Goal: Task Accomplishment & Management: Use online tool/utility

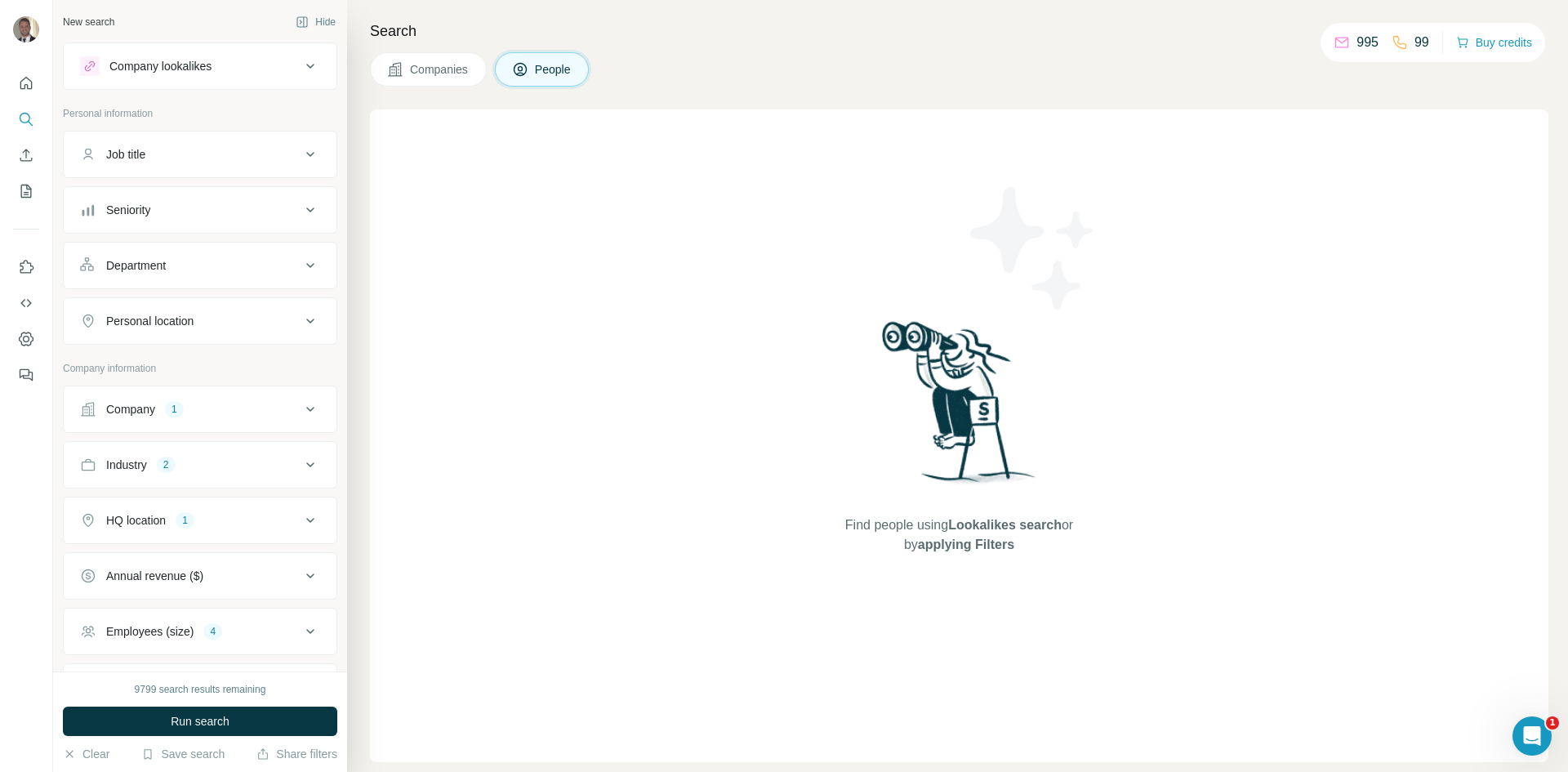
click at [311, 408] on button "Company 1" at bounding box center [201, 409] width 273 height 39
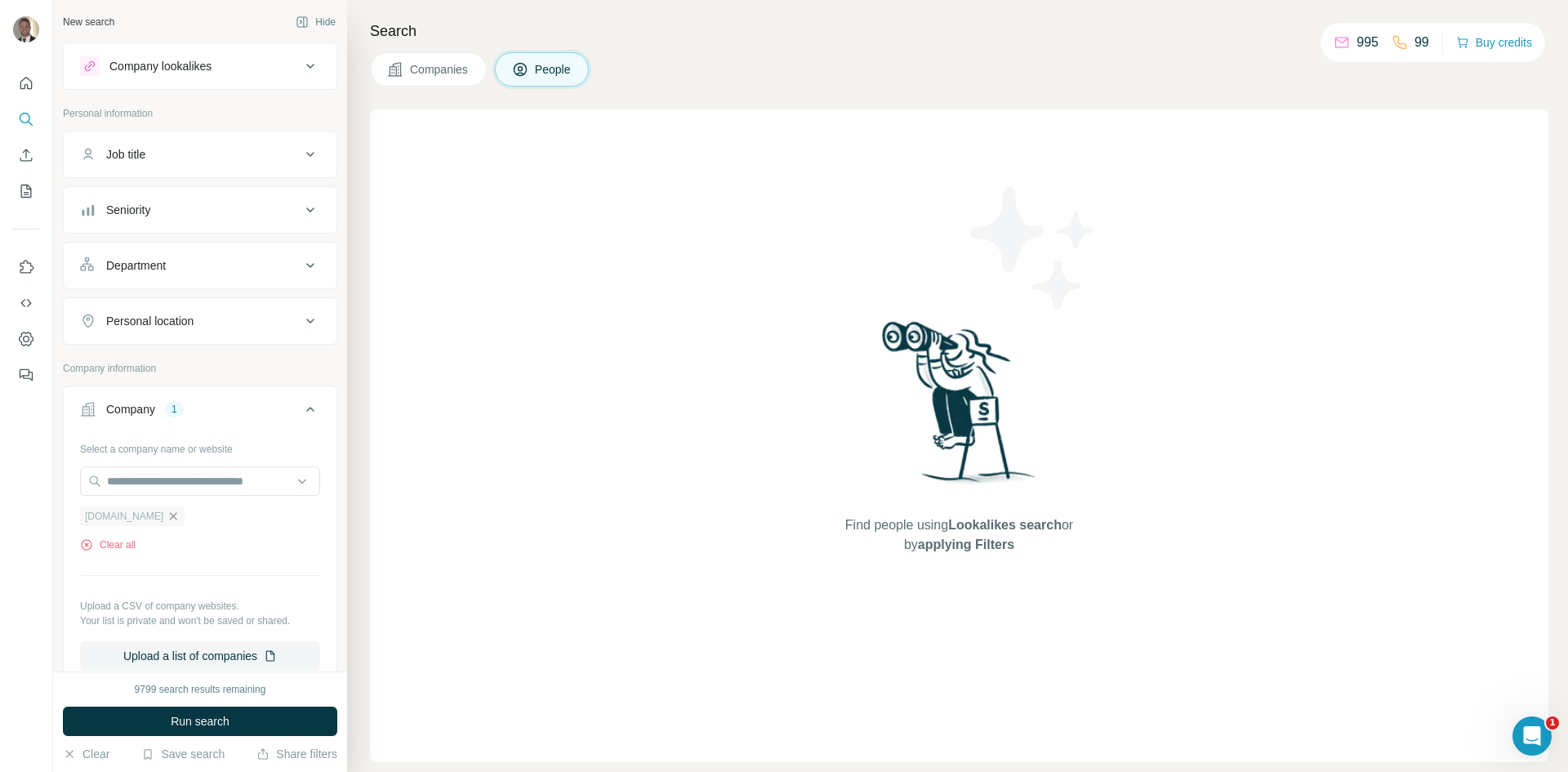
click at [166, 516] on icon "button" at bounding box center [172, 515] width 13 height 13
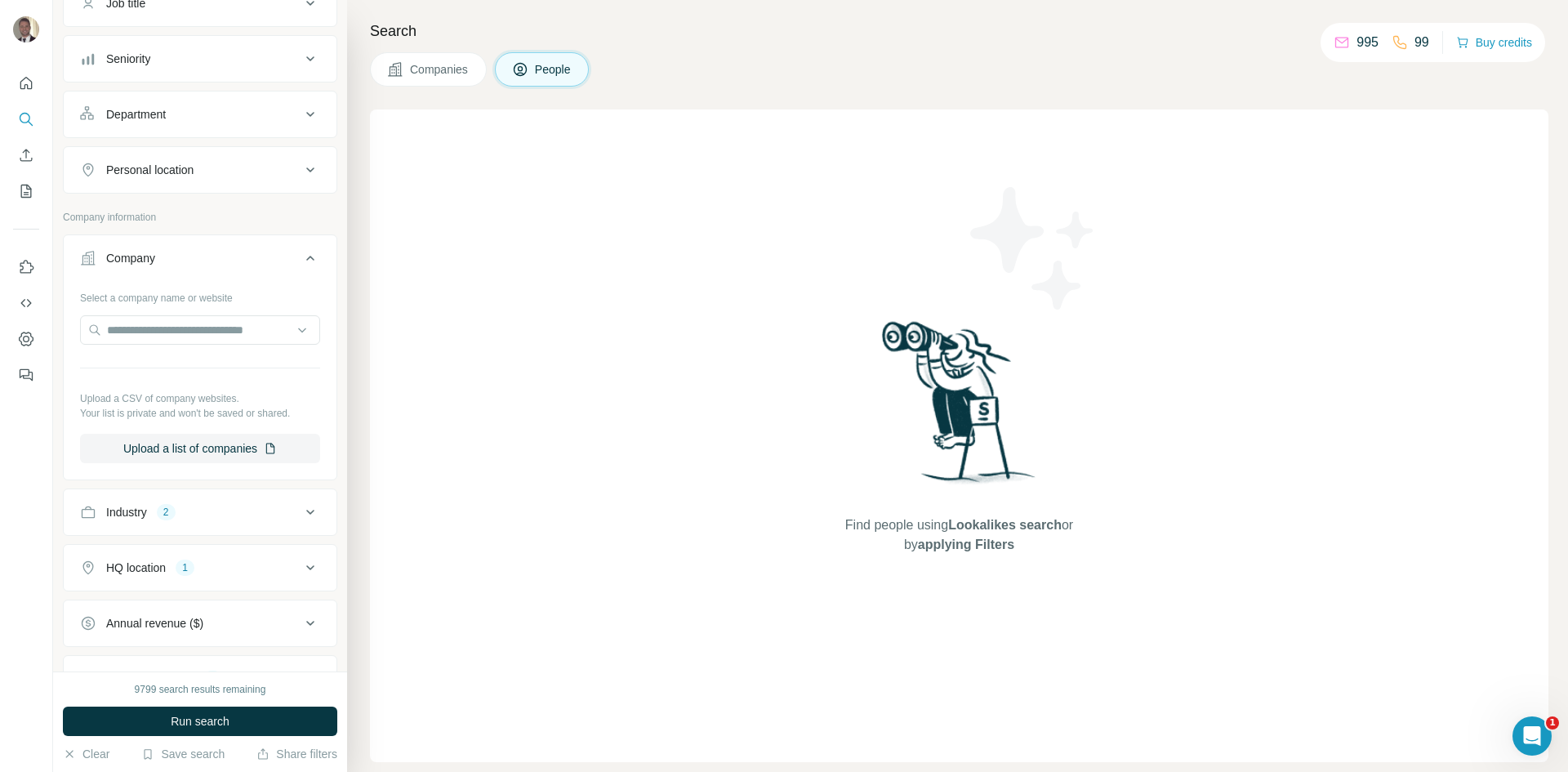
scroll to position [163, 0]
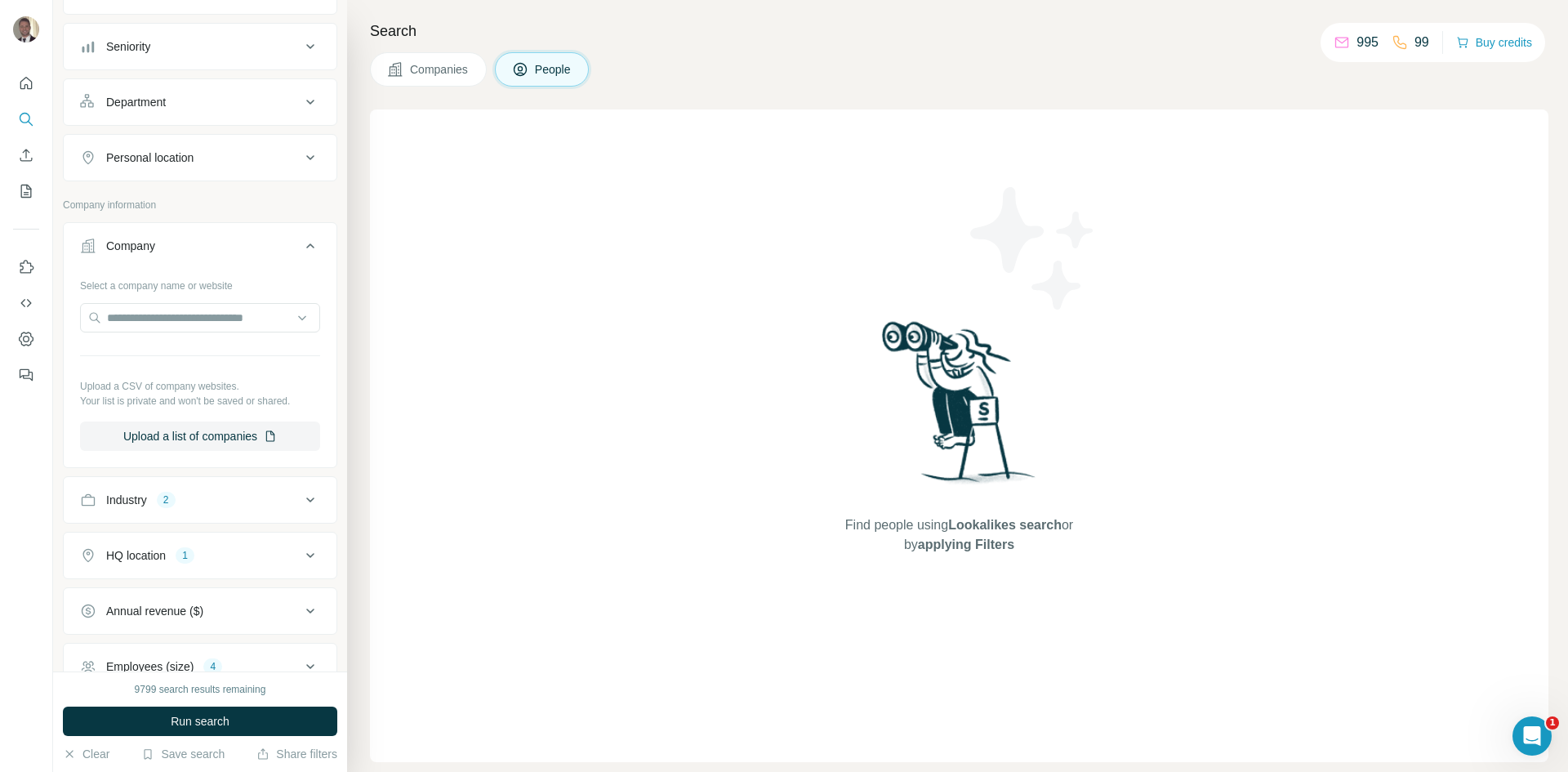
click at [262, 495] on div "Industry 2" at bounding box center [190, 500] width 220 height 17
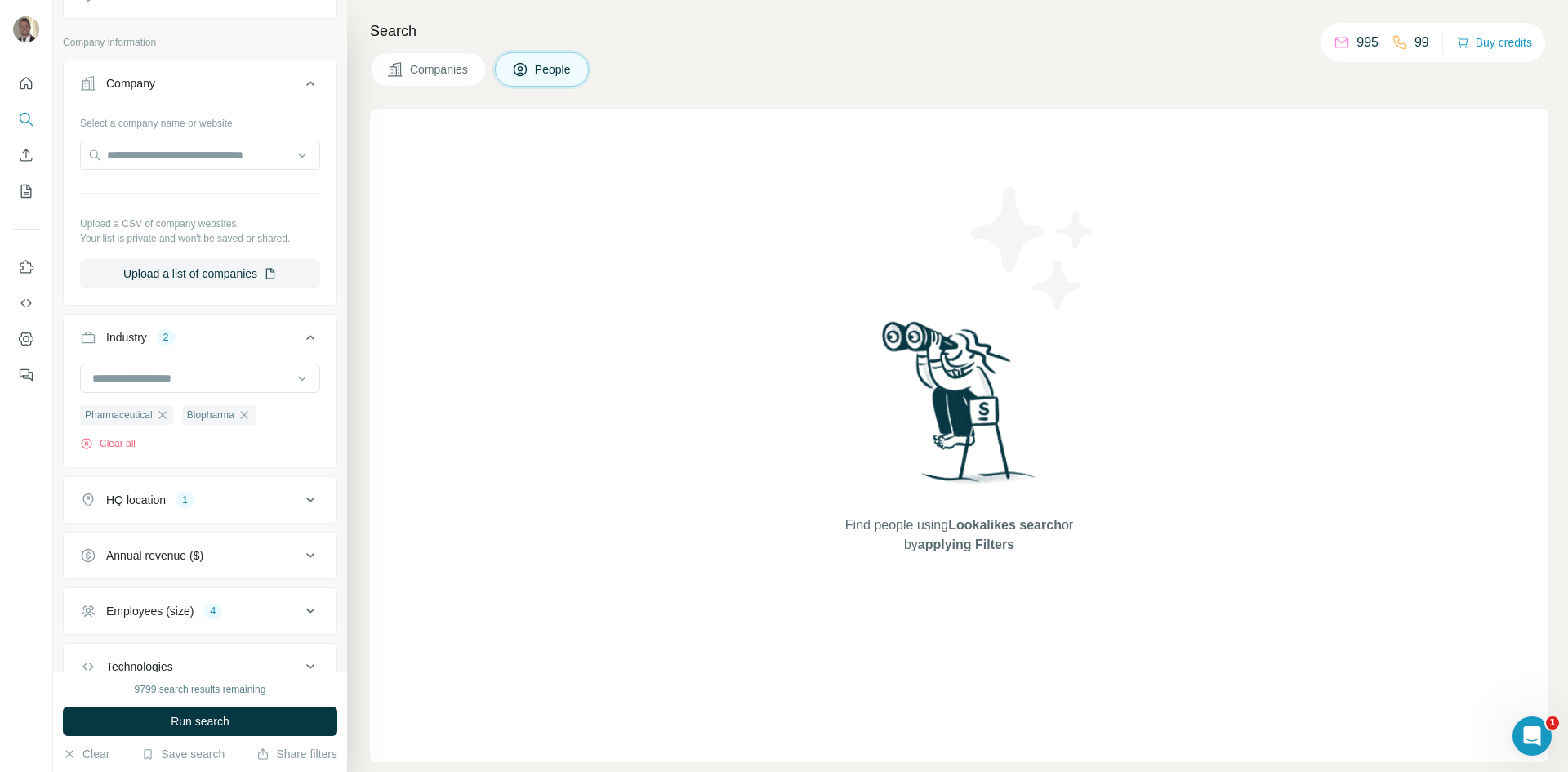
scroll to position [327, 0]
click at [223, 730] on button "Run search" at bounding box center [200, 722] width 274 height 30
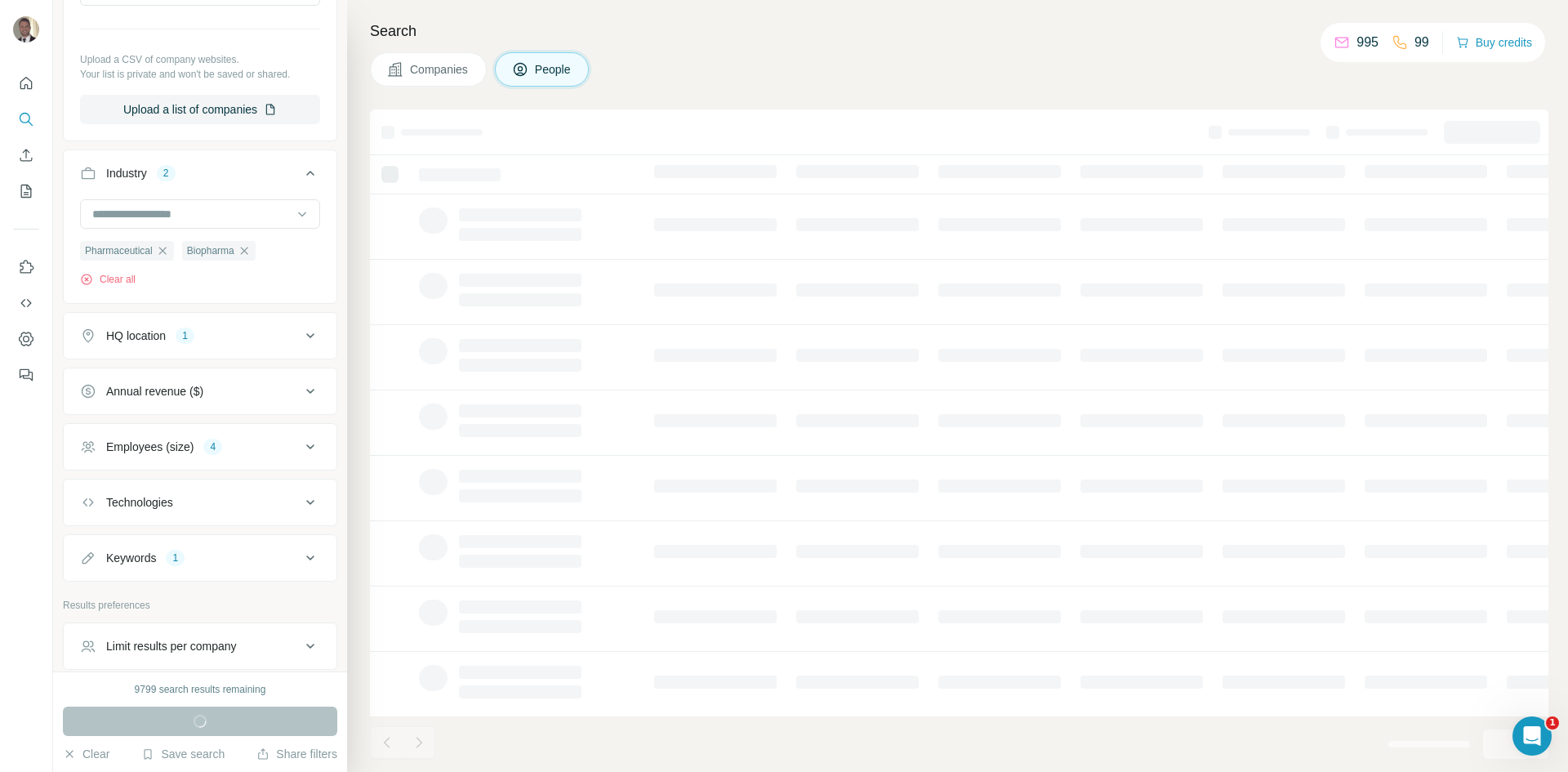
scroll to position [0, 0]
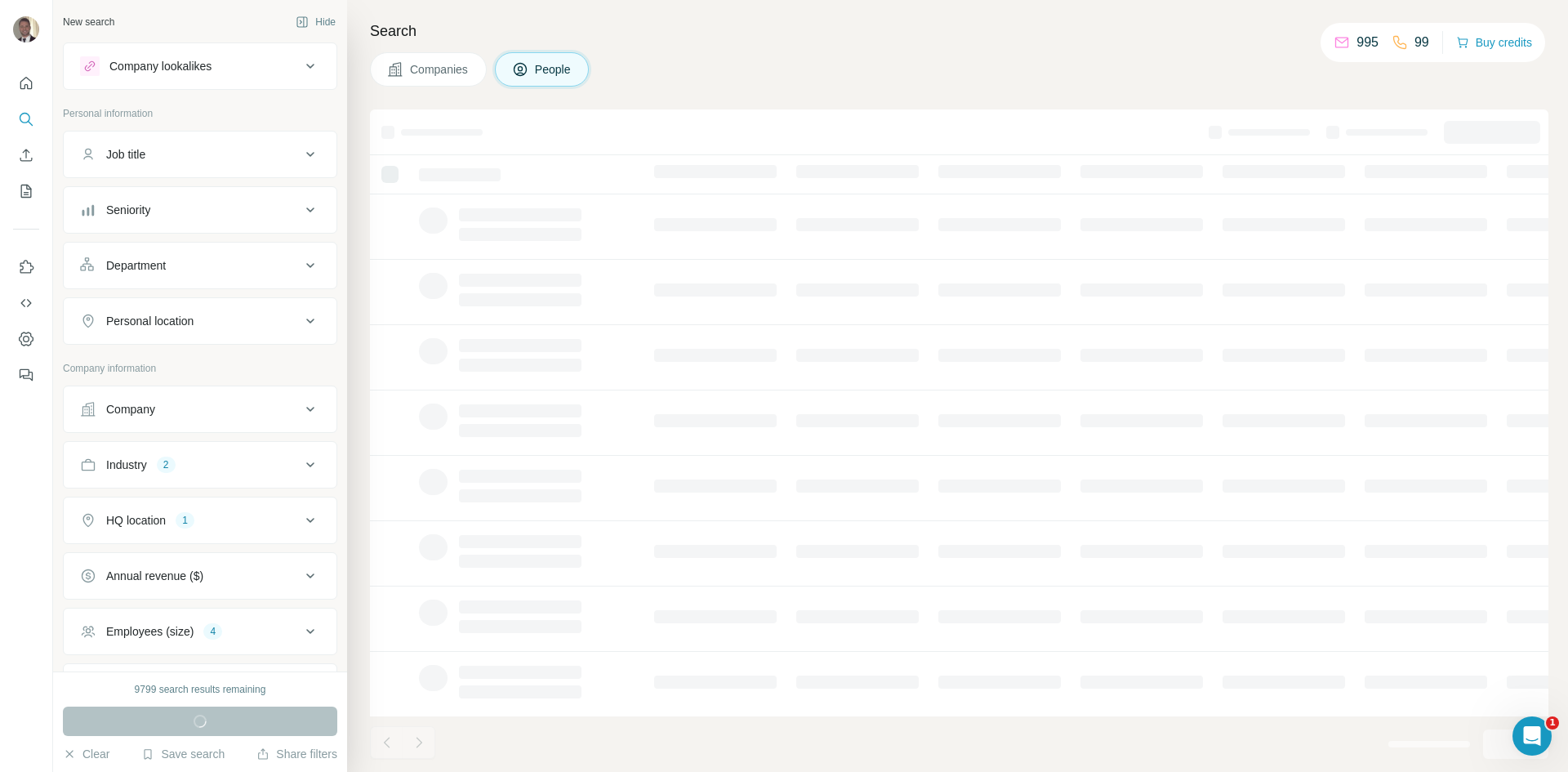
click at [410, 70] on span "Companies" at bounding box center [439, 69] width 60 height 17
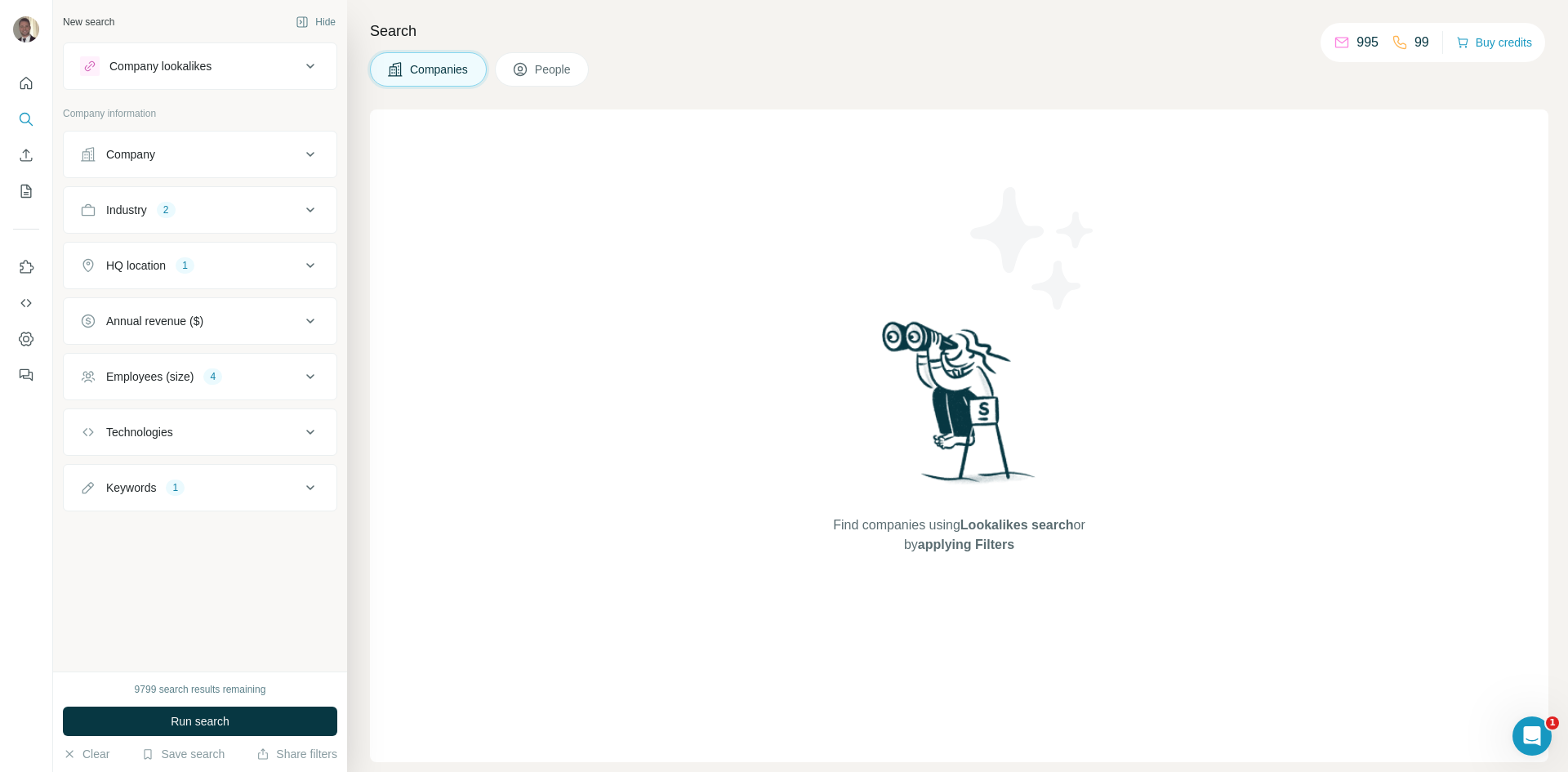
click at [233, 69] on div "Company lookalikes" at bounding box center [190, 66] width 220 height 20
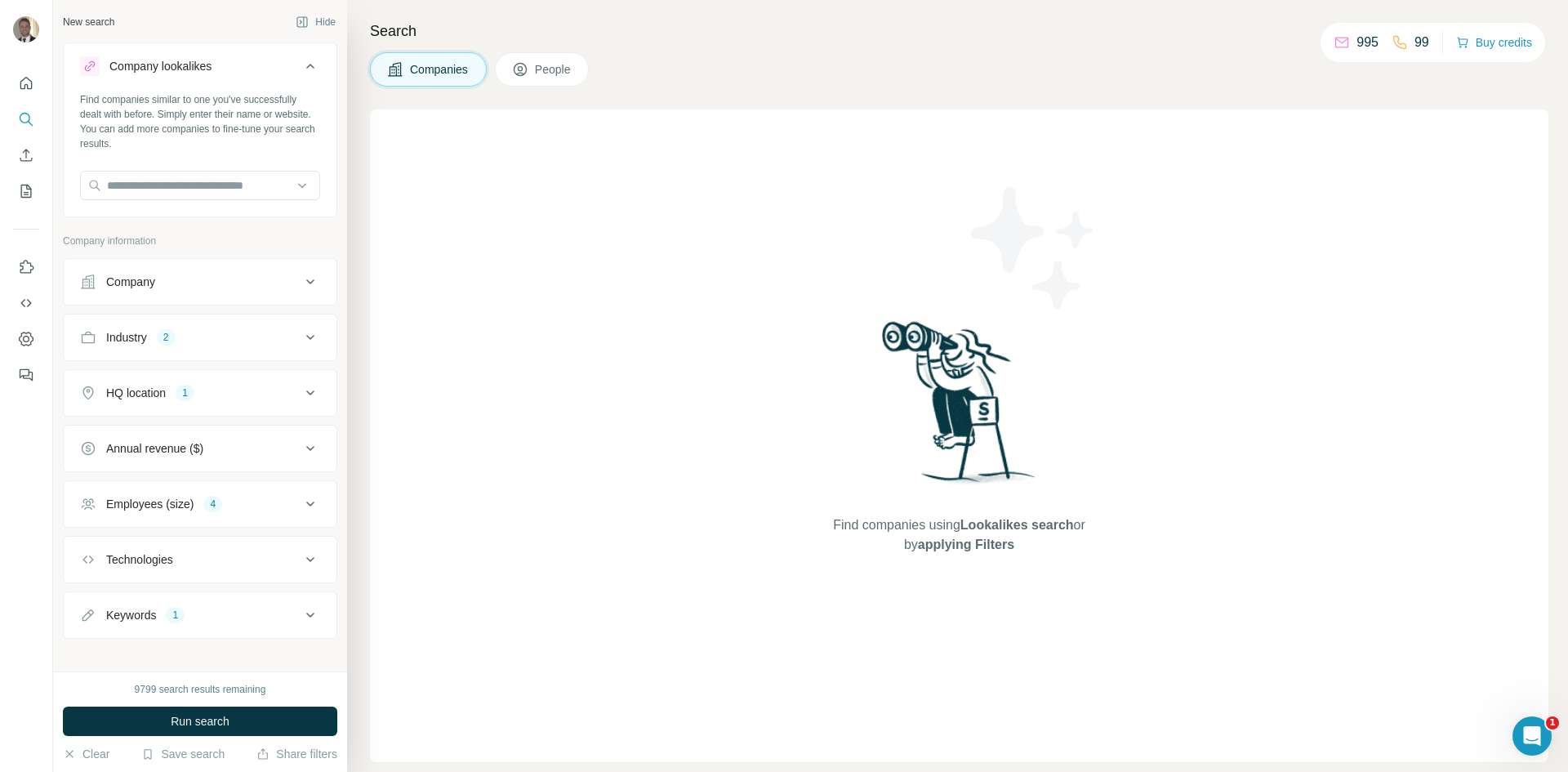
click at [233, 69] on div "Company lookalikes" at bounding box center [190, 66] width 220 height 20
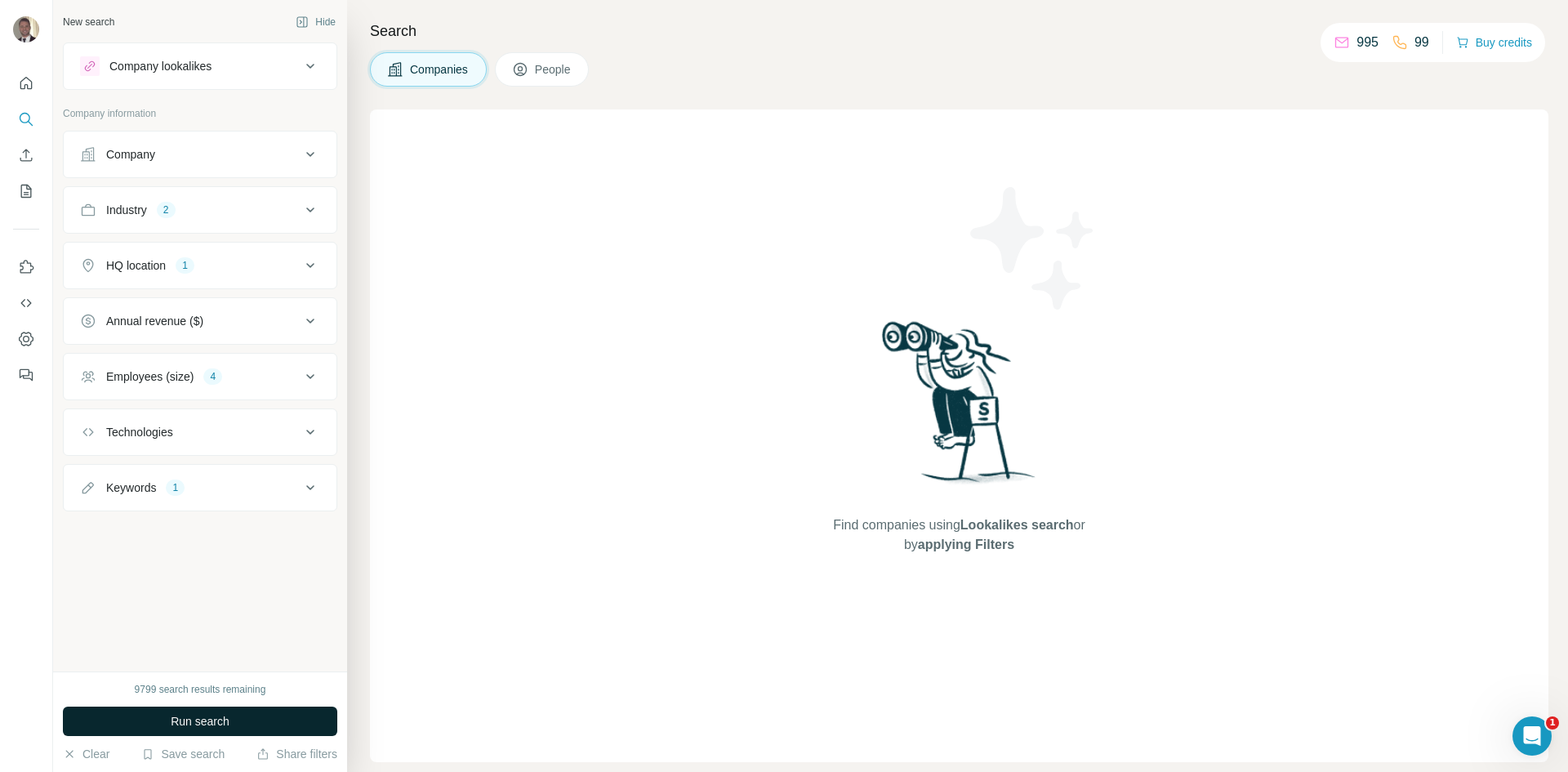
click at [246, 722] on button "Run search" at bounding box center [200, 722] width 274 height 30
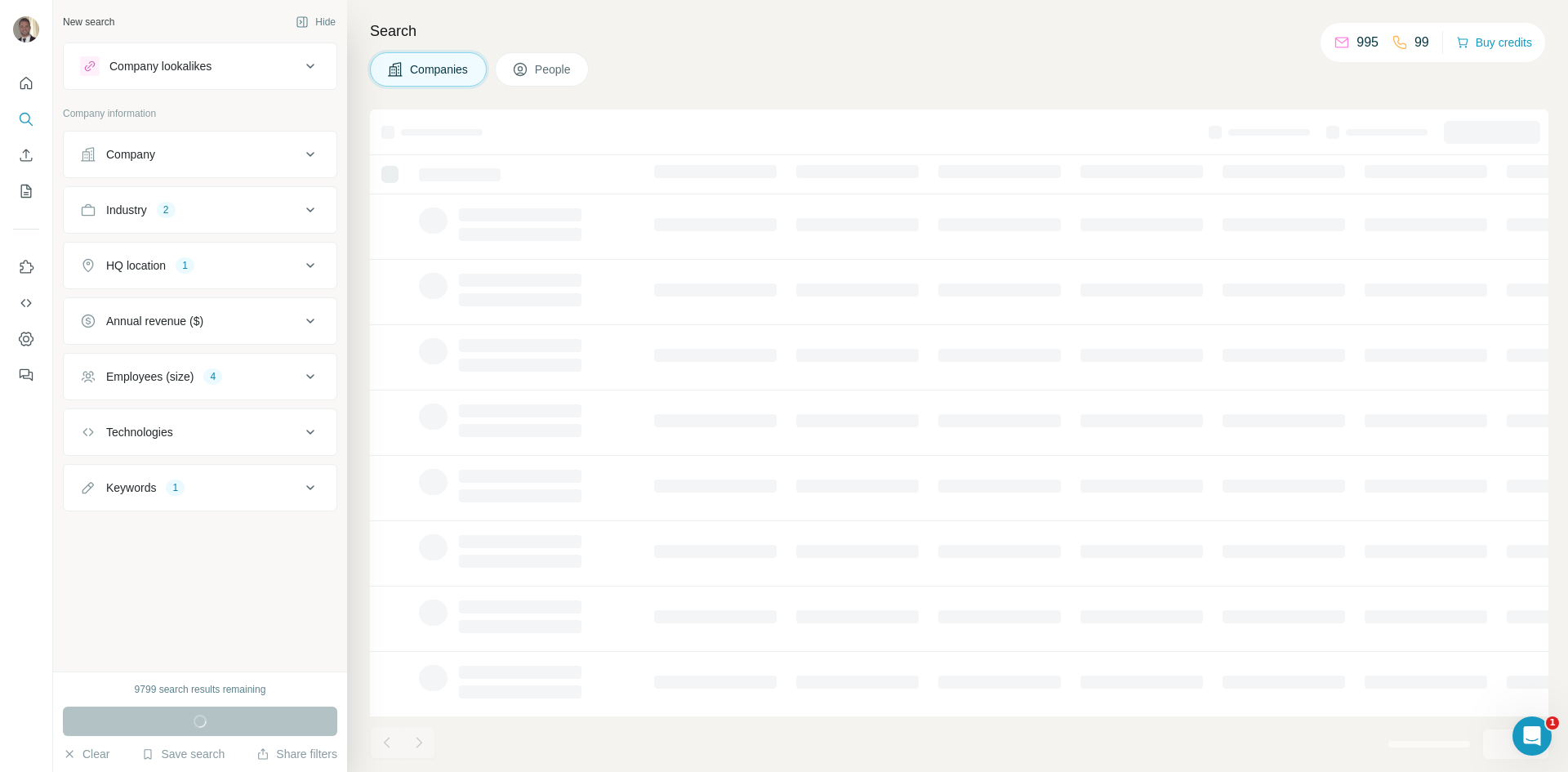
click at [205, 162] on div "Company" at bounding box center [190, 154] width 220 height 17
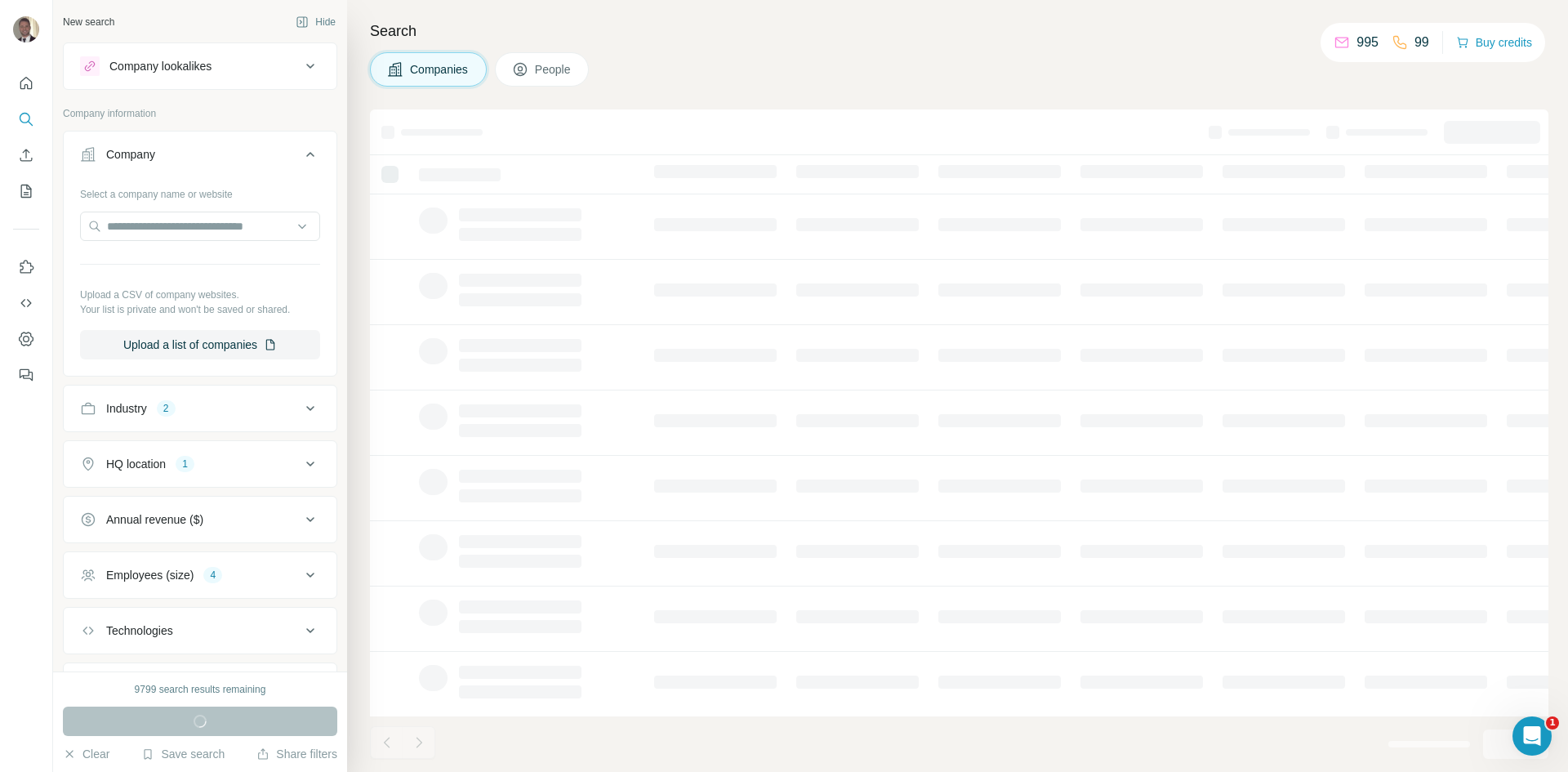
click at [205, 162] on div "Company" at bounding box center [190, 154] width 220 height 17
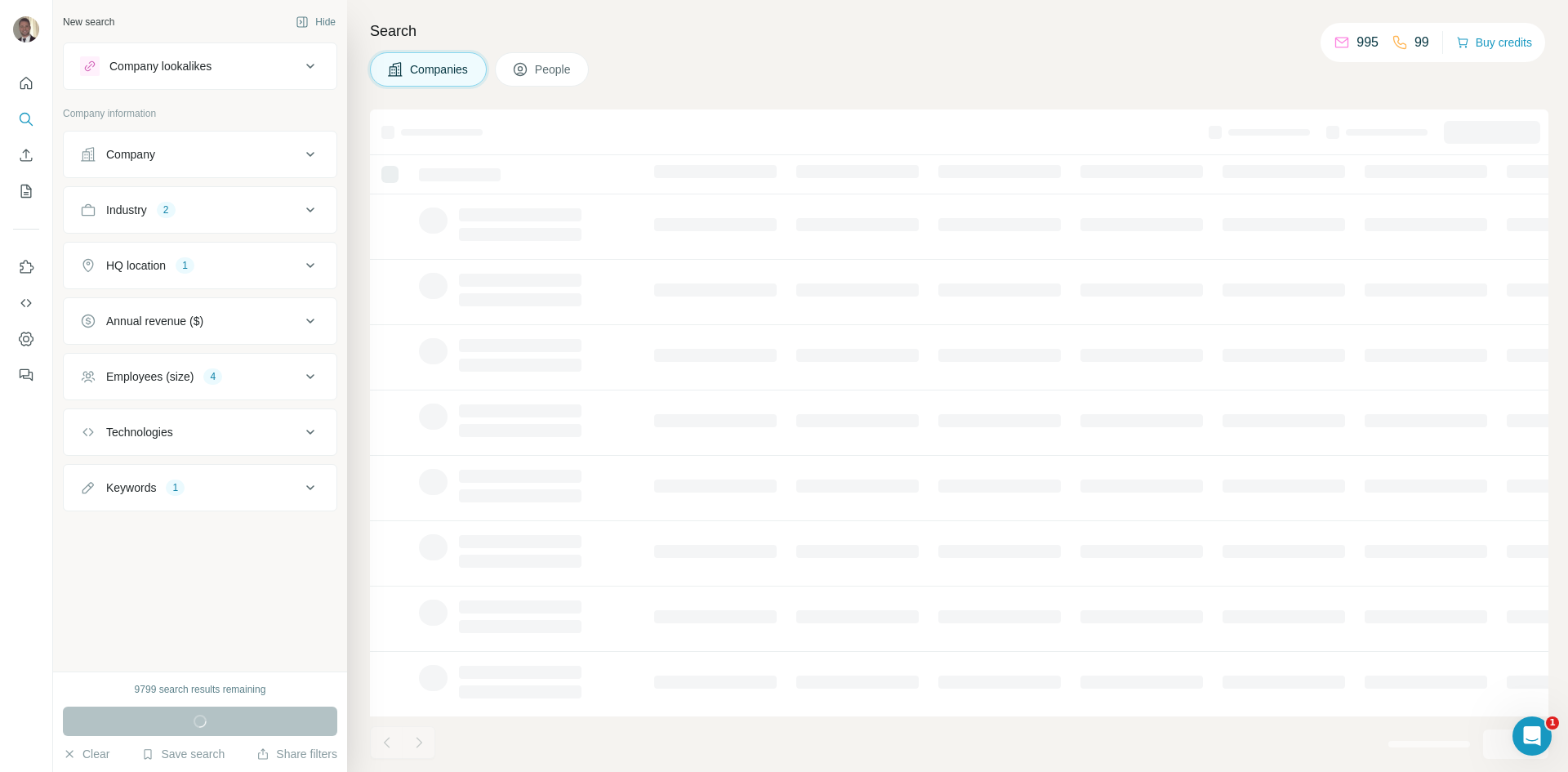
click at [222, 262] on div "HQ location 1" at bounding box center [190, 266] width 220 height 17
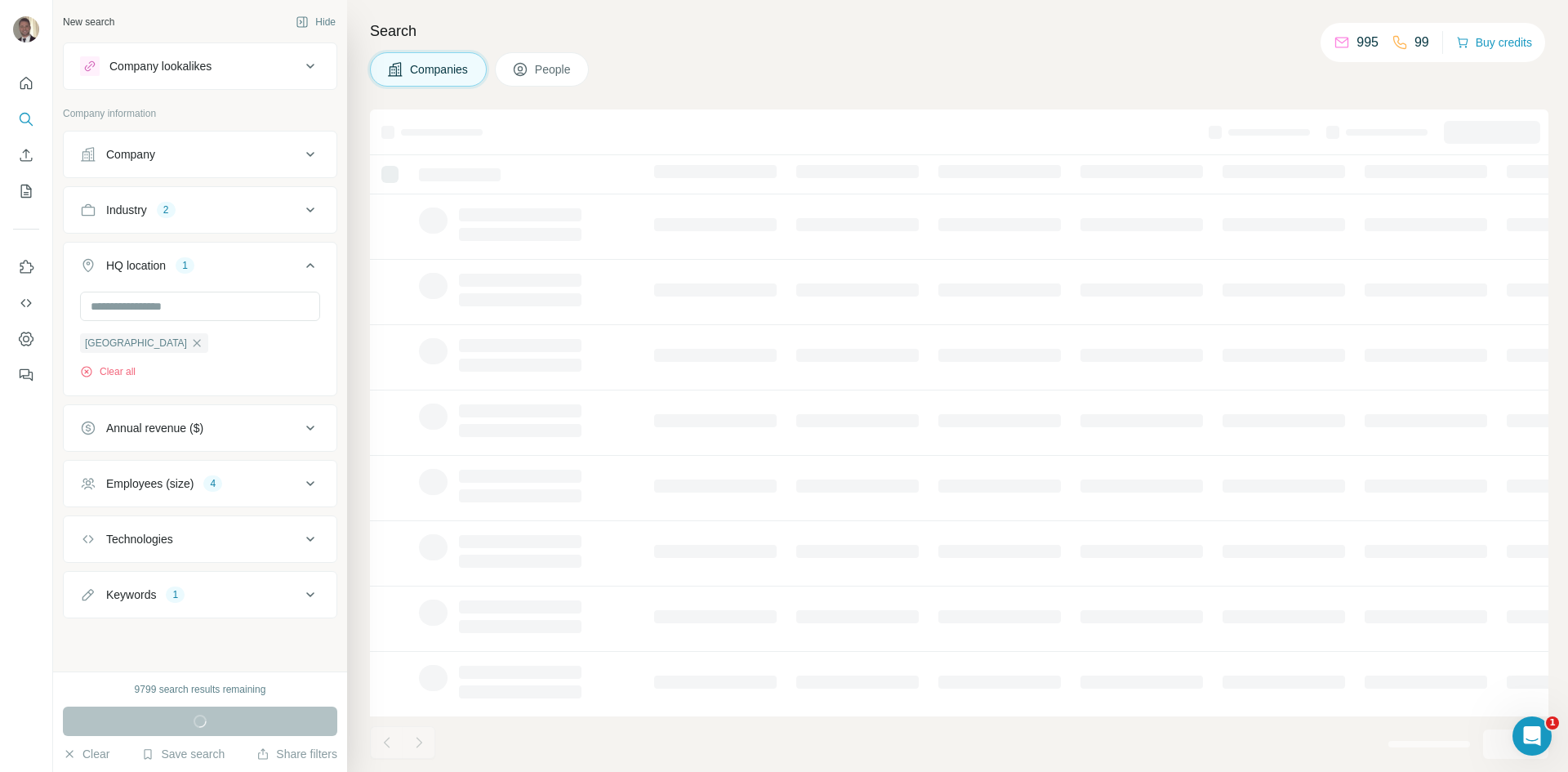
click at [222, 262] on div "HQ location 1" at bounding box center [190, 266] width 220 height 17
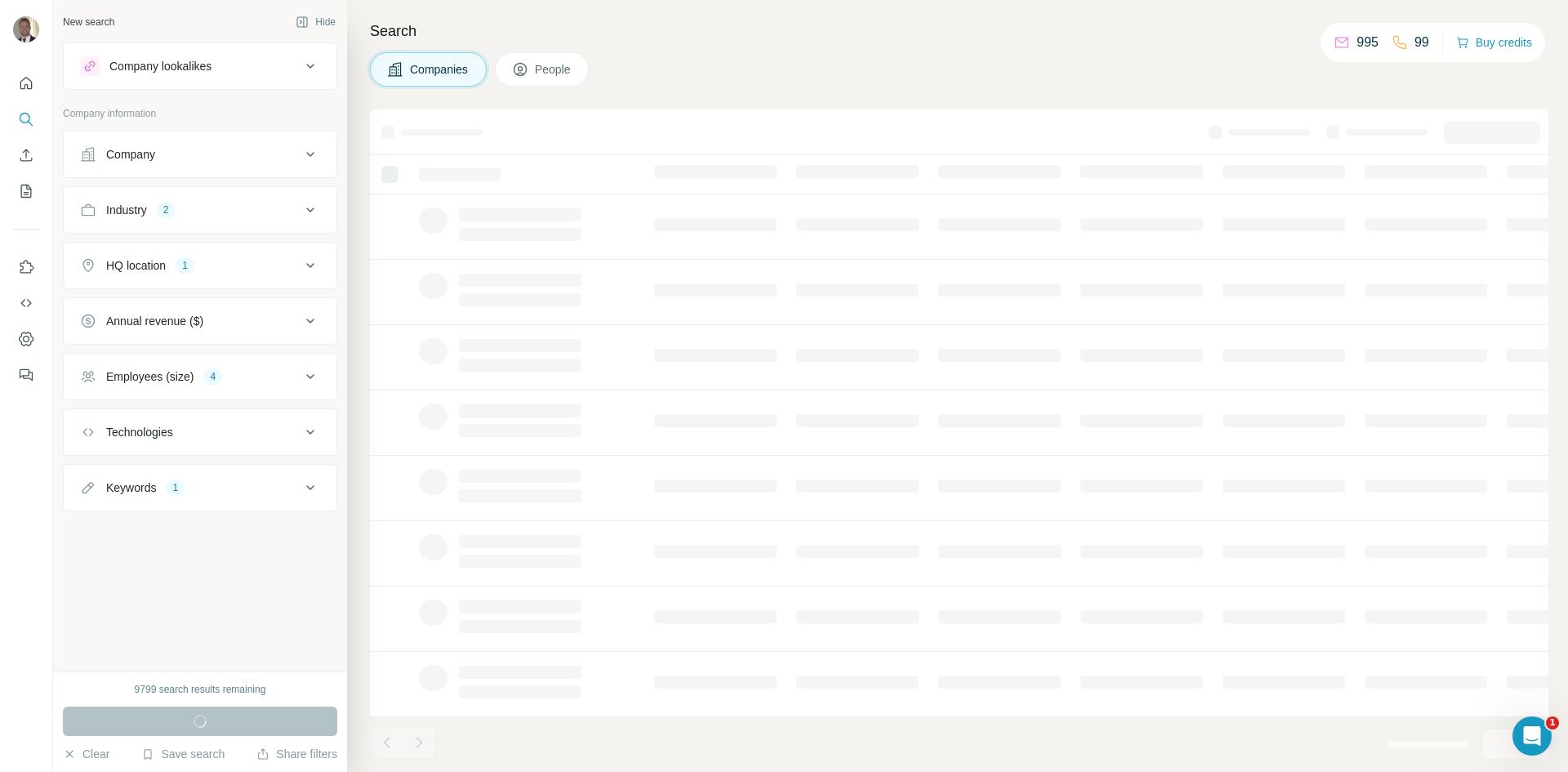
click at [169, 725] on div "Run search" at bounding box center [200, 722] width 274 height 30
click at [117, 37] on div "New search Hide Company lookalikes Company information Company Industry 2 HQ lo…" at bounding box center [200, 335] width 294 height 672
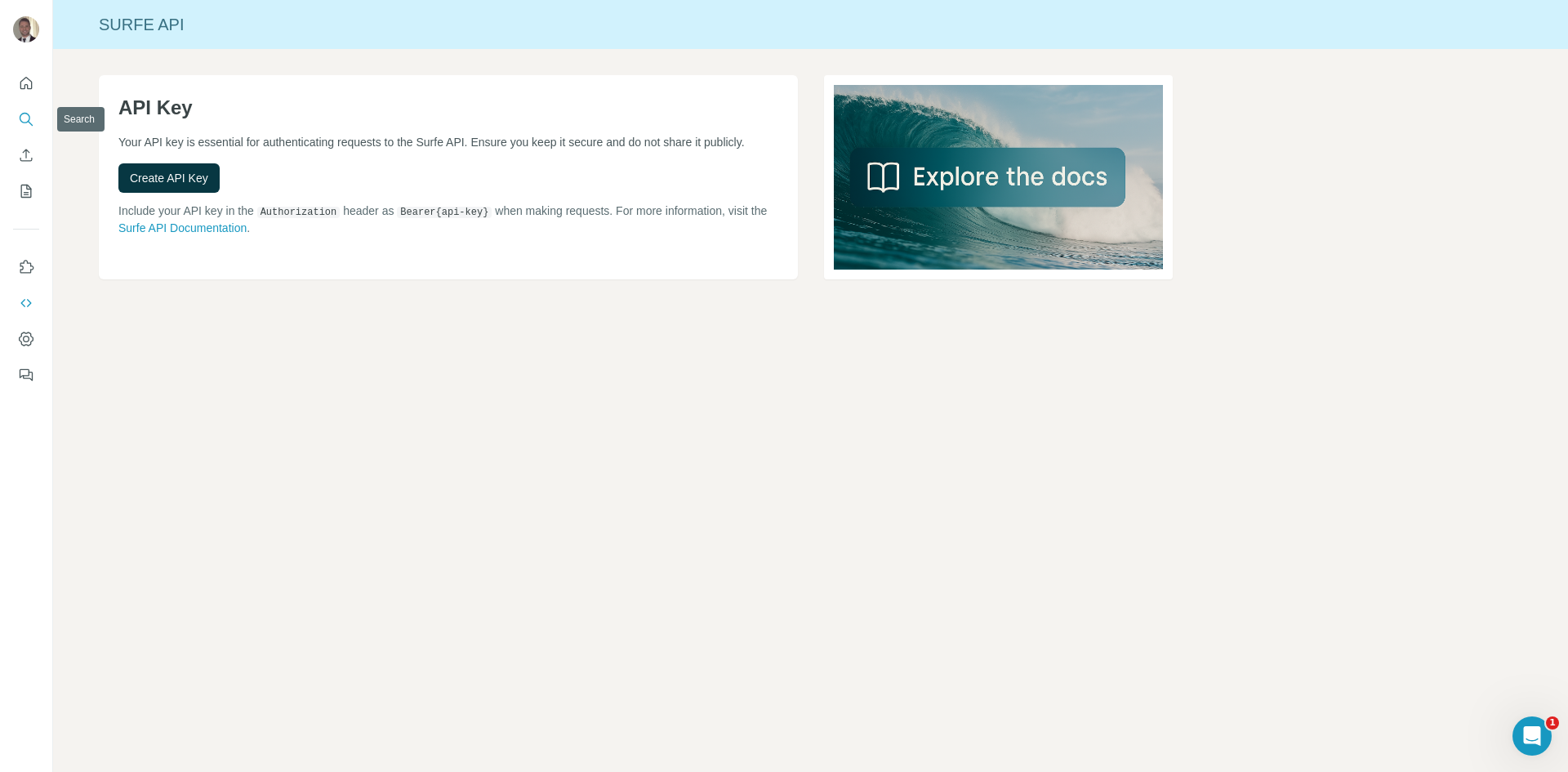
click at [20, 111] on icon "Search" at bounding box center [26, 119] width 17 height 17
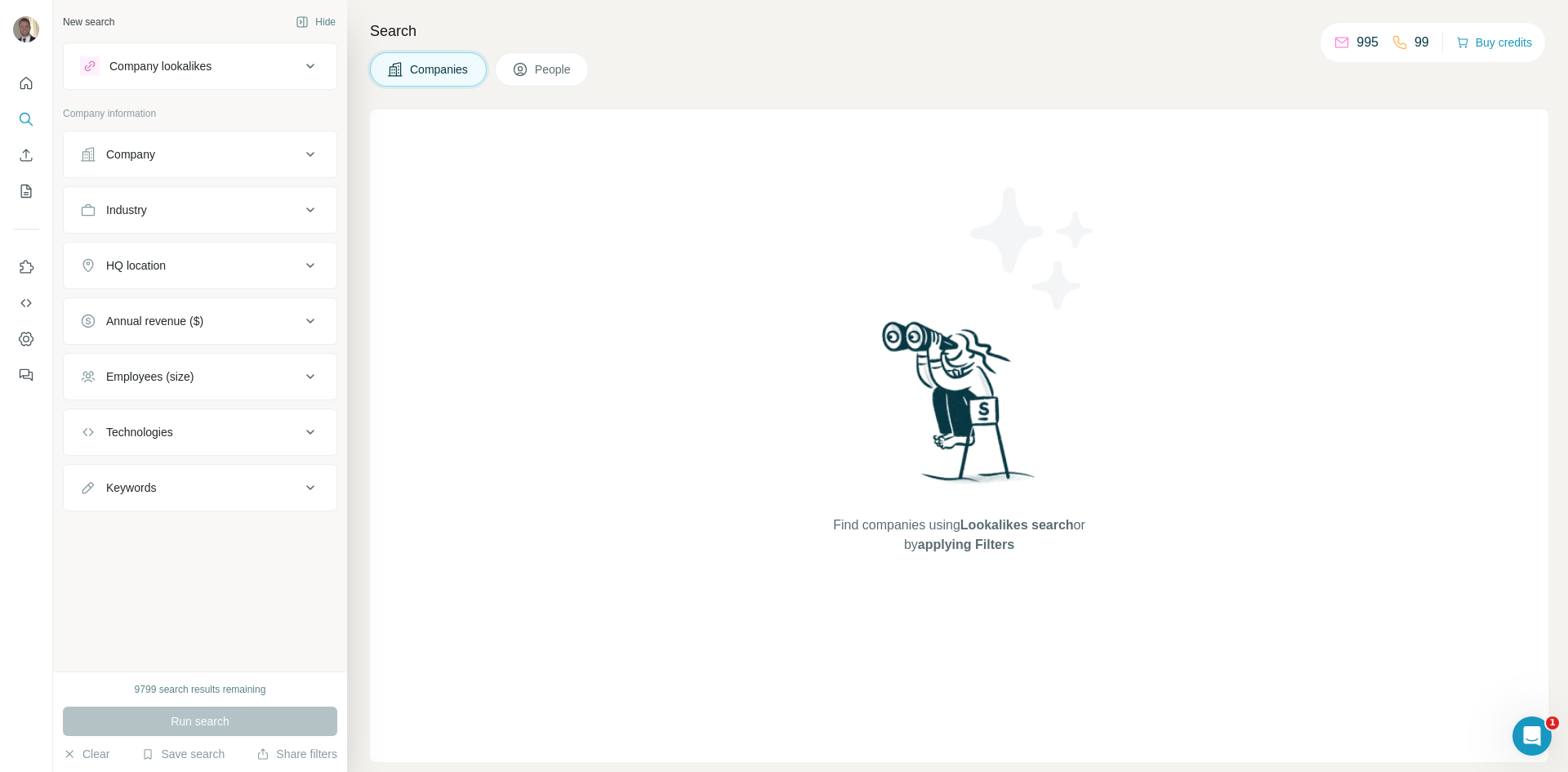
click at [215, 482] on div "Keywords" at bounding box center [190, 488] width 220 height 17
click at [184, 512] on button "Keywords" at bounding box center [201, 491] width 273 height 46
click at [194, 529] on div "New search Hide Company lookalikes Company information Company Industry HQ loca…" at bounding box center [200, 335] width 294 height 672
click at [196, 479] on button "Keywords" at bounding box center [201, 488] width 273 height 39
click at [191, 525] on input "text" at bounding box center [183, 529] width 207 height 30
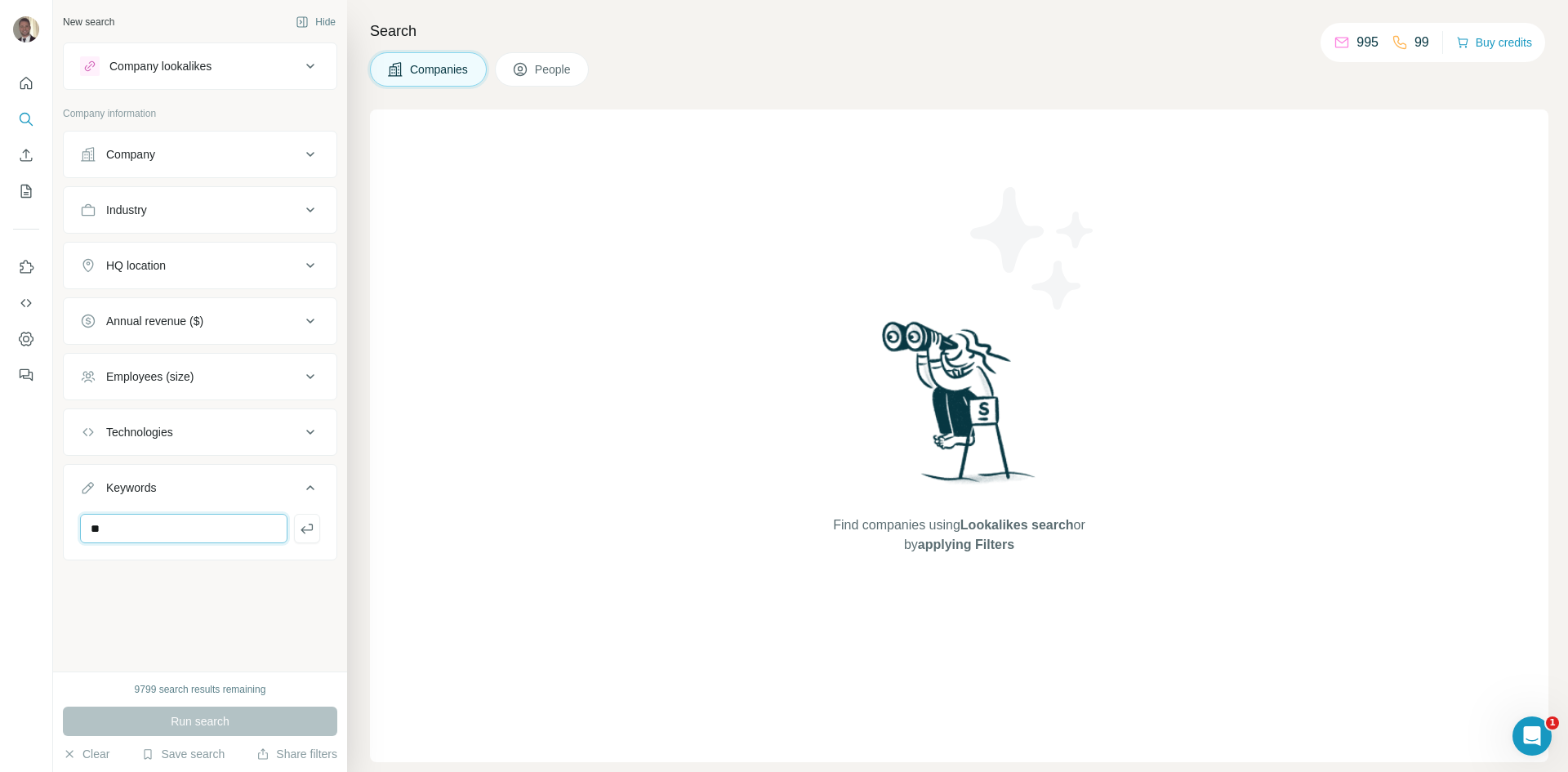
type input "*"
type input "**********"
click at [318, 531] on button "button" at bounding box center [307, 529] width 27 height 30
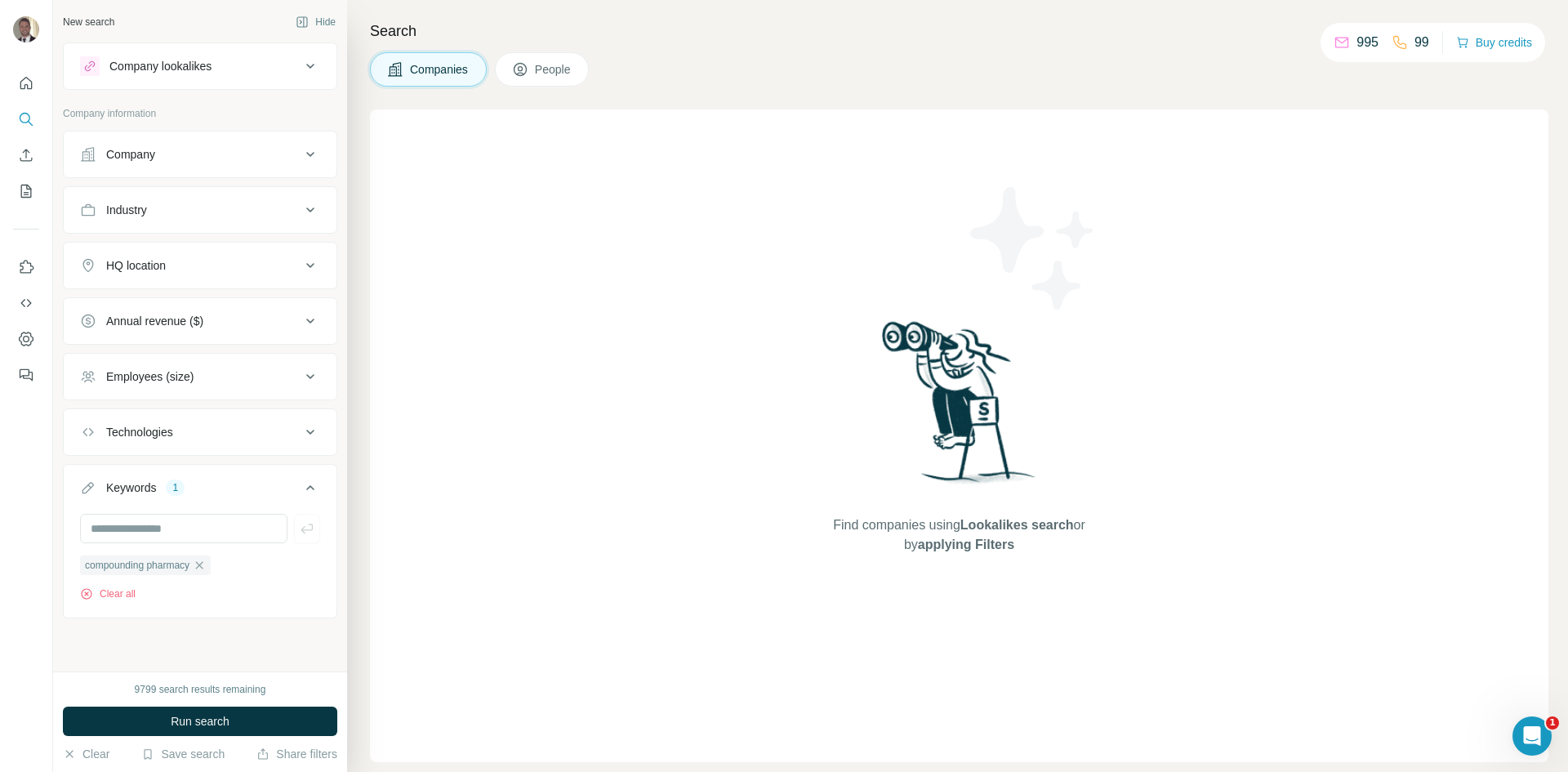
click at [234, 374] on div "Employees (size)" at bounding box center [190, 377] width 220 height 17
click at [122, 471] on span "11-50" at bounding box center [117, 473] width 36 height 17
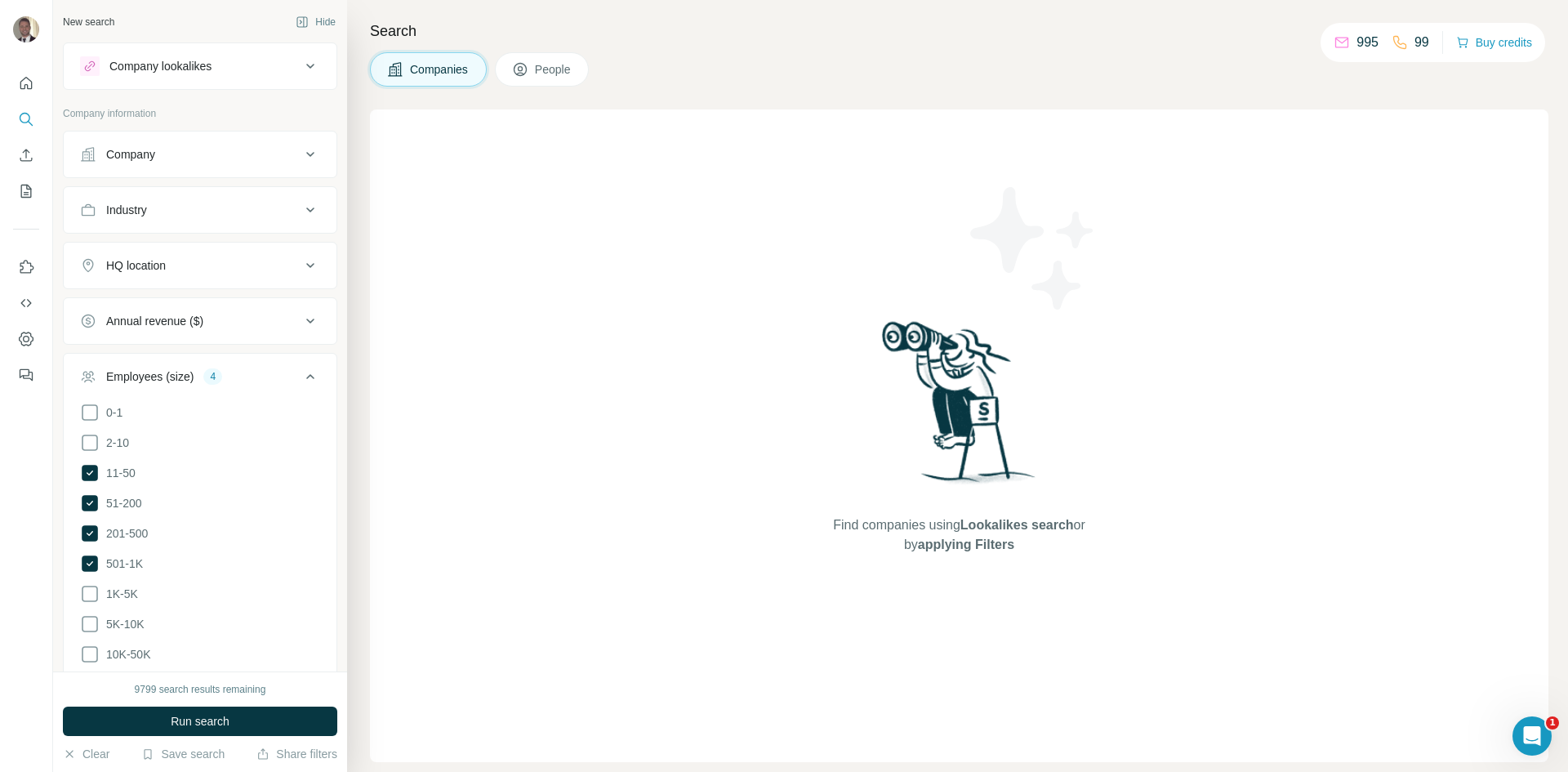
click at [130, 256] on button "HQ location" at bounding box center [201, 266] width 273 height 39
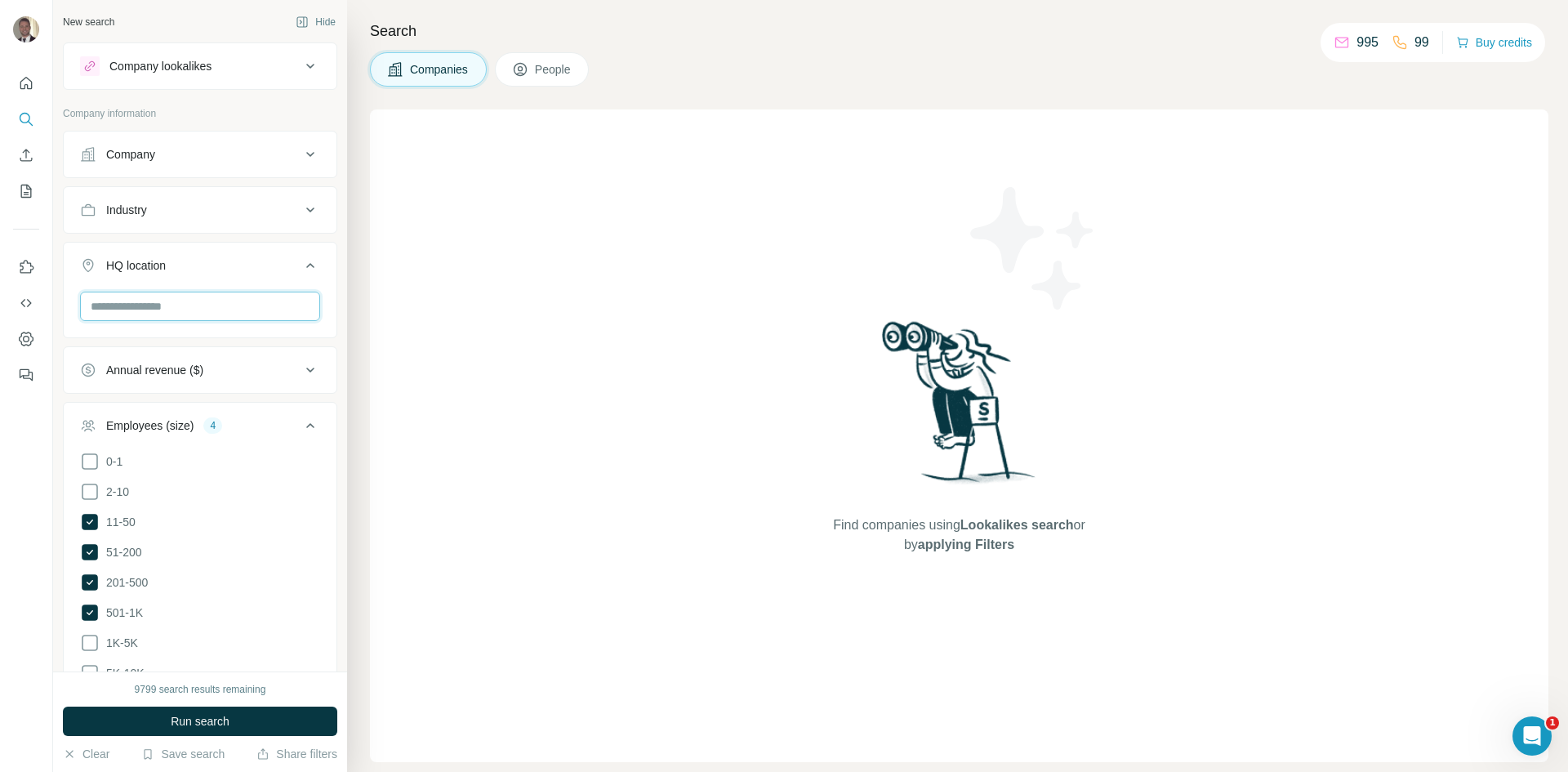
click at [146, 308] on input "text" at bounding box center [200, 307] width 240 height 30
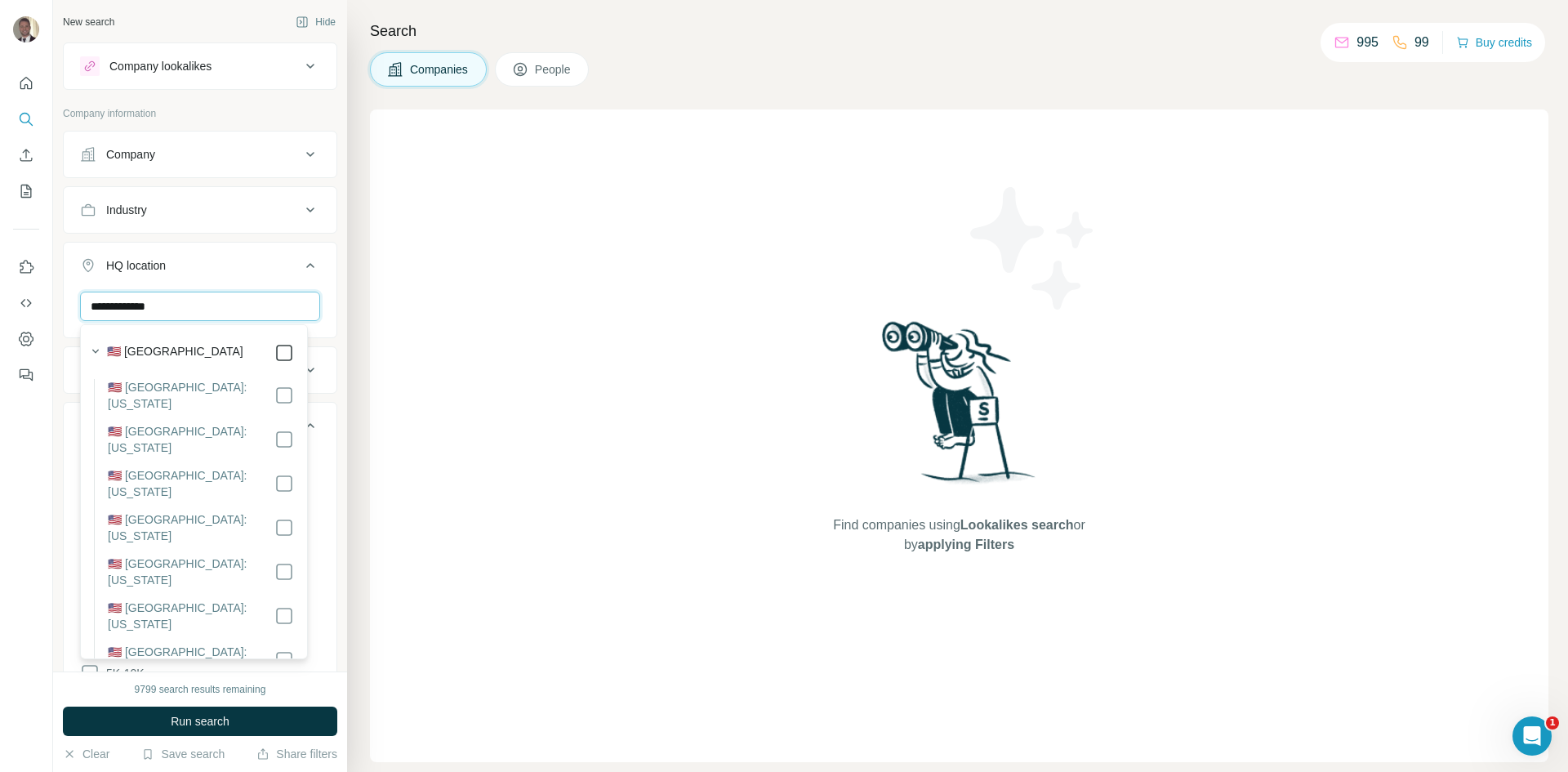
type input "**********"
click at [205, 199] on button "Industry" at bounding box center [201, 210] width 273 height 39
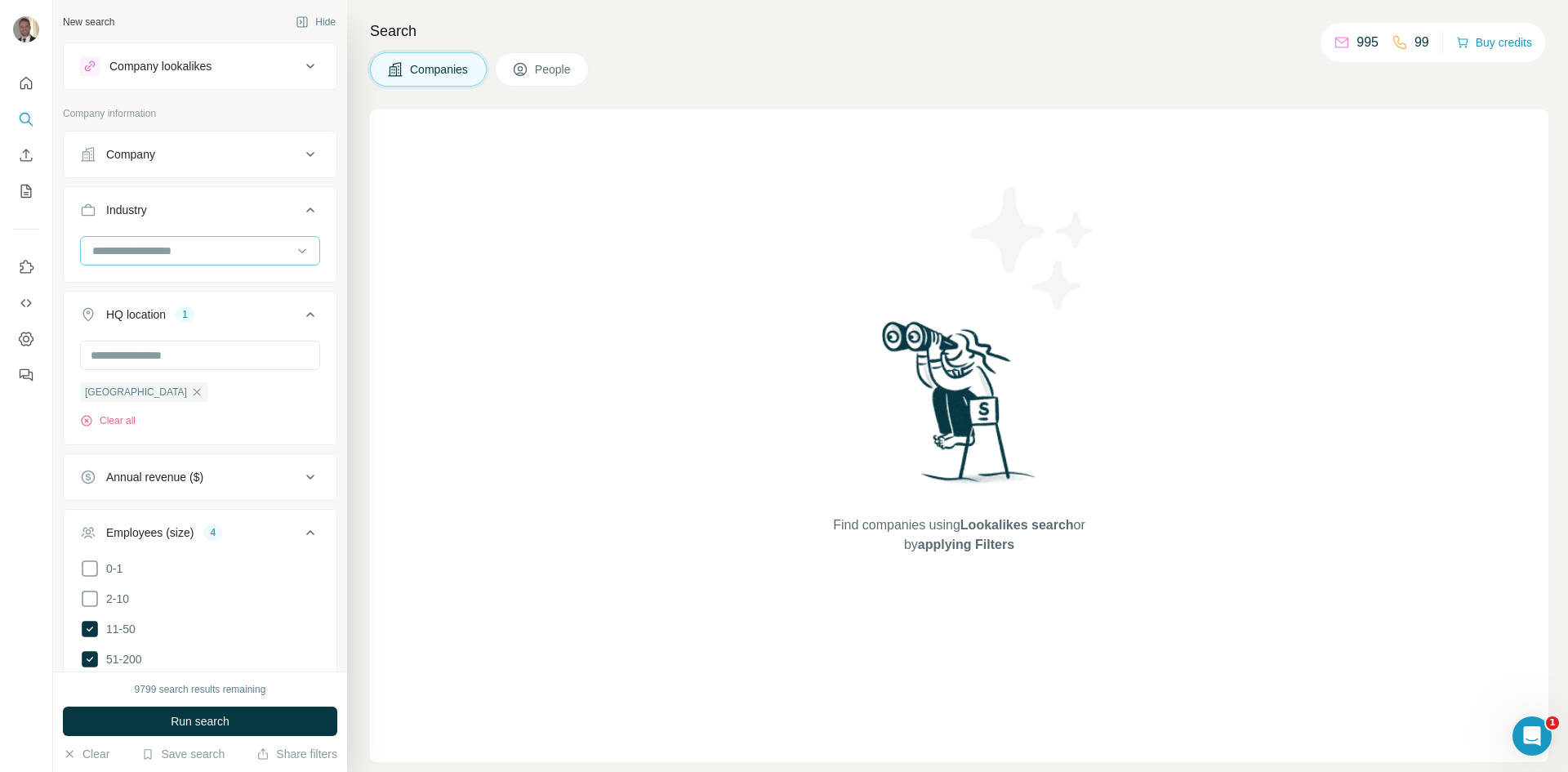
click at [195, 244] on input at bounding box center [191, 251] width 202 height 18
click at [152, 250] on input at bounding box center [191, 251] width 202 height 18
click at [173, 341] on p "Pharmaceutical" at bounding box center [134, 333] width 80 height 17
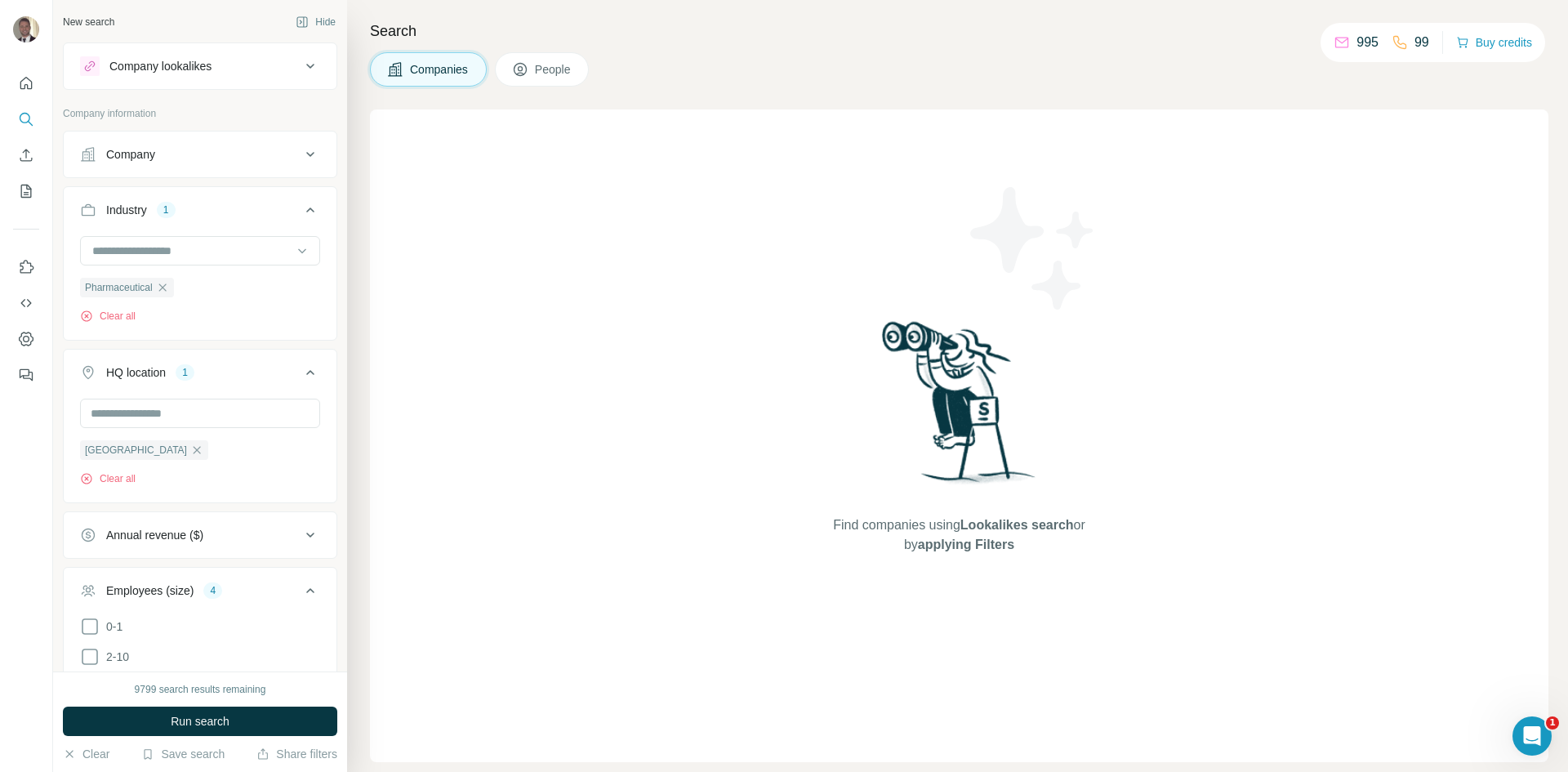
click at [217, 721] on span "Run search" at bounding box center [201, 721] width 59 height 17
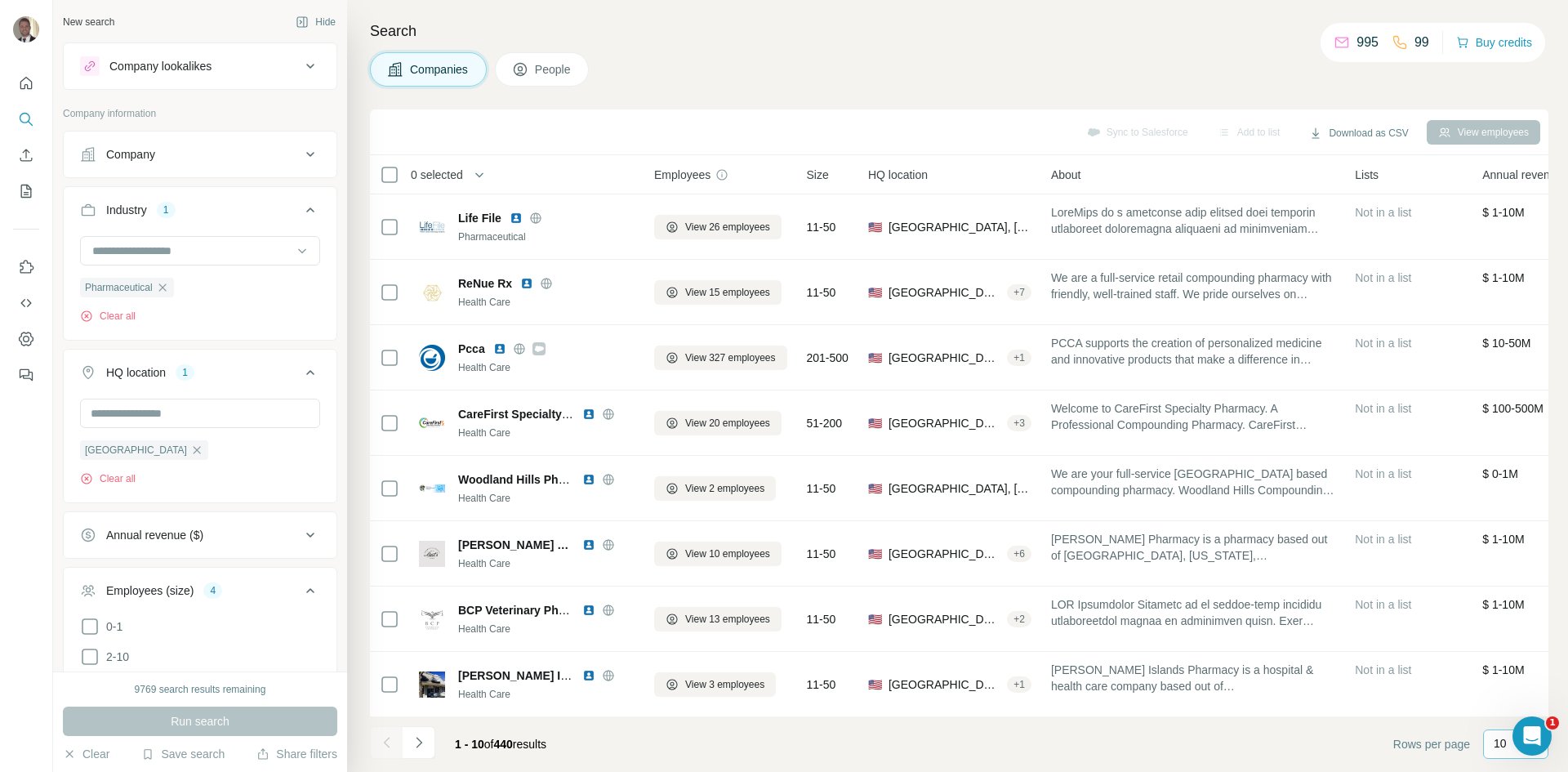
click at [1504, 746] on p "10" at bounding box center [1500, 743] width 13 height 17
click at [1509, 657] on div "40" at bounding box center [1516, 649] width 57 height 30
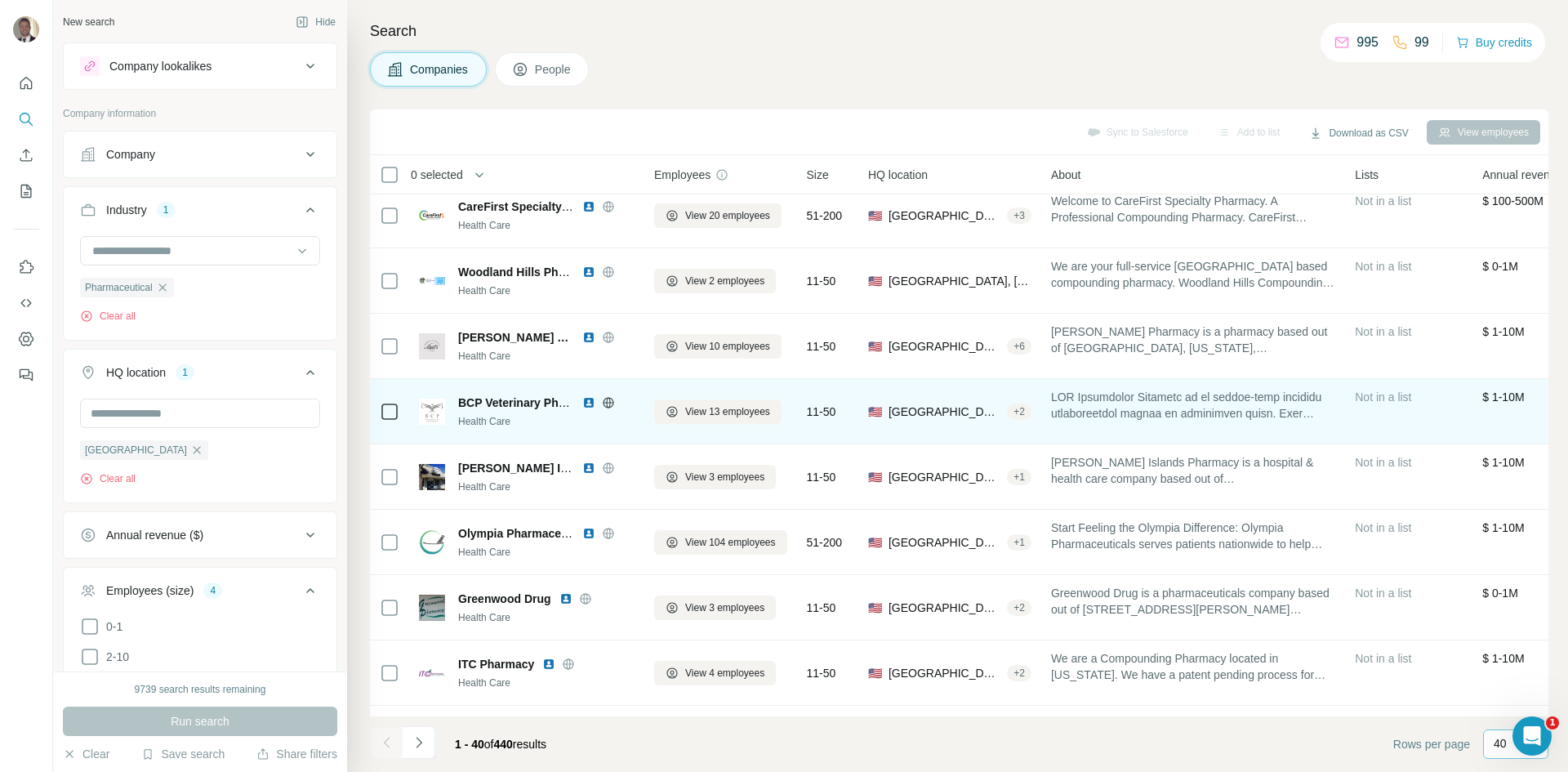
scroll to position [245, 0]
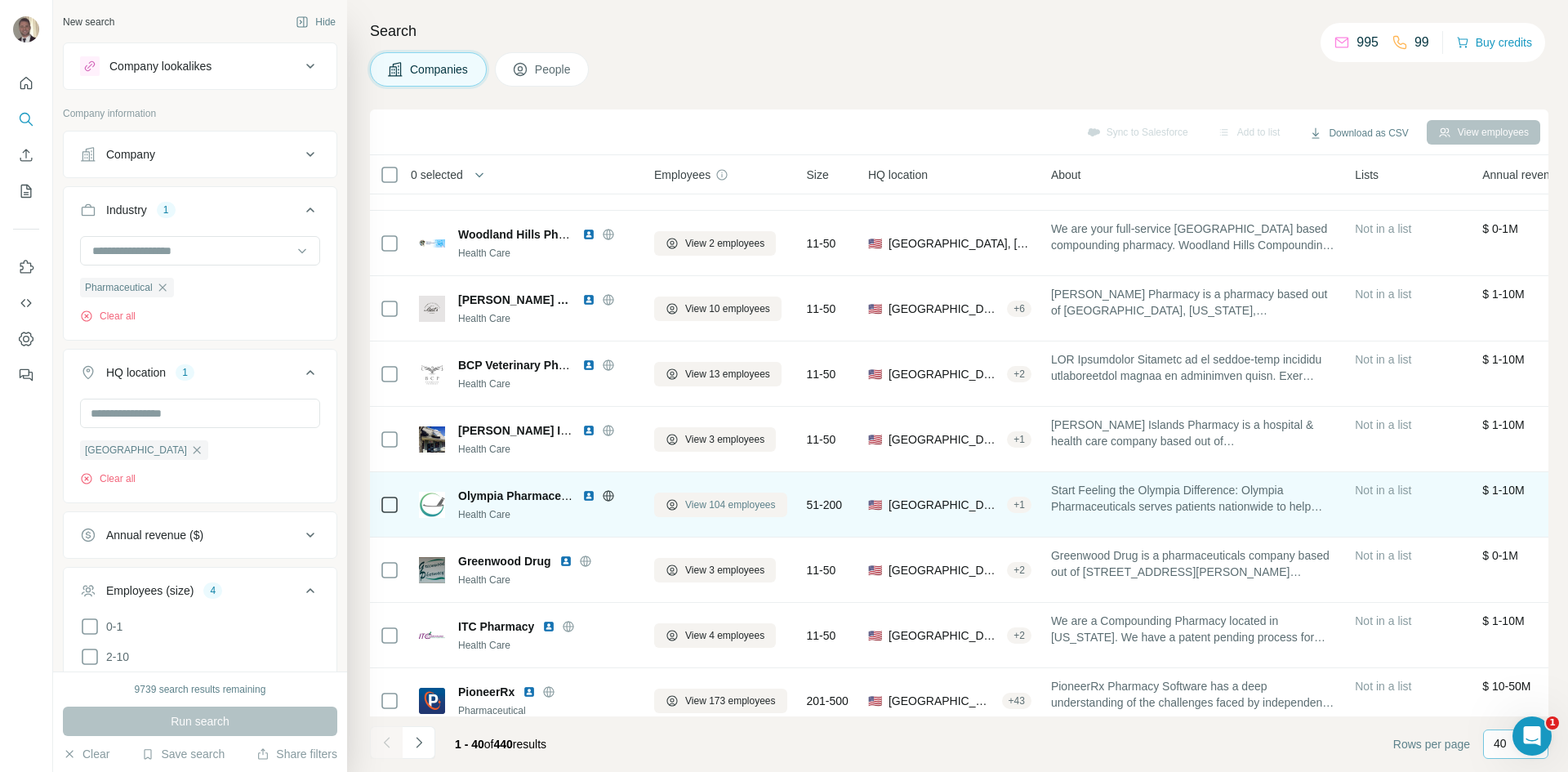
click at [760, 510] on span "View 104 employees" at bounding box center [730, 505] width 90 height 15
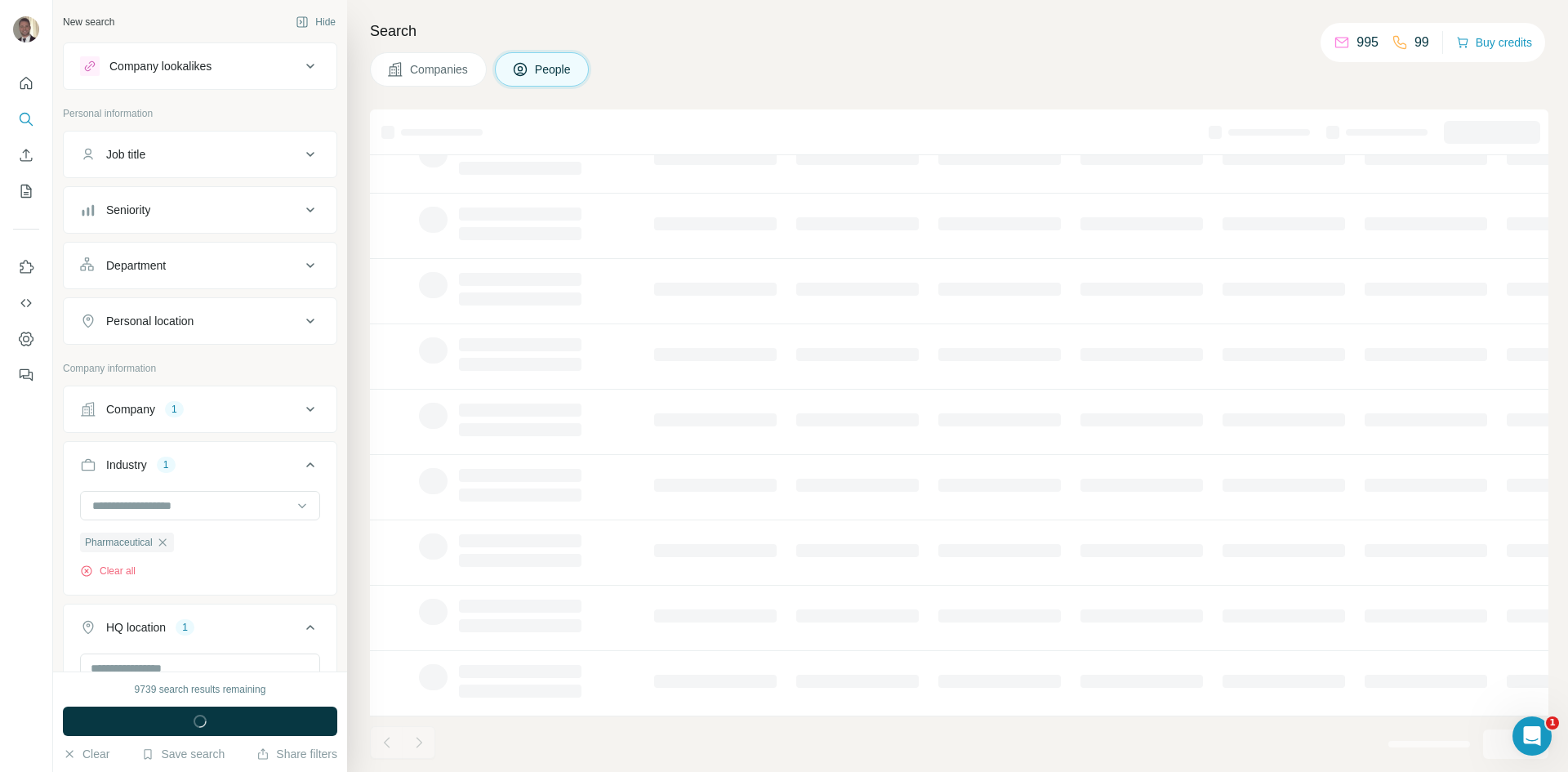
scroll to position [140, 0]
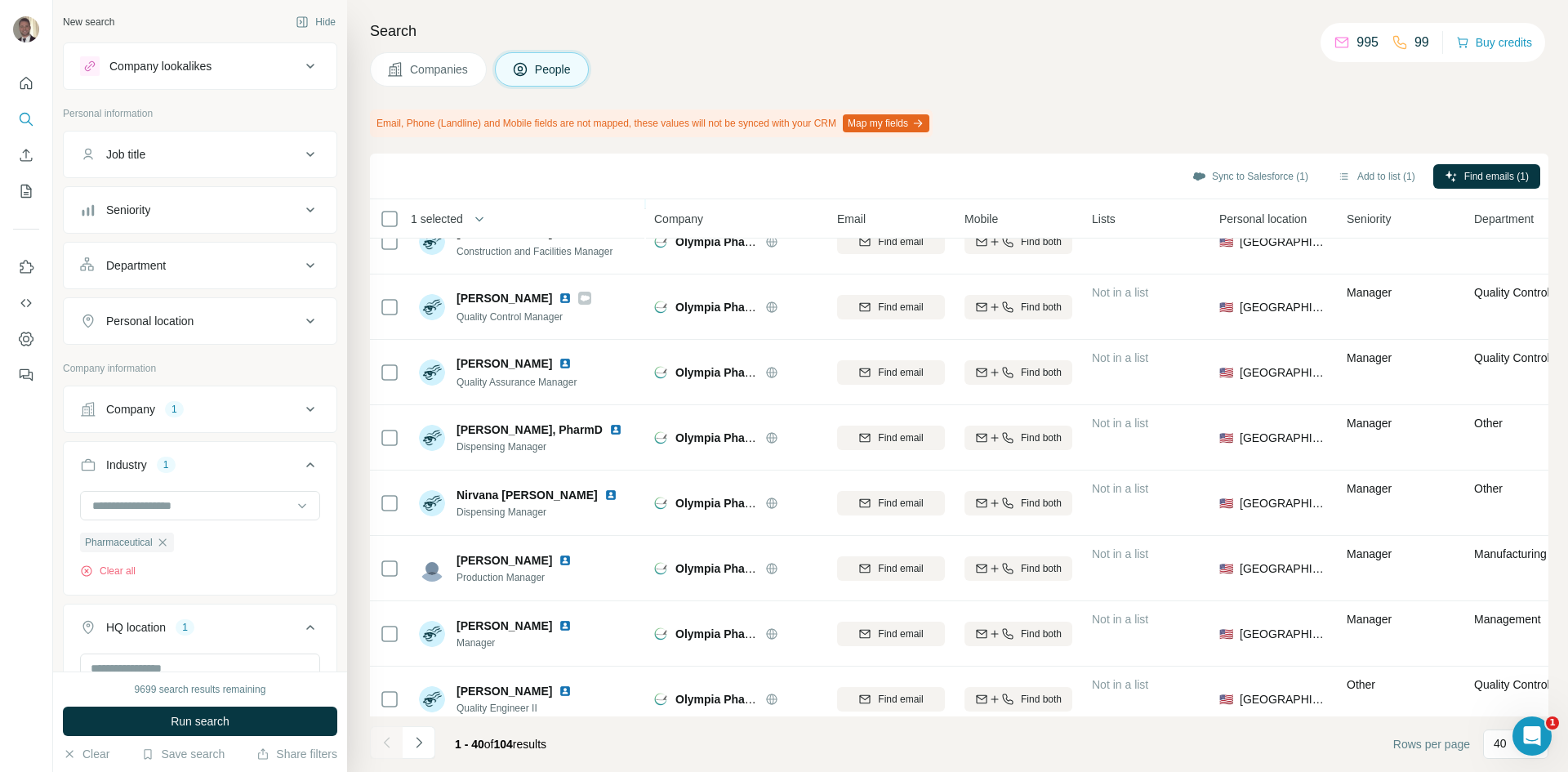
scroll to position [674, 0]
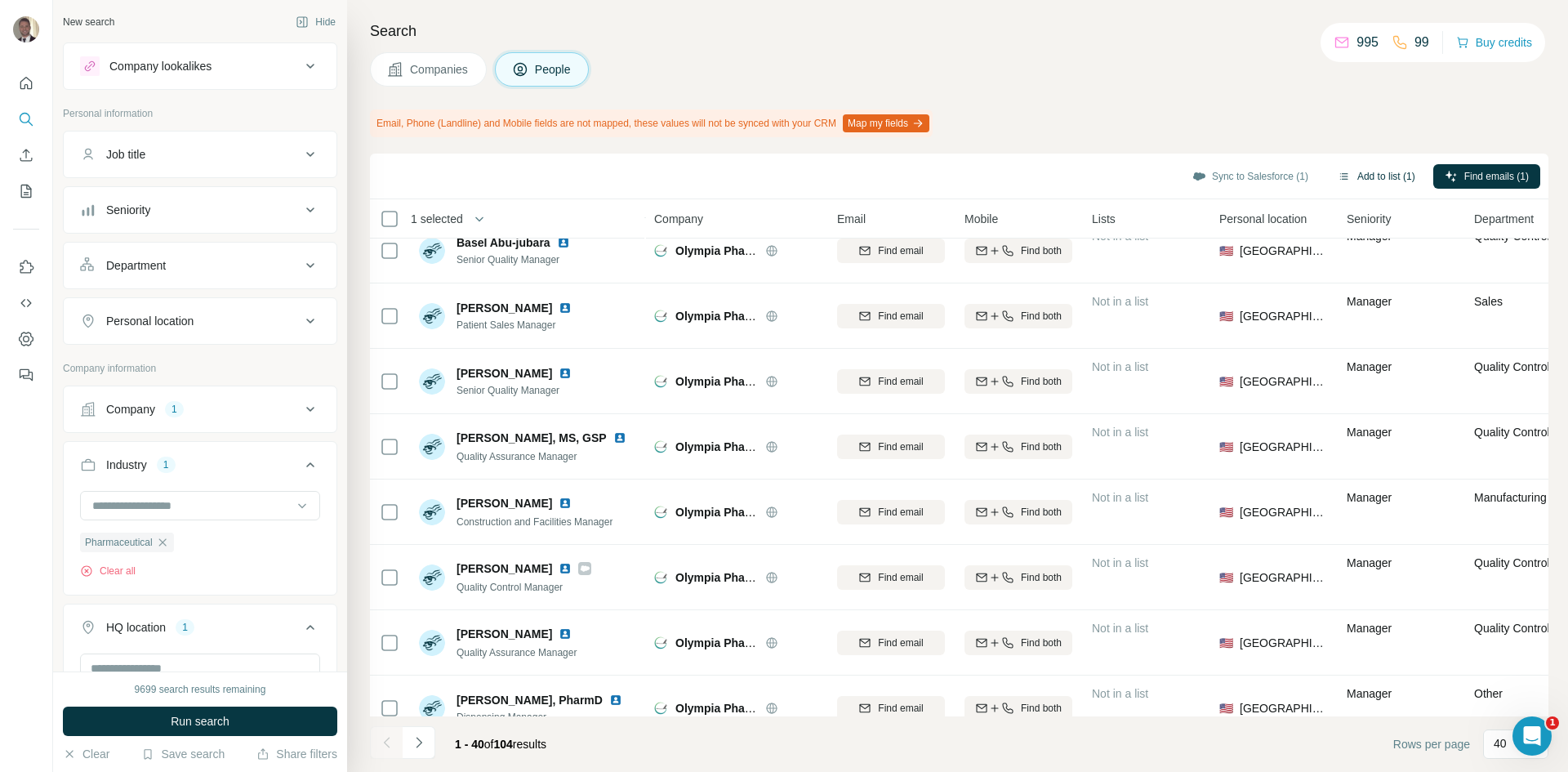
click at [1362, 166] on button "Add to list (1)" at bounding box center [1376, 176] width 100 height 25
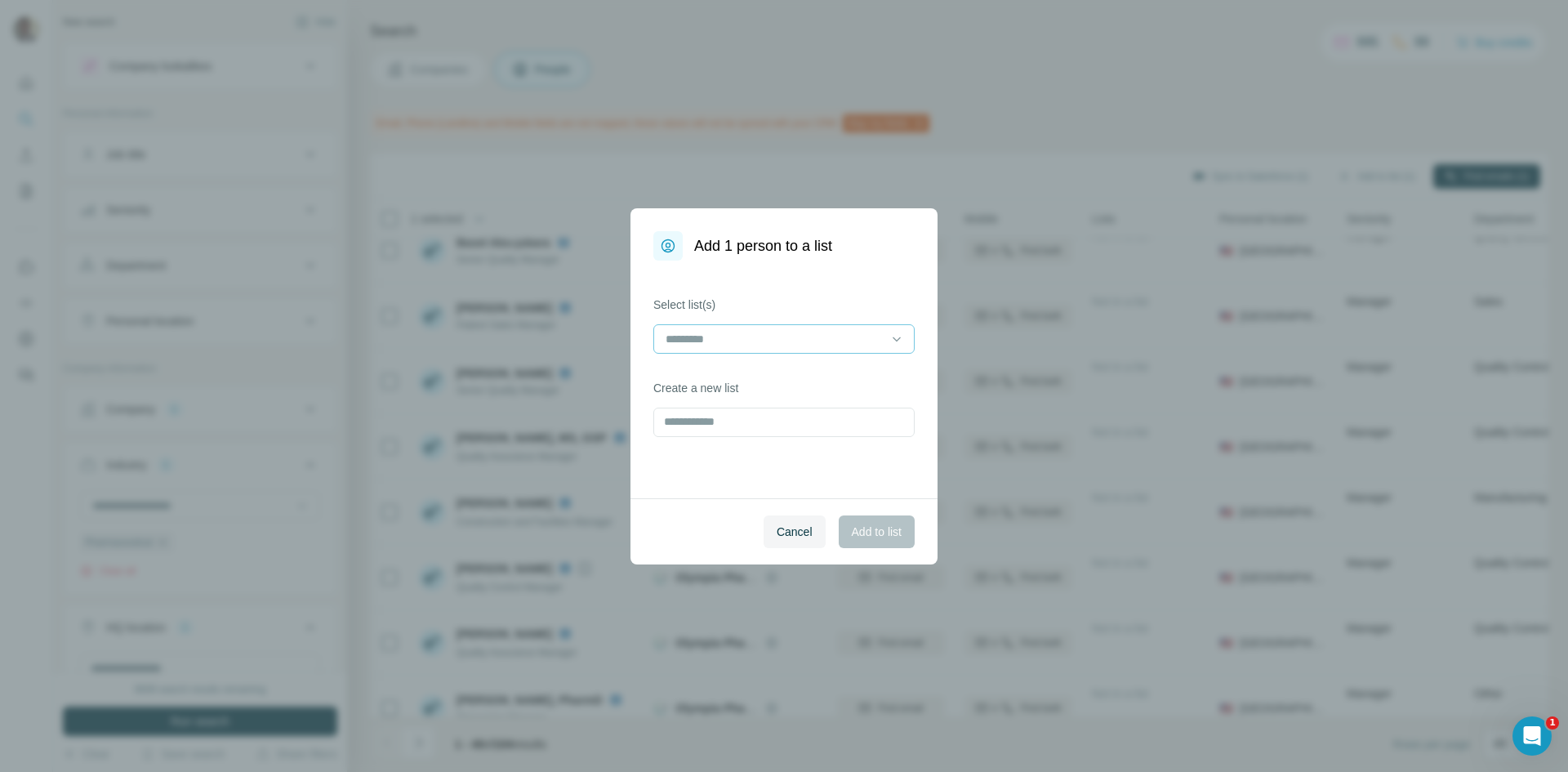
click at [701, 332] on input at bounding box center [774, 339] width 220 height 18
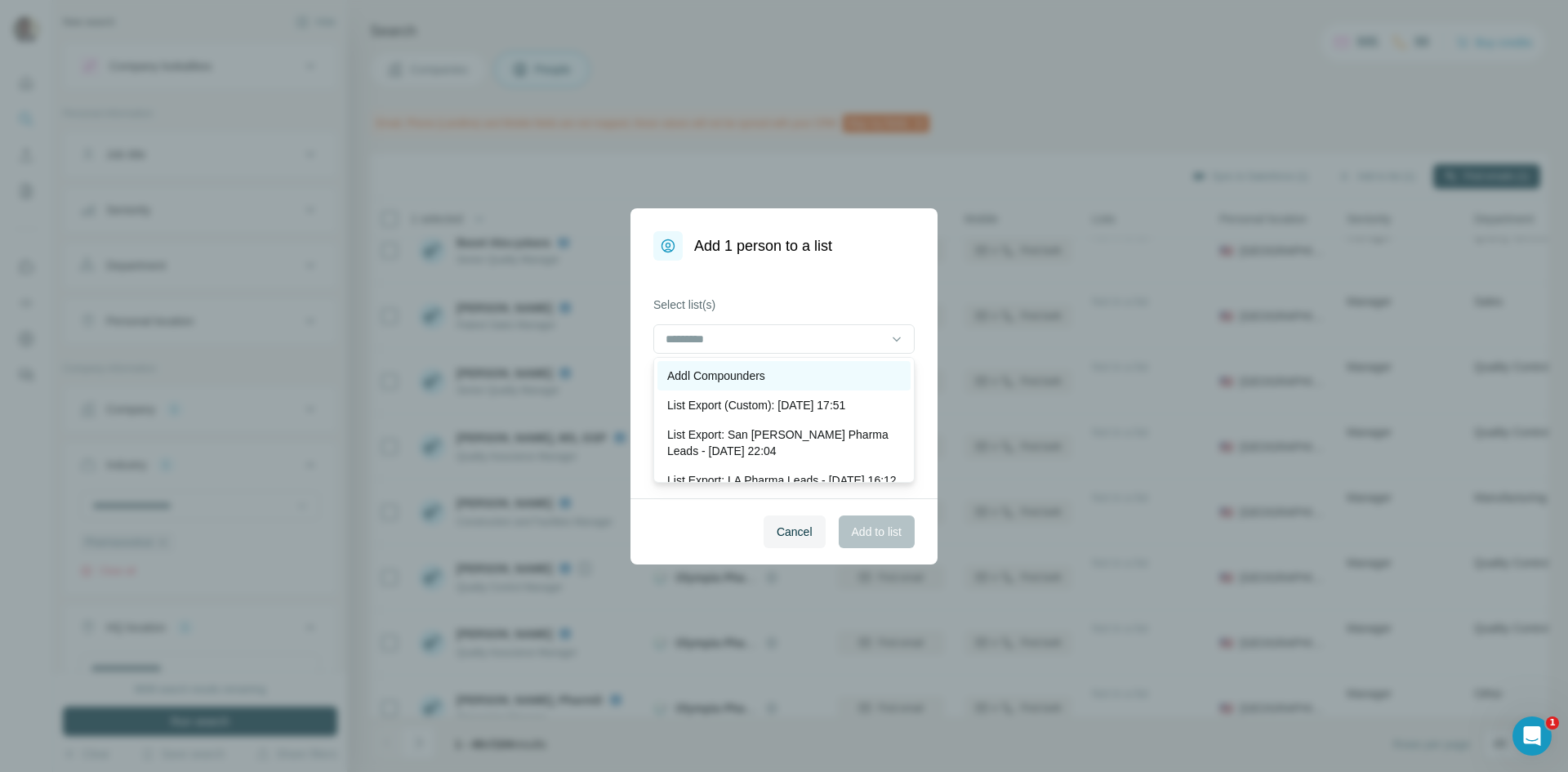
click at [713, 375] on p "Addl Compounders" at bounding box center [717, 376] width 98 height 17
click at [863, 529] on span "Add to list" at bounding box center [877, 532] width 50 height 17
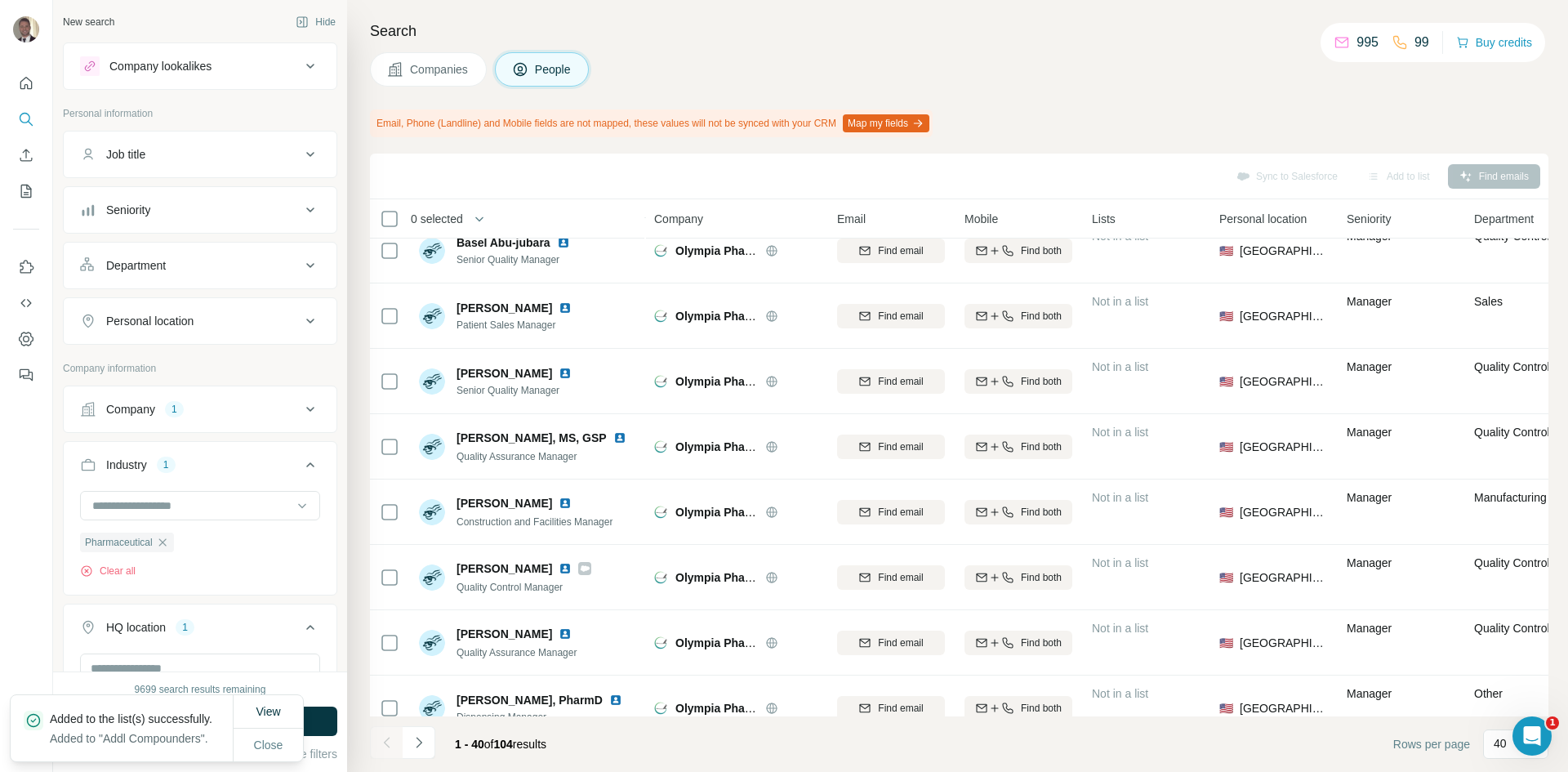
scroll to position [21, 0]
click at [423, 63] on span "Companies" at bounding box center [439, 69] width 60 height 17
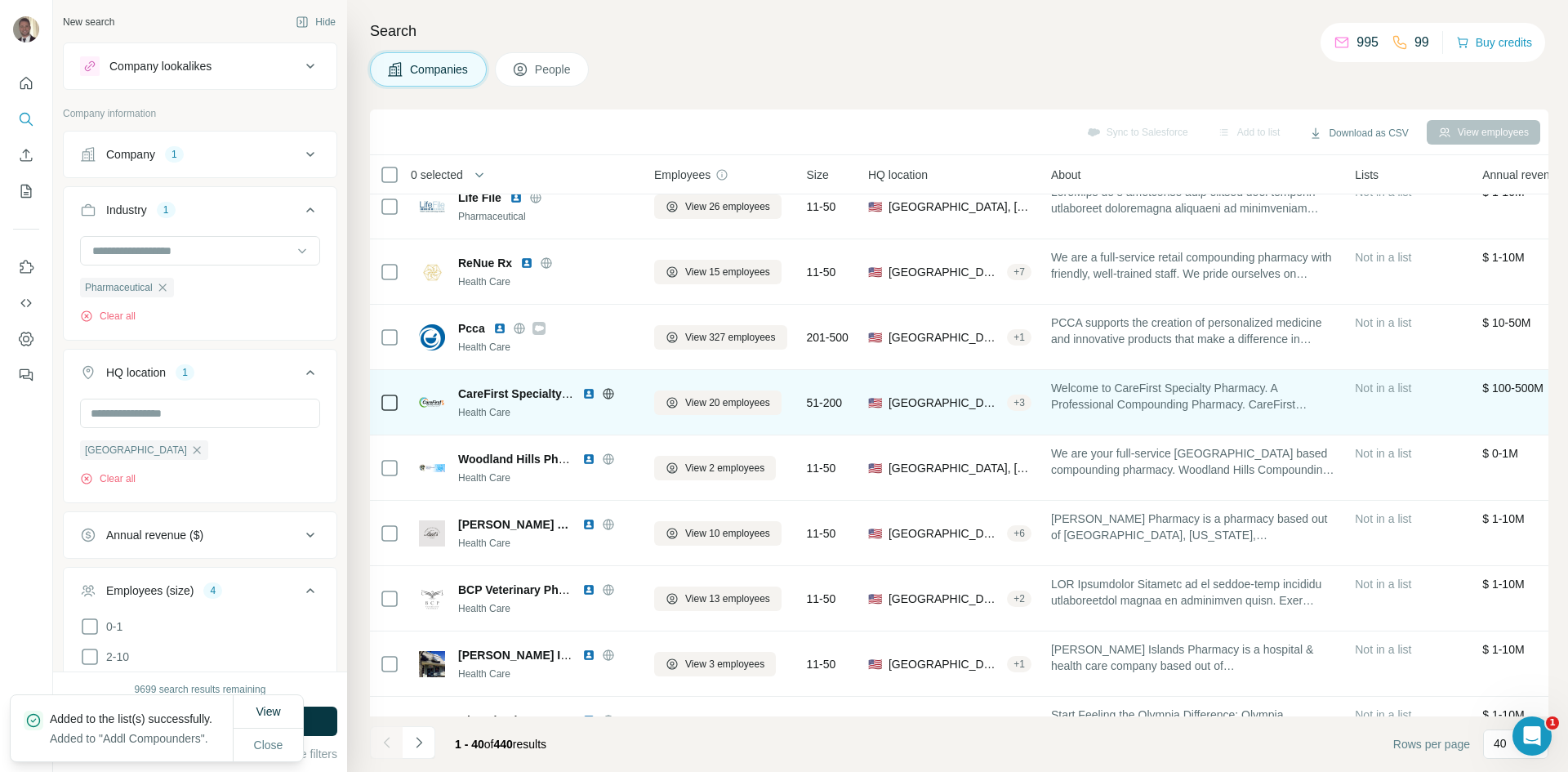
scroll to position [0, 0]
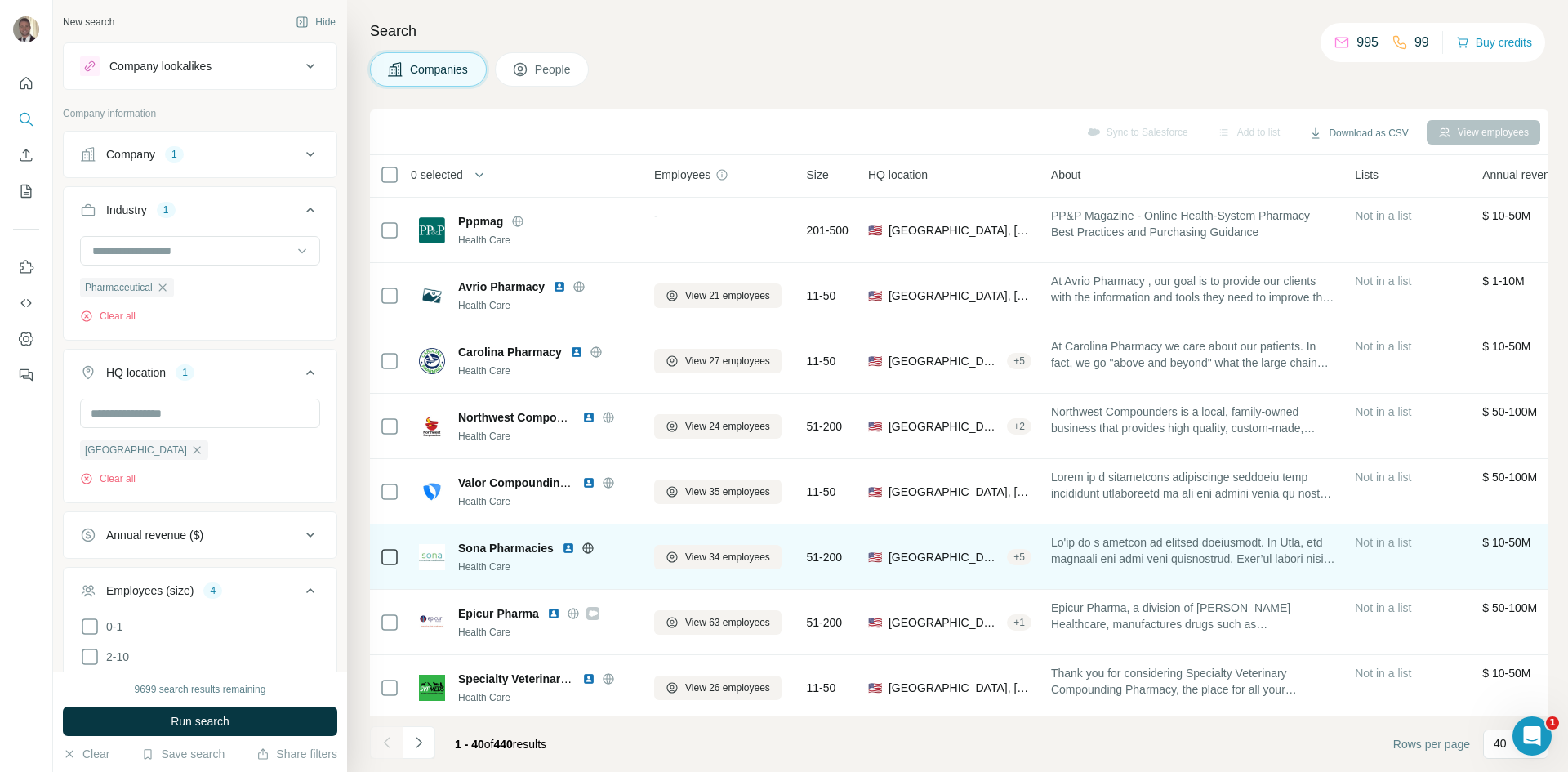
scroll to position [980, 0]
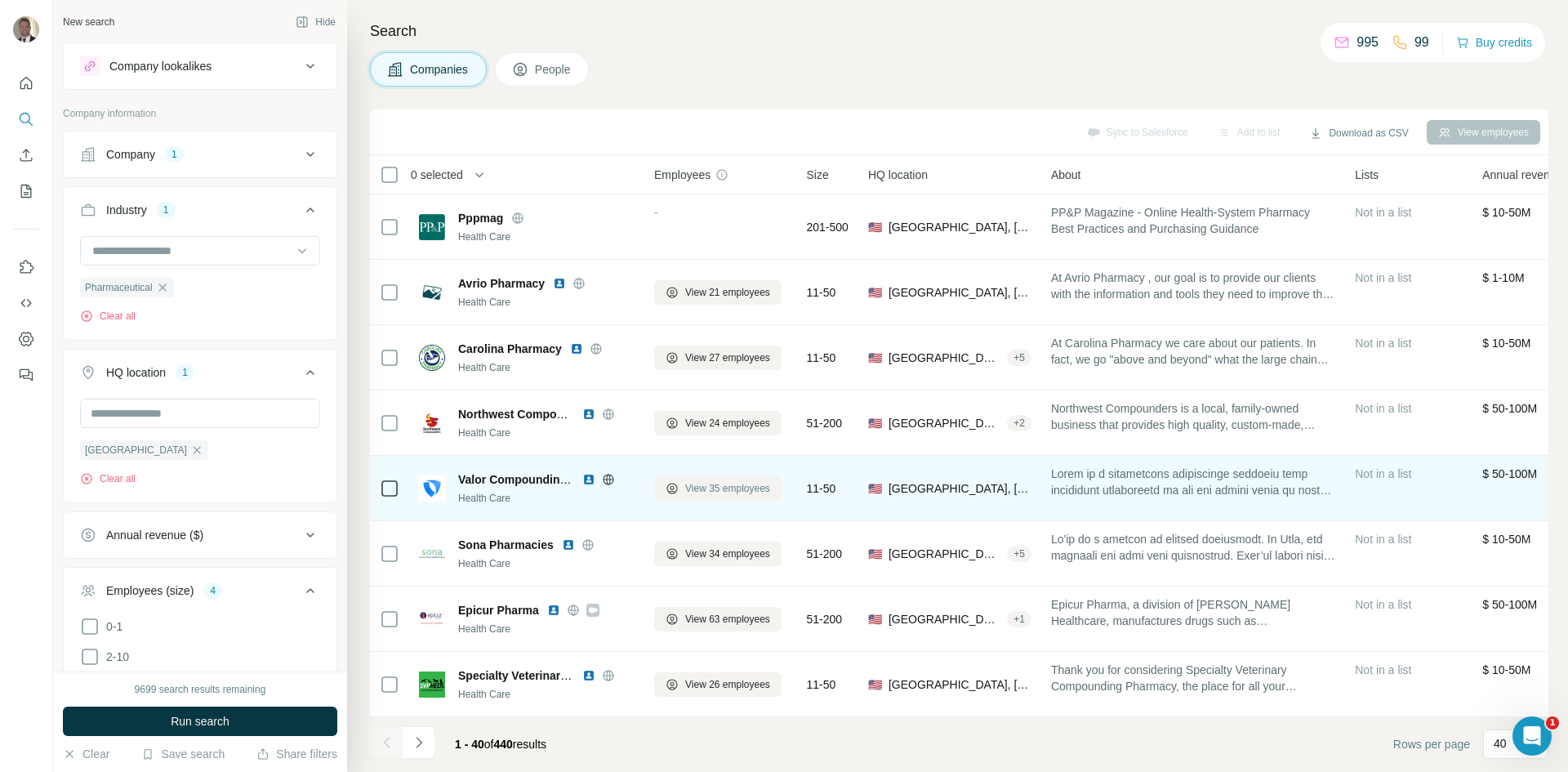
click at [678, 485] on icon at bounding box center [671, 488] width 13 height 13
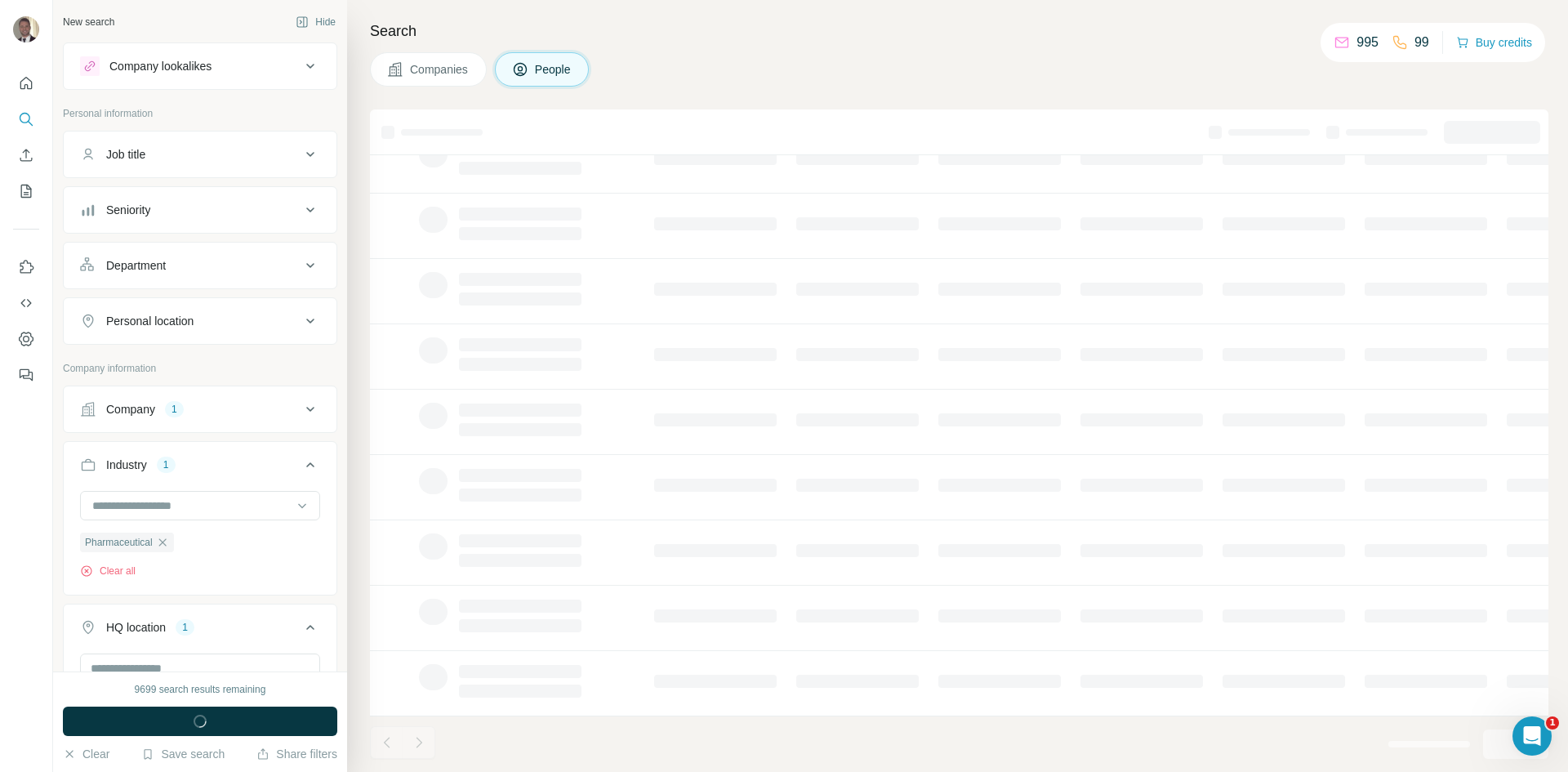
scroll to position [140, 0]
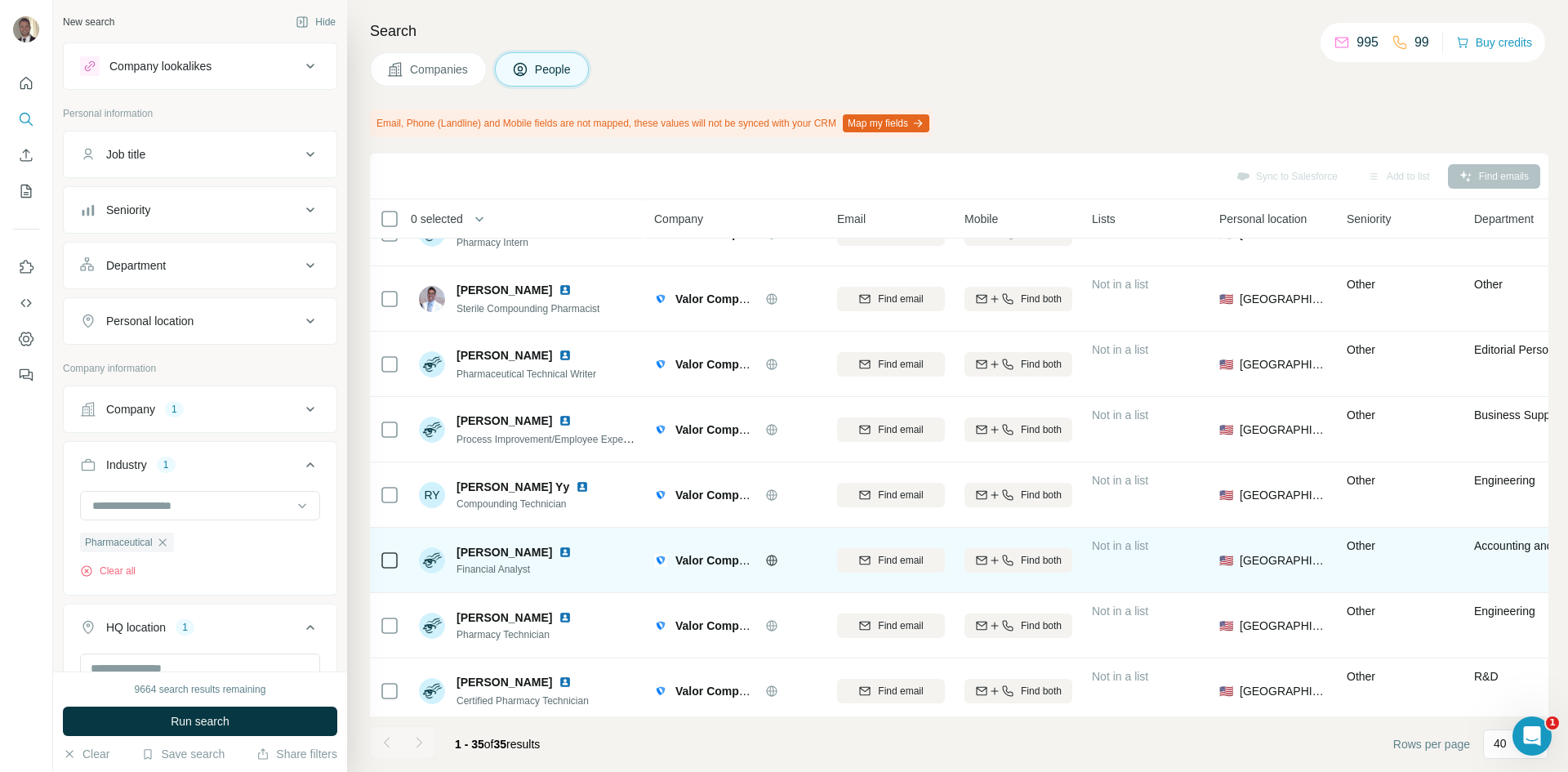
scroll to position [1818, 0]
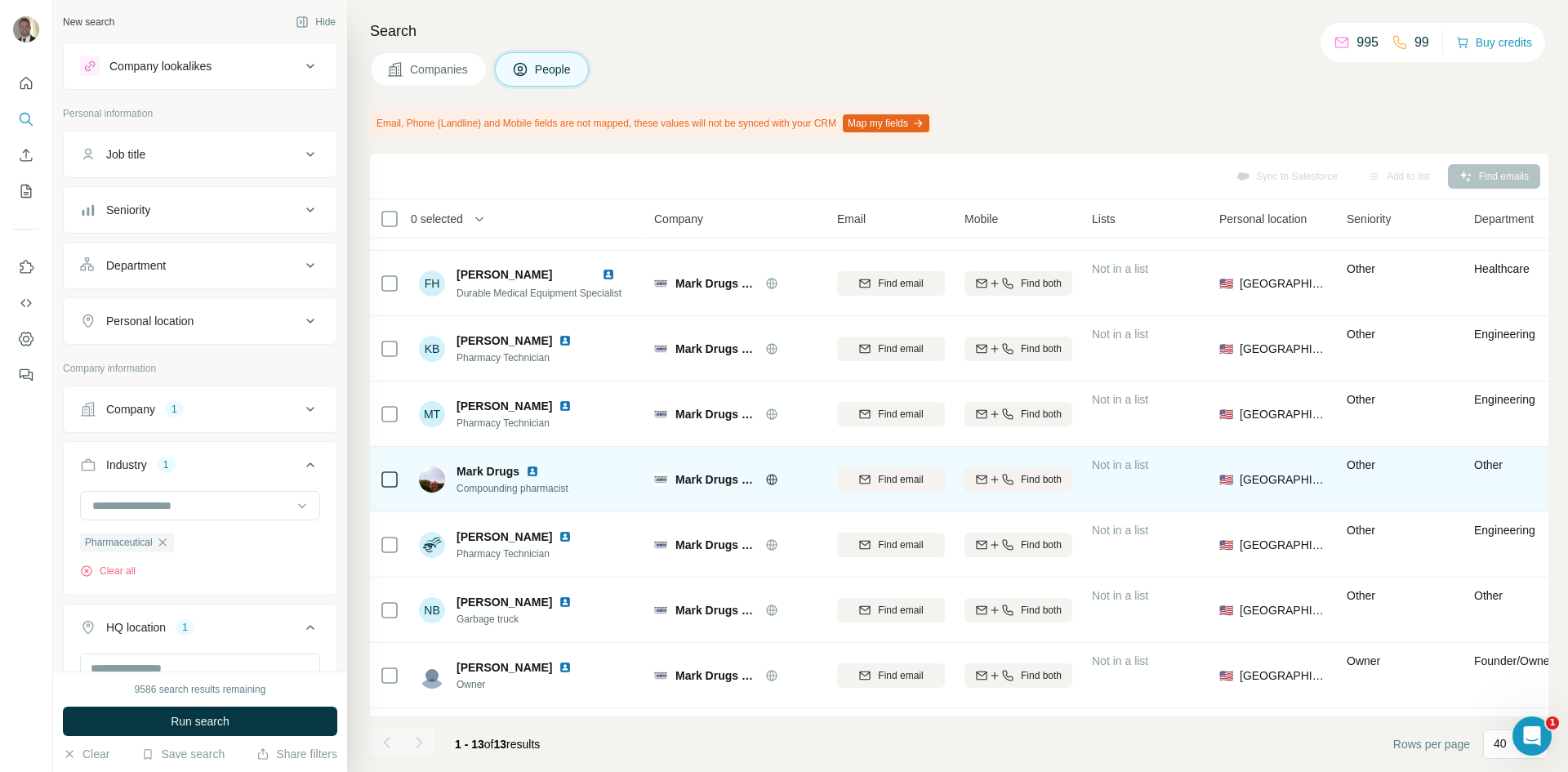
scroll to position [380, 0]
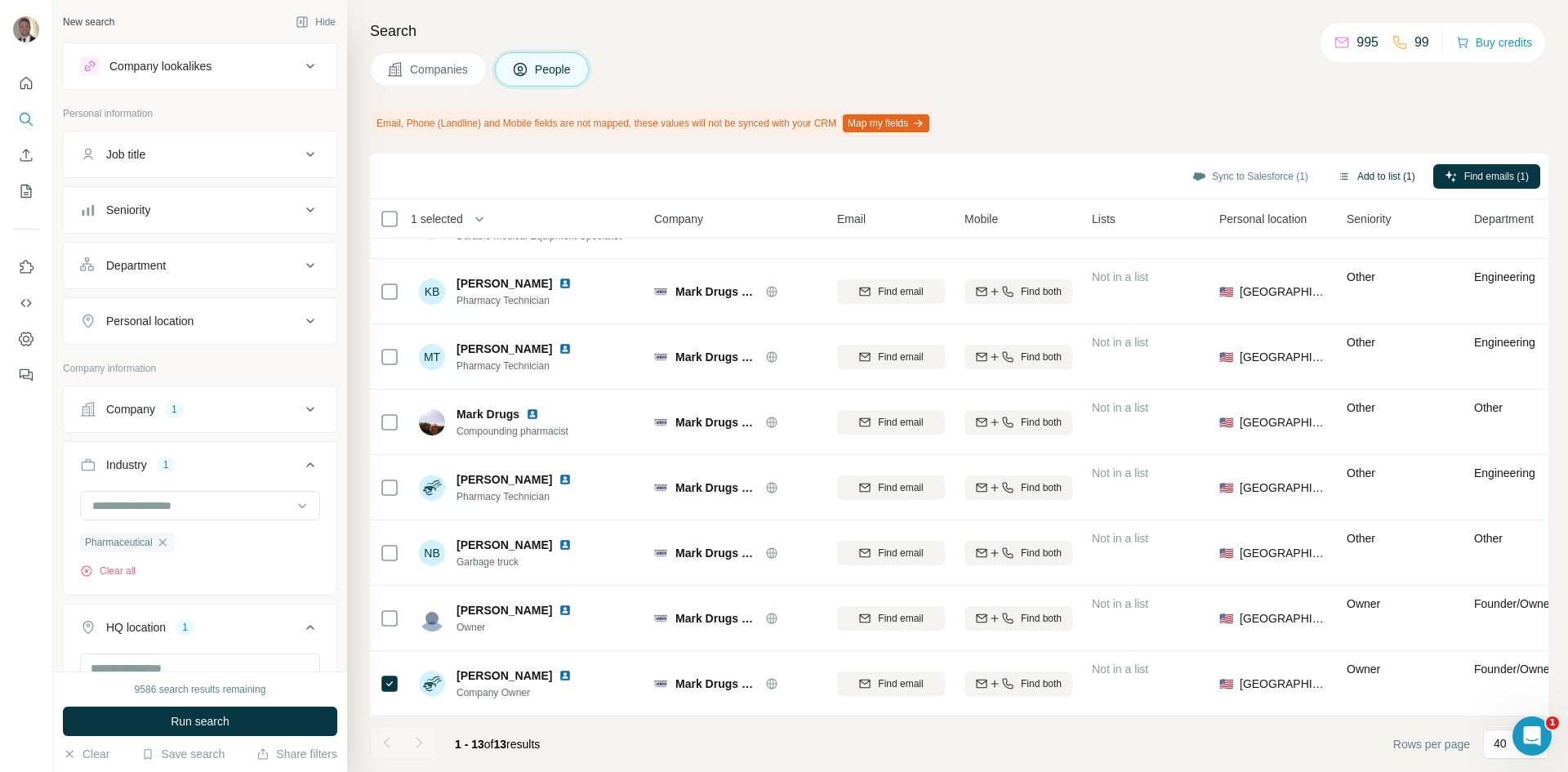
click at [1357, 178] on button "Add to list (1)" at bounding box center [1376, 176] width 100 height 25
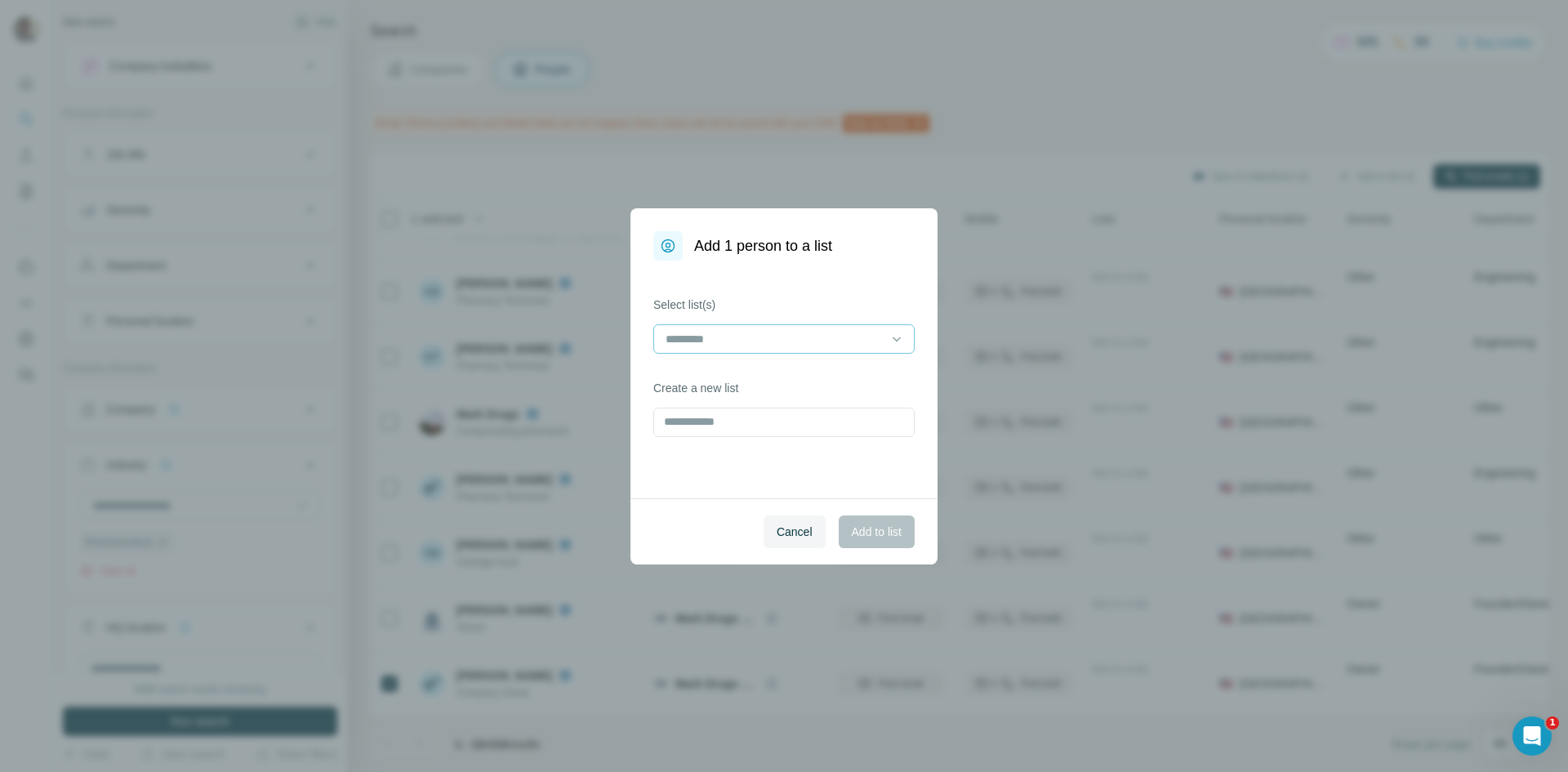
click at [741, 334] on input at bounding box center [774, 339] width 220 height 18
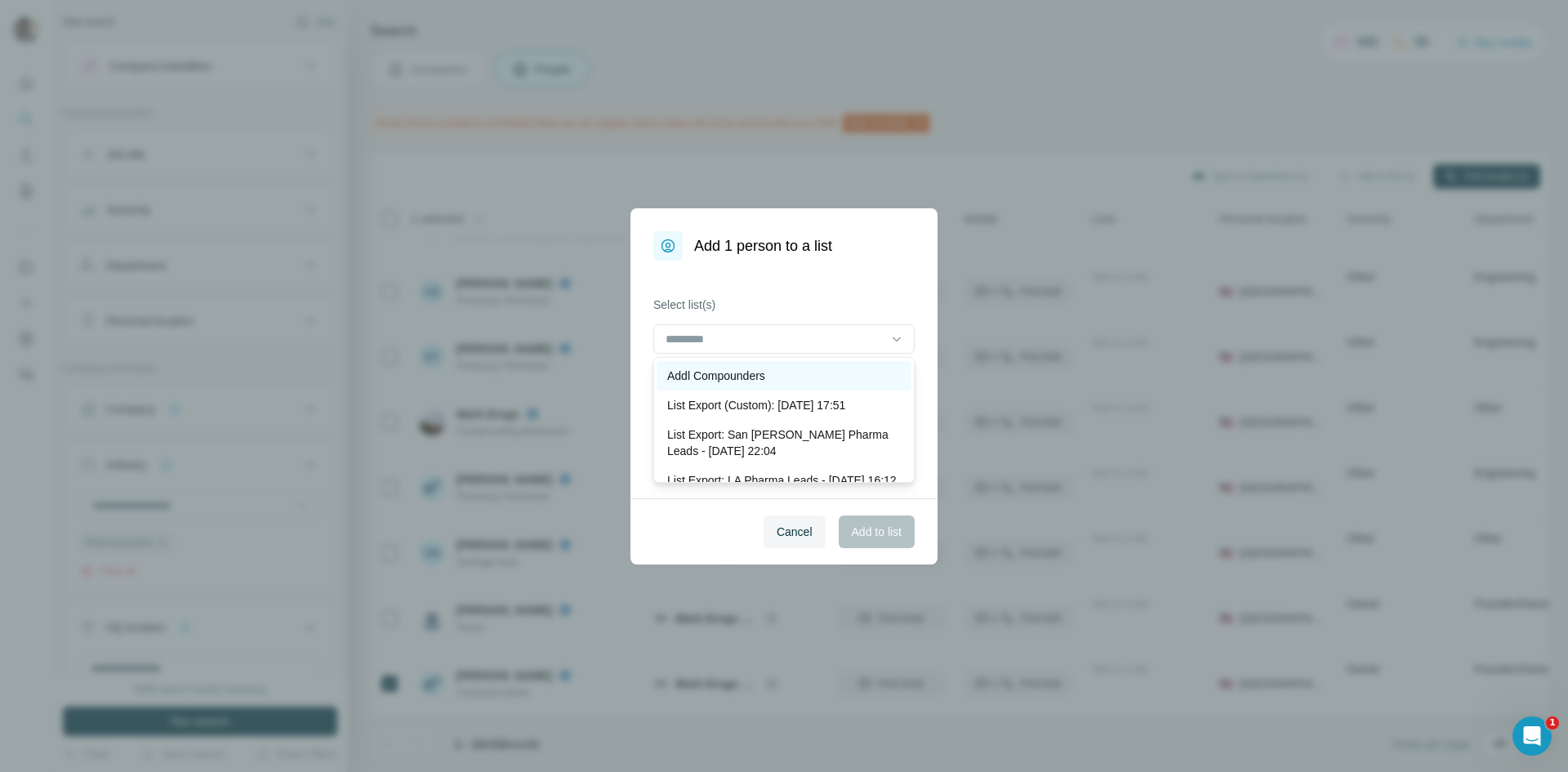
click at [728, 380] on p "Addl Compounders" at bounding box center [717, 376] width 98 height 17
click at [855, 535] on span "Add to list" at bounding box center [877, 532] width 50 height 17
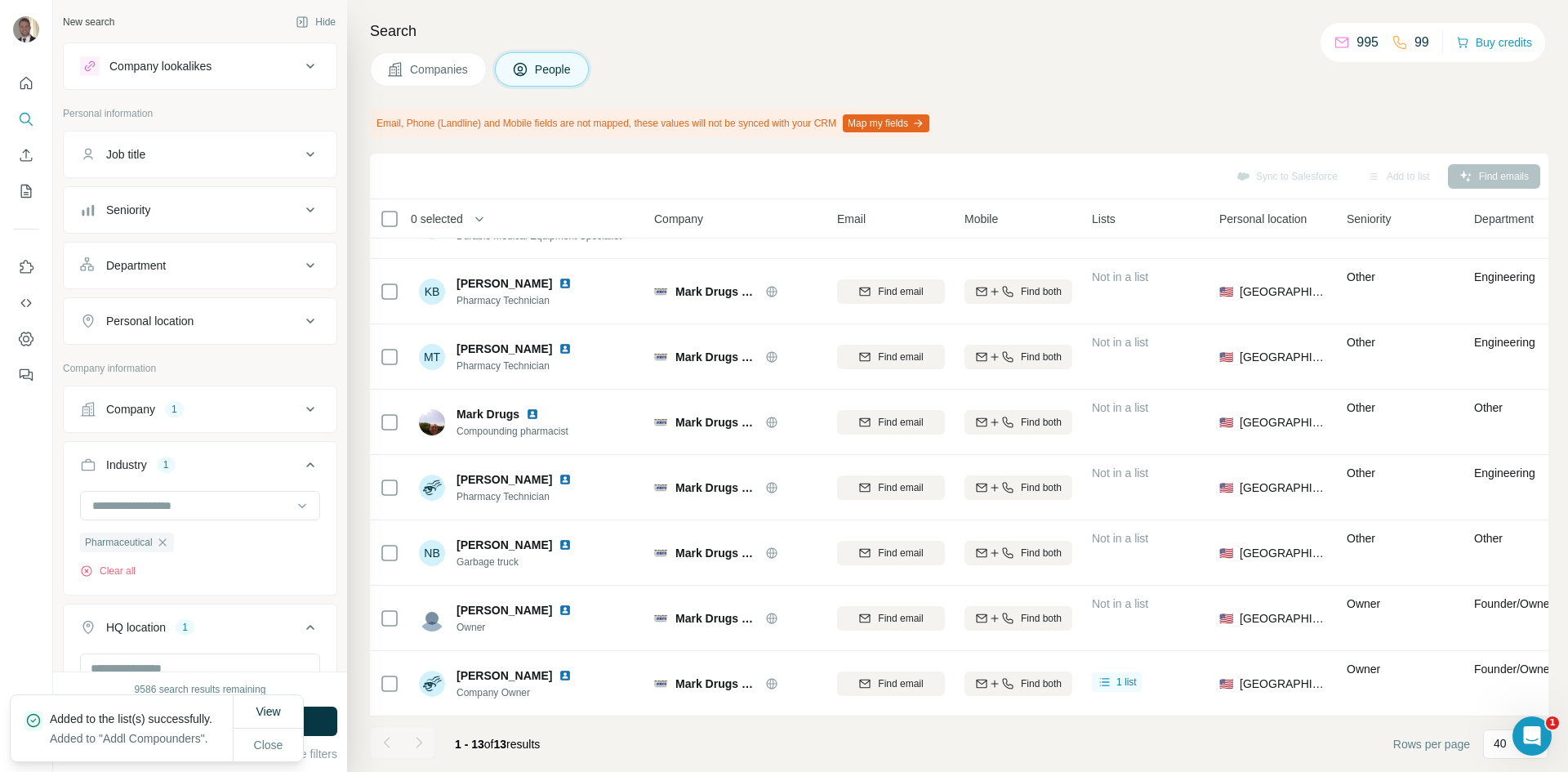
click at [428, 75] on span "Companies" at bounding box center [439, 69] width 60 height 17
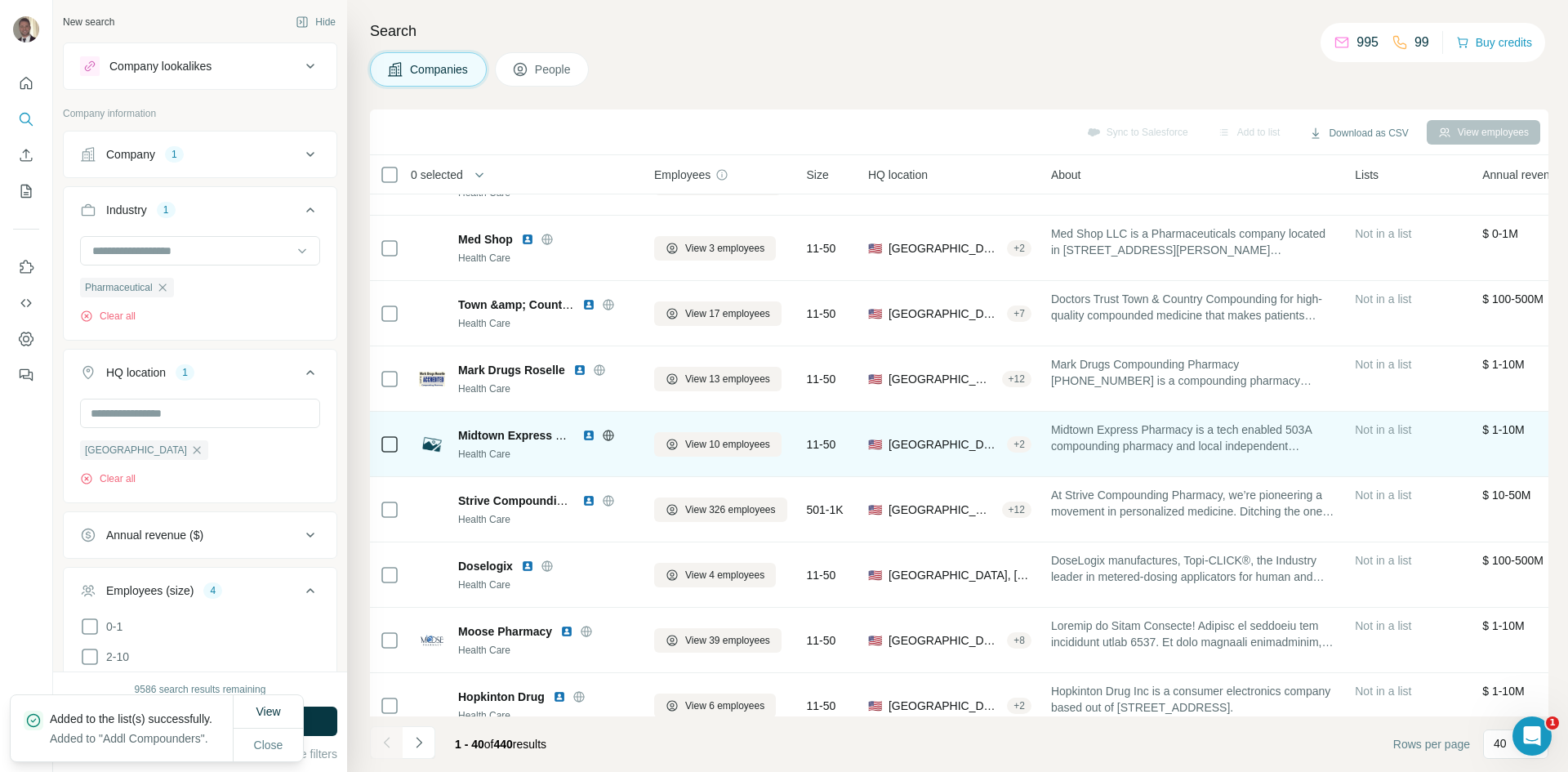
scroll to position [1769, 0]
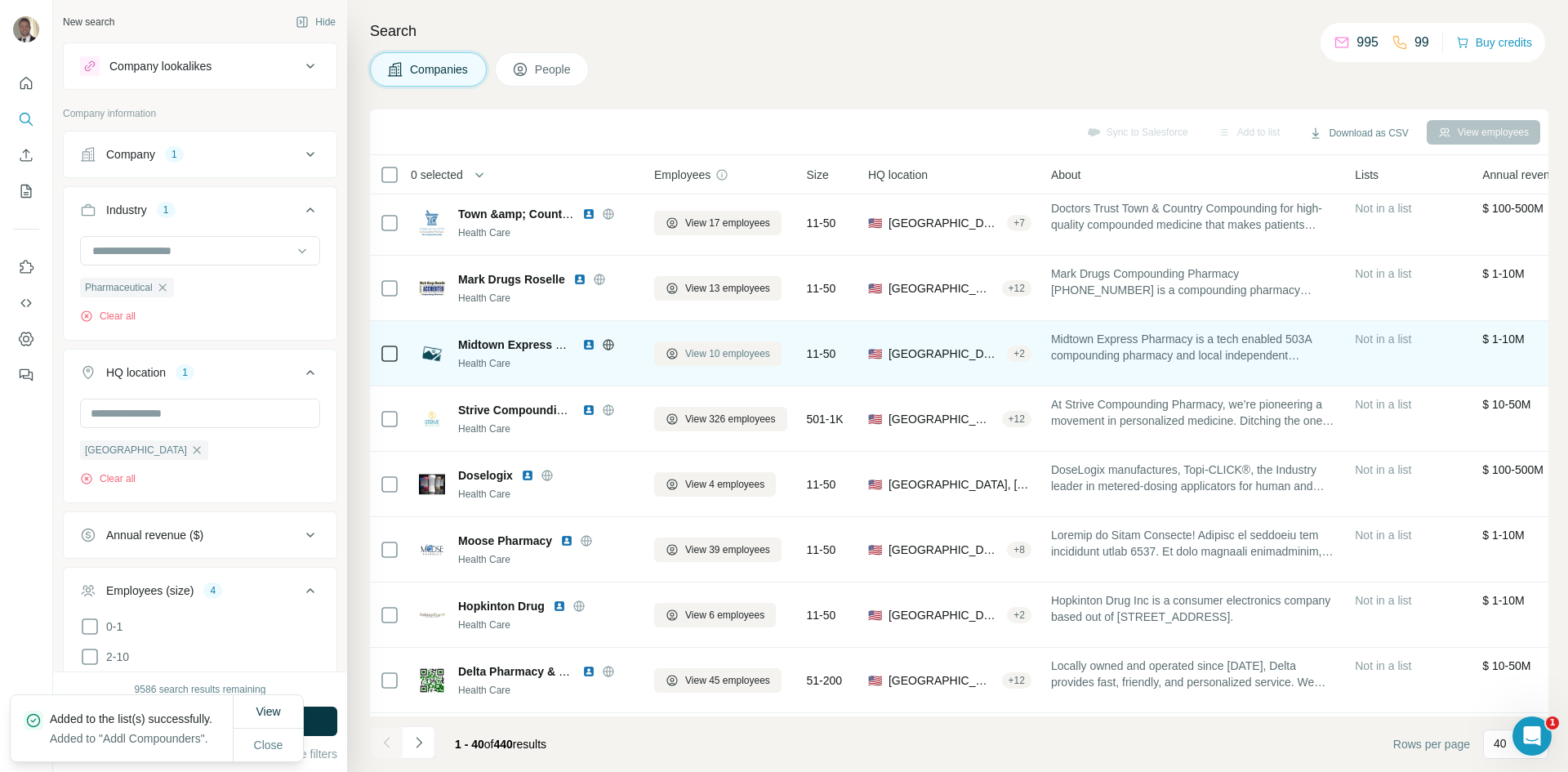
click at [713, 358] on span "View 10 employees" at bounding box center [727, 353] width 85 height 15
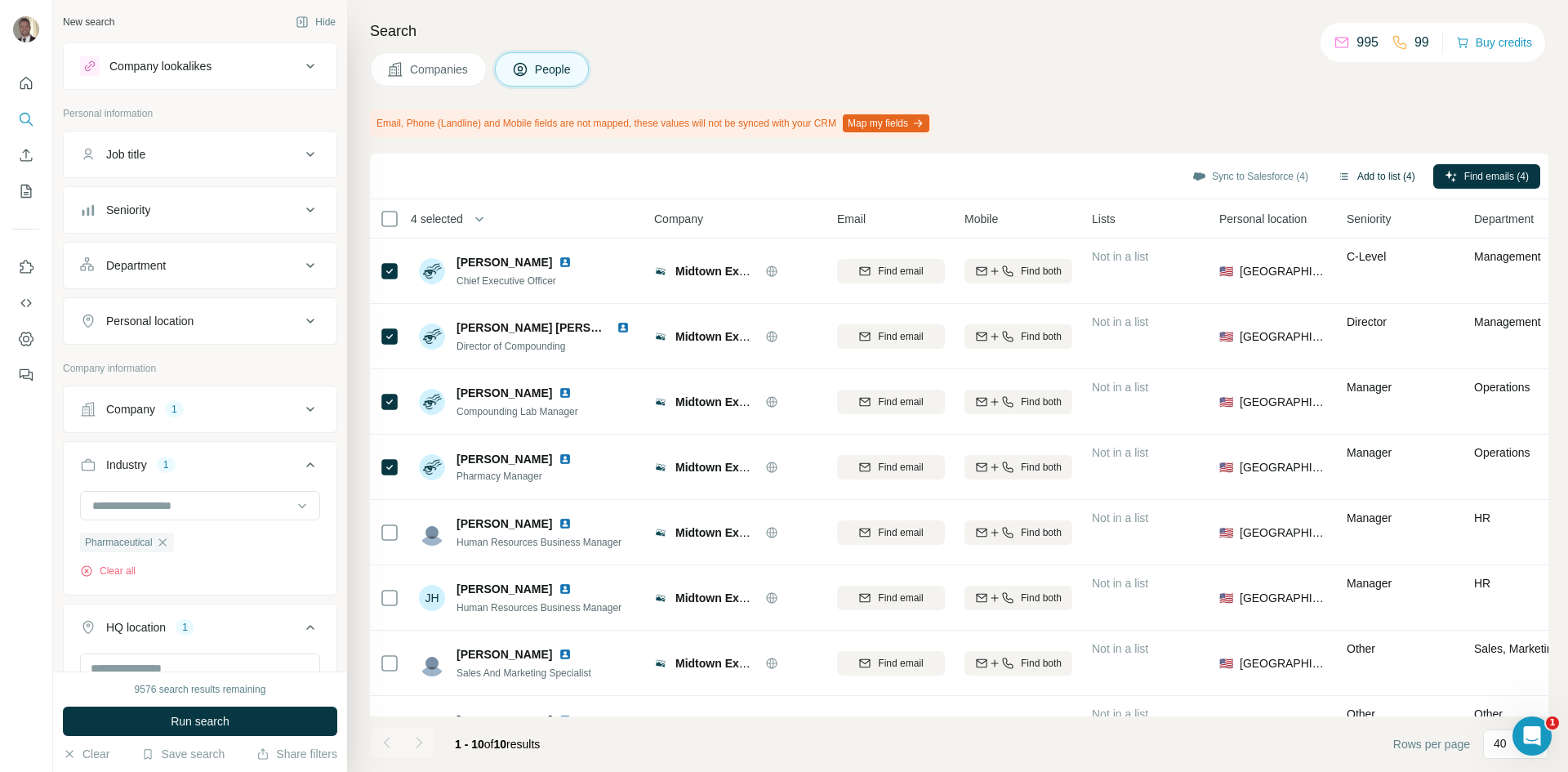
click at [1371, 182] on button "Add to list (4)" at bounding box center [1376, 176] width 100 height 25
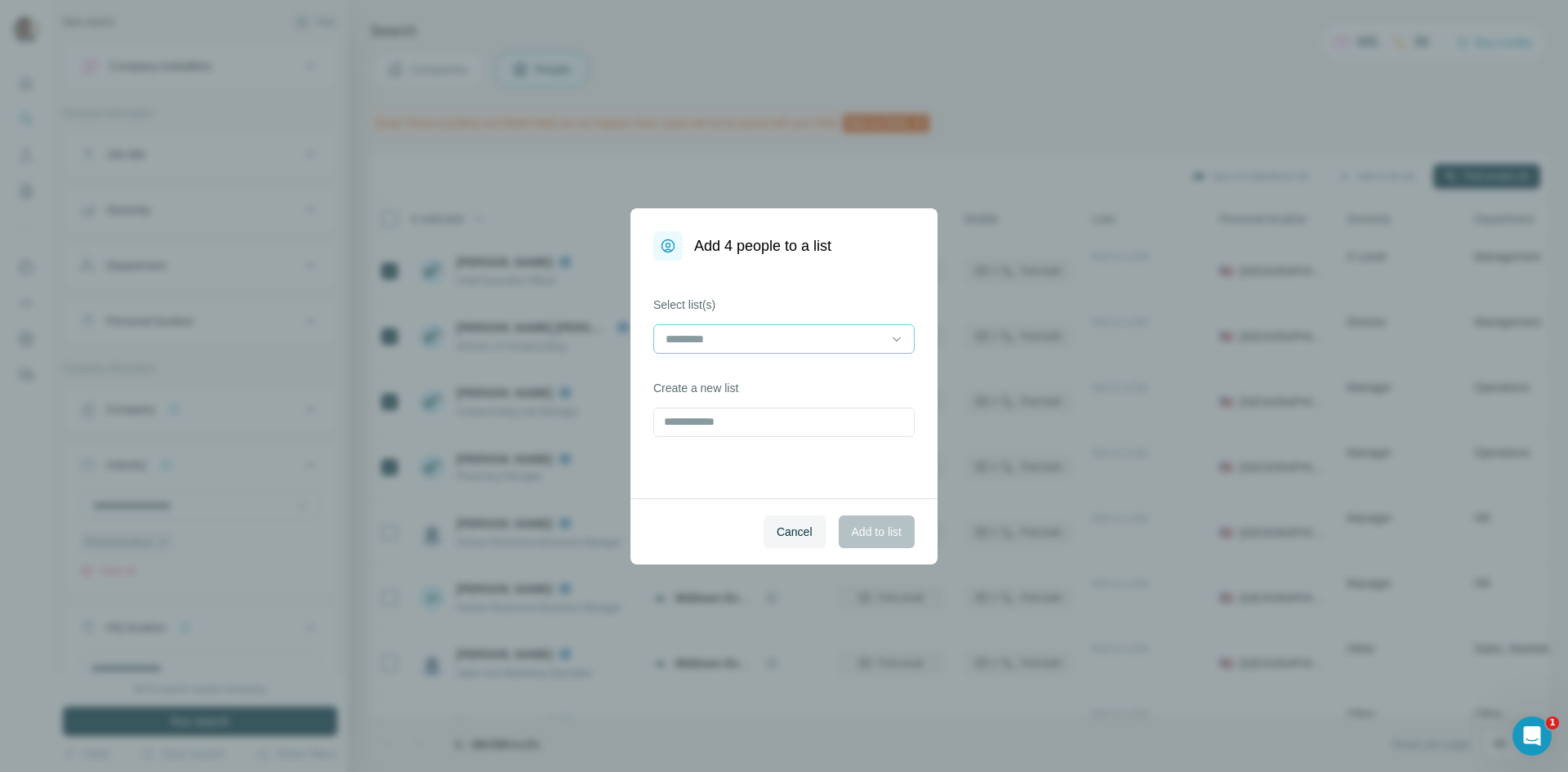
click at [819, 344] on input at bounding box center [774, 339] width 220 height 18
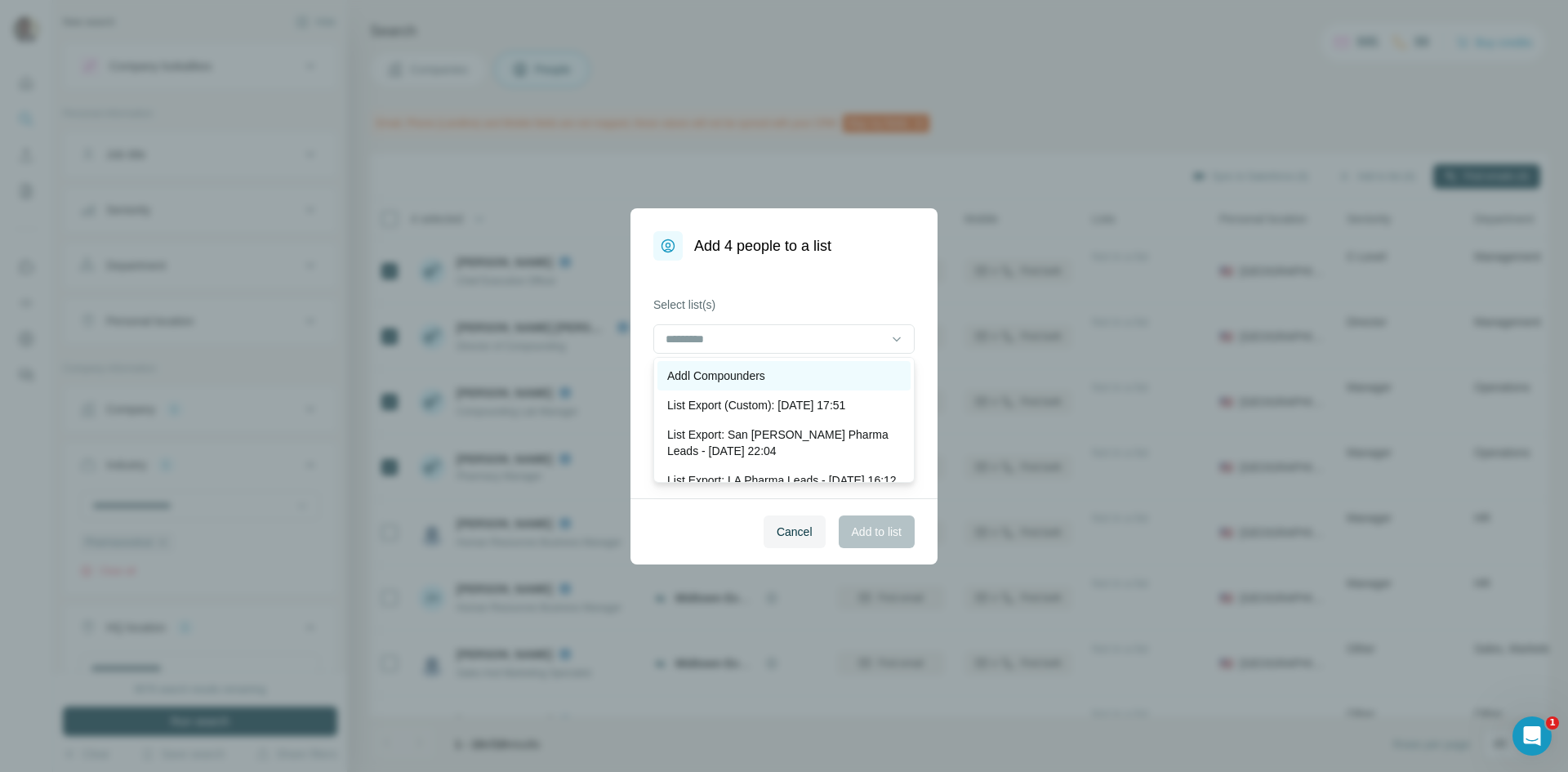
click at [794, 372] on div "Addl Compounders" at bounding box center [784, 376] width 234 height 17
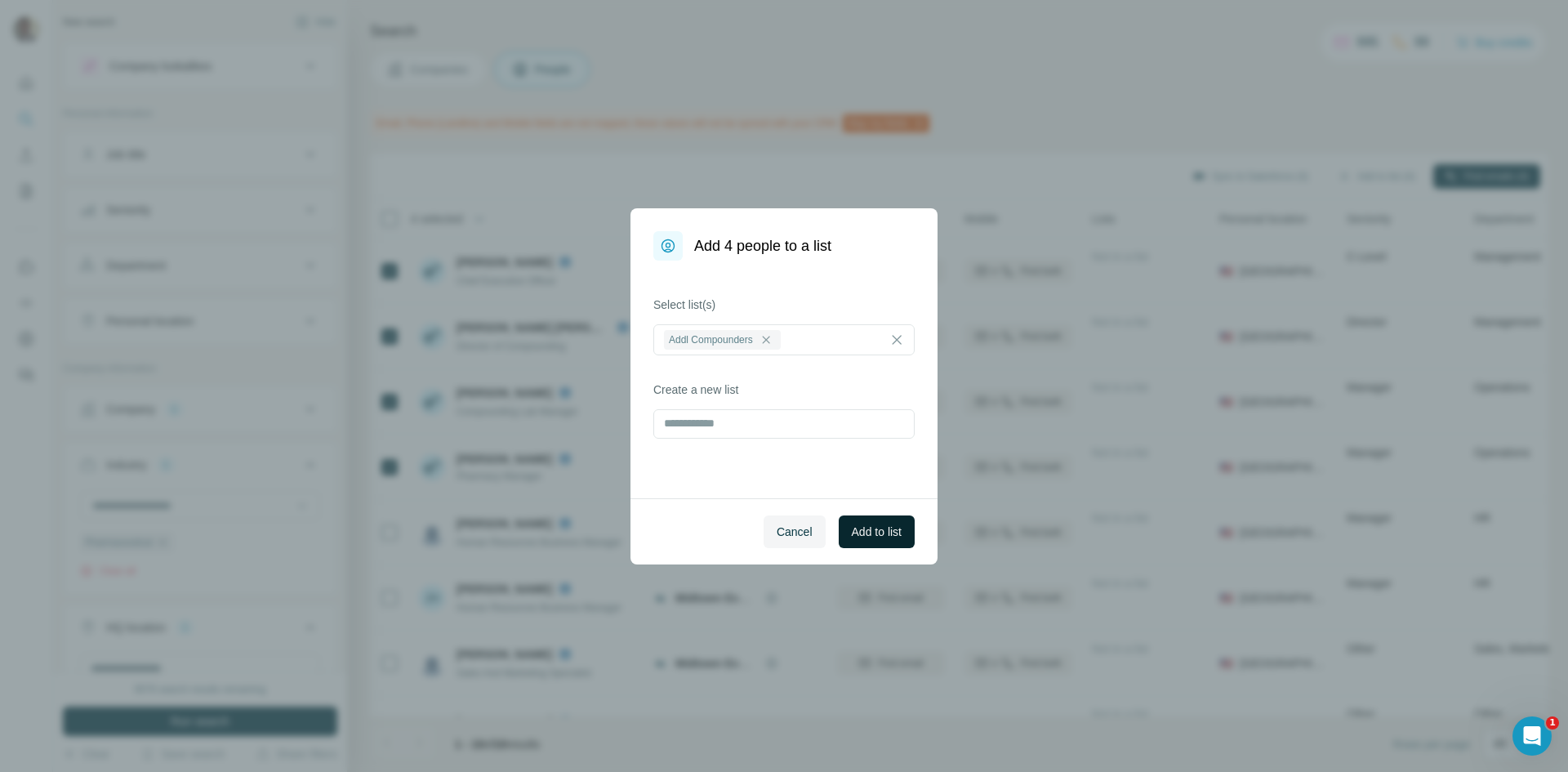
click at [894, 529] on span "Add to list" at bounding box center [877, 532] width 50 height 17
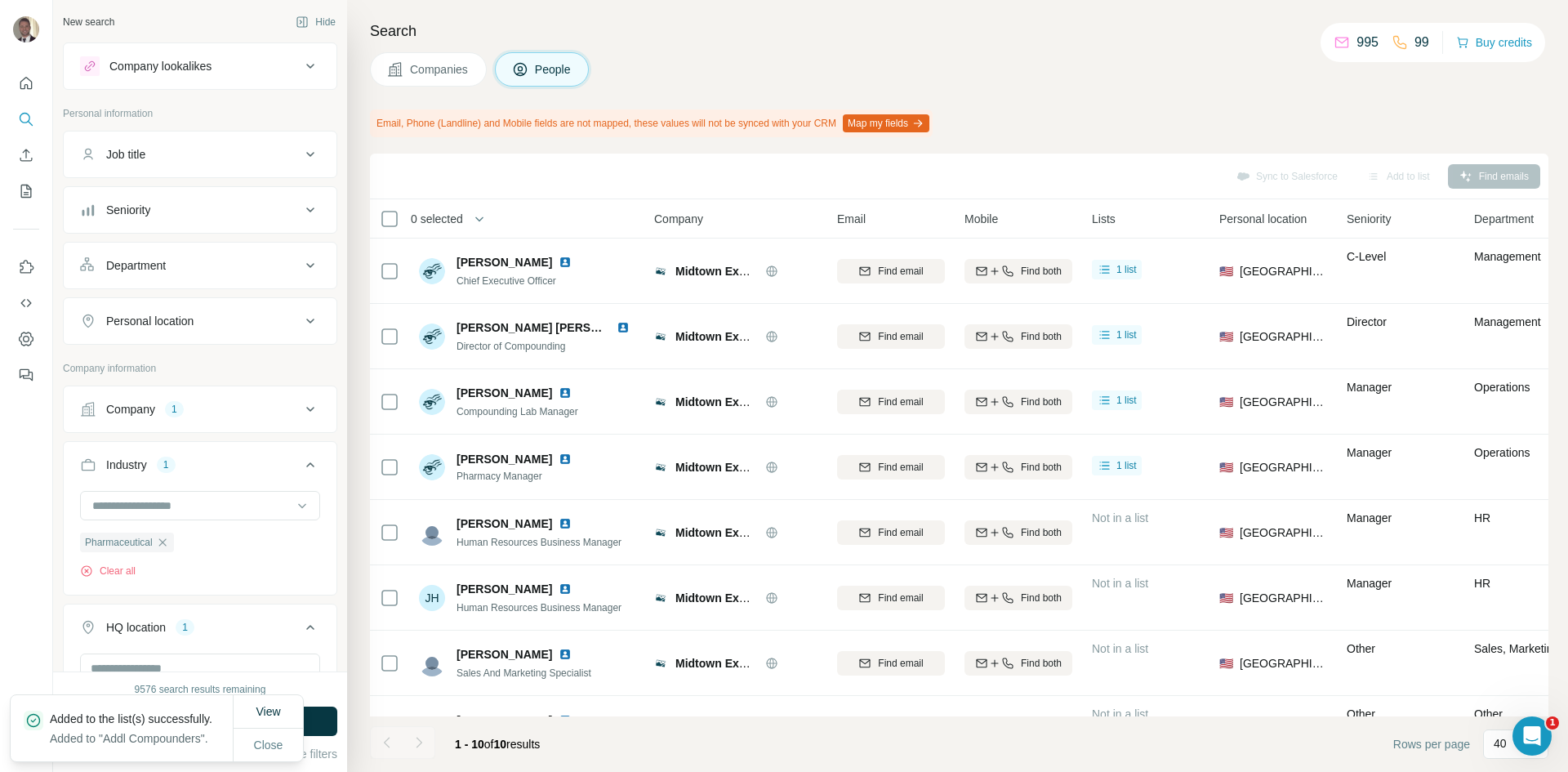
click at [457, 69] on span "Companies" at bounding box center [439, 69] width 60 height 17
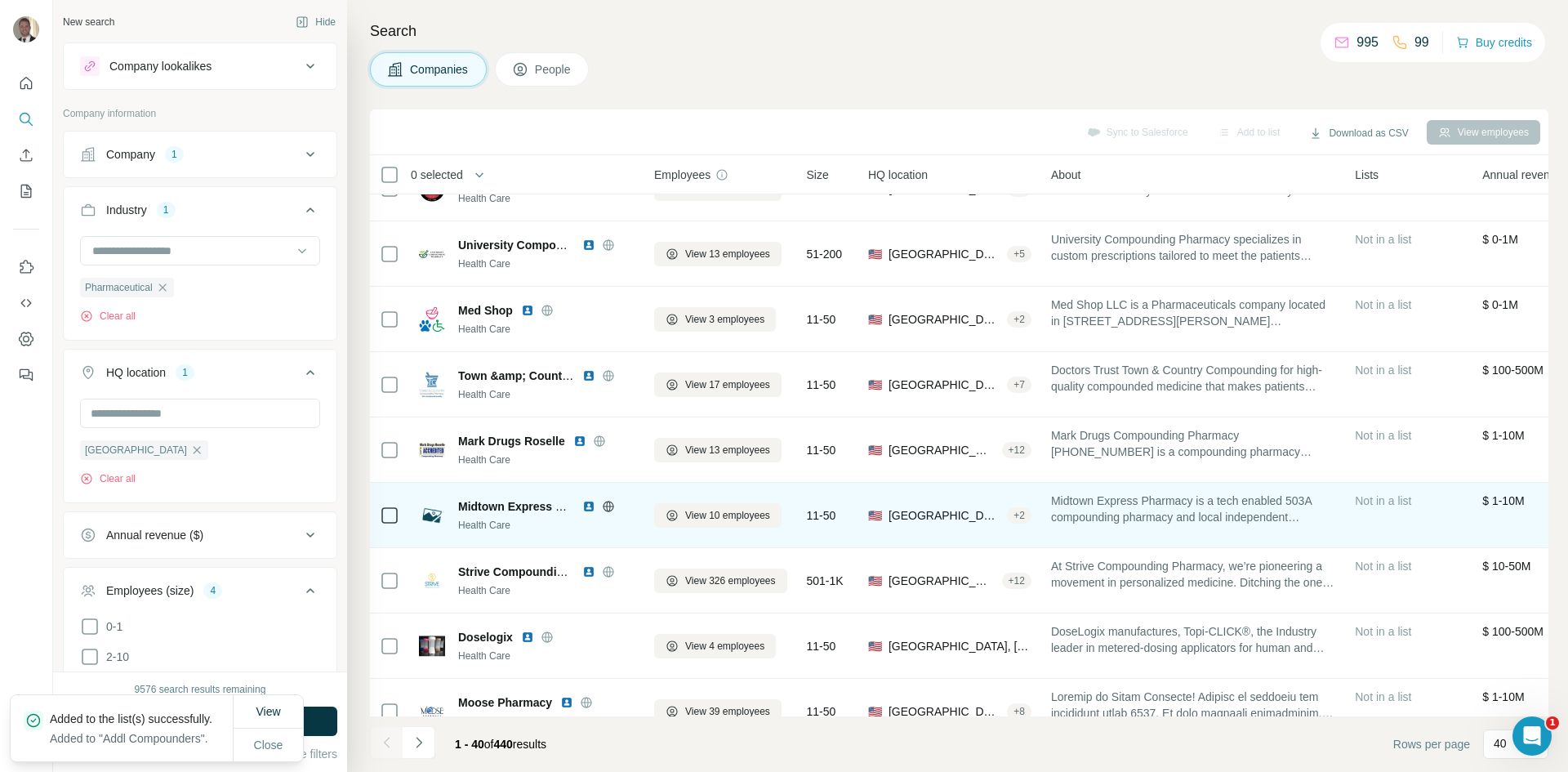
scroll to position [1634, 0]
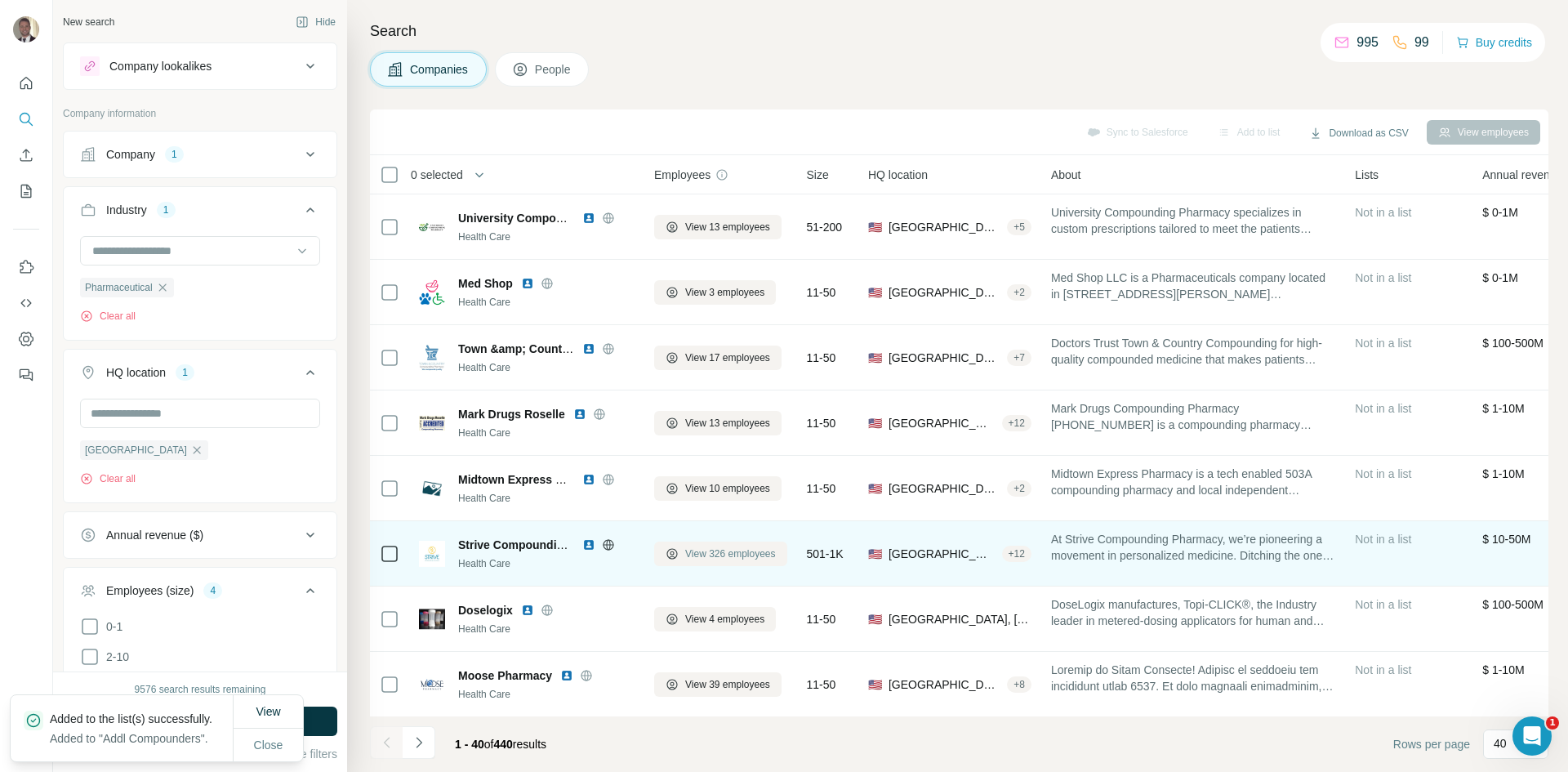
click at [708, 549] on span "View 326 employees" at bounding box center [730, 554] width 90 height 15
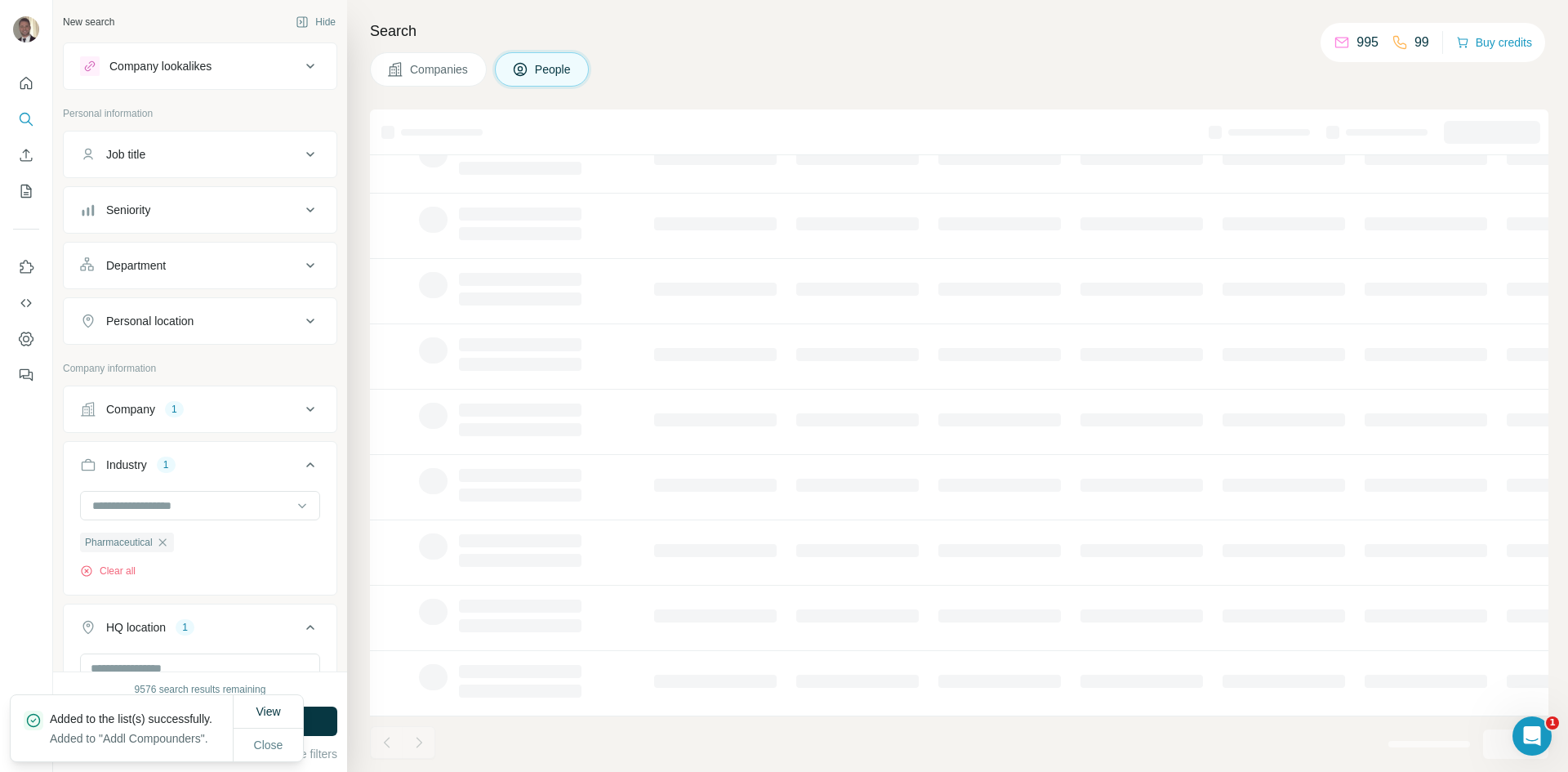
scroll to position [140, 0]
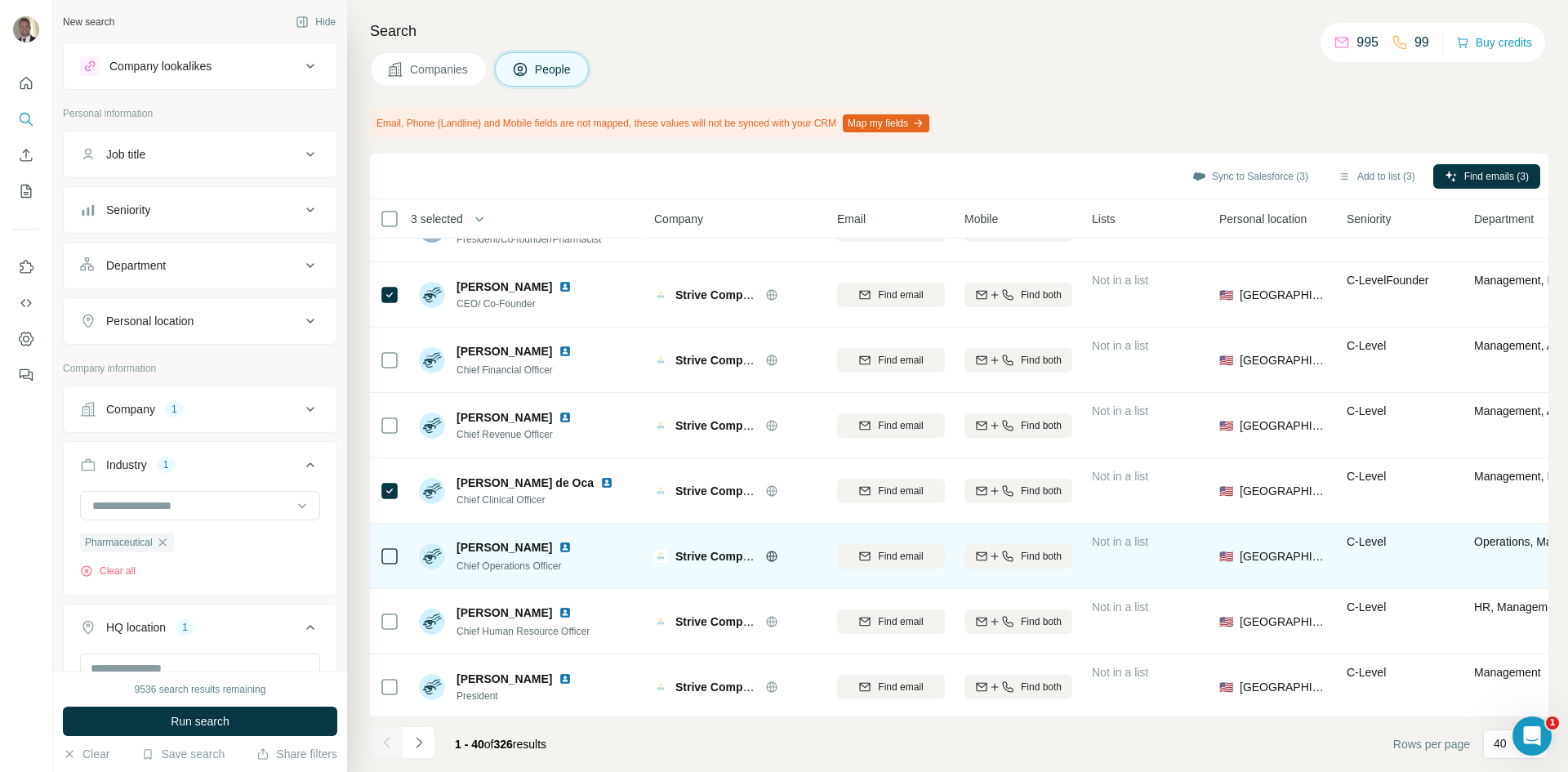
scroll to position [82, 0]
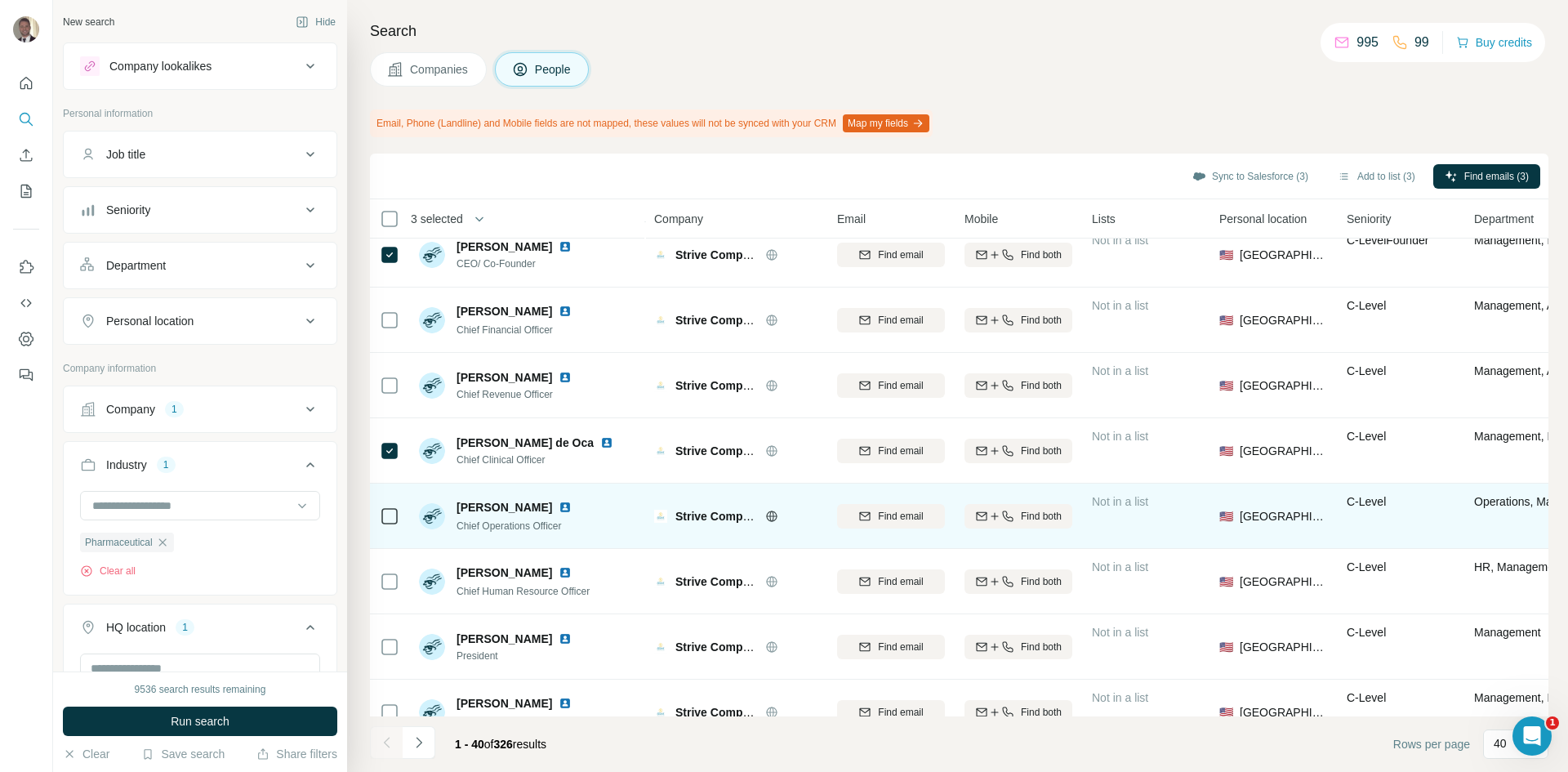
click at [395, 525] on icon at bounding box center [389, 516] width 20 height 20
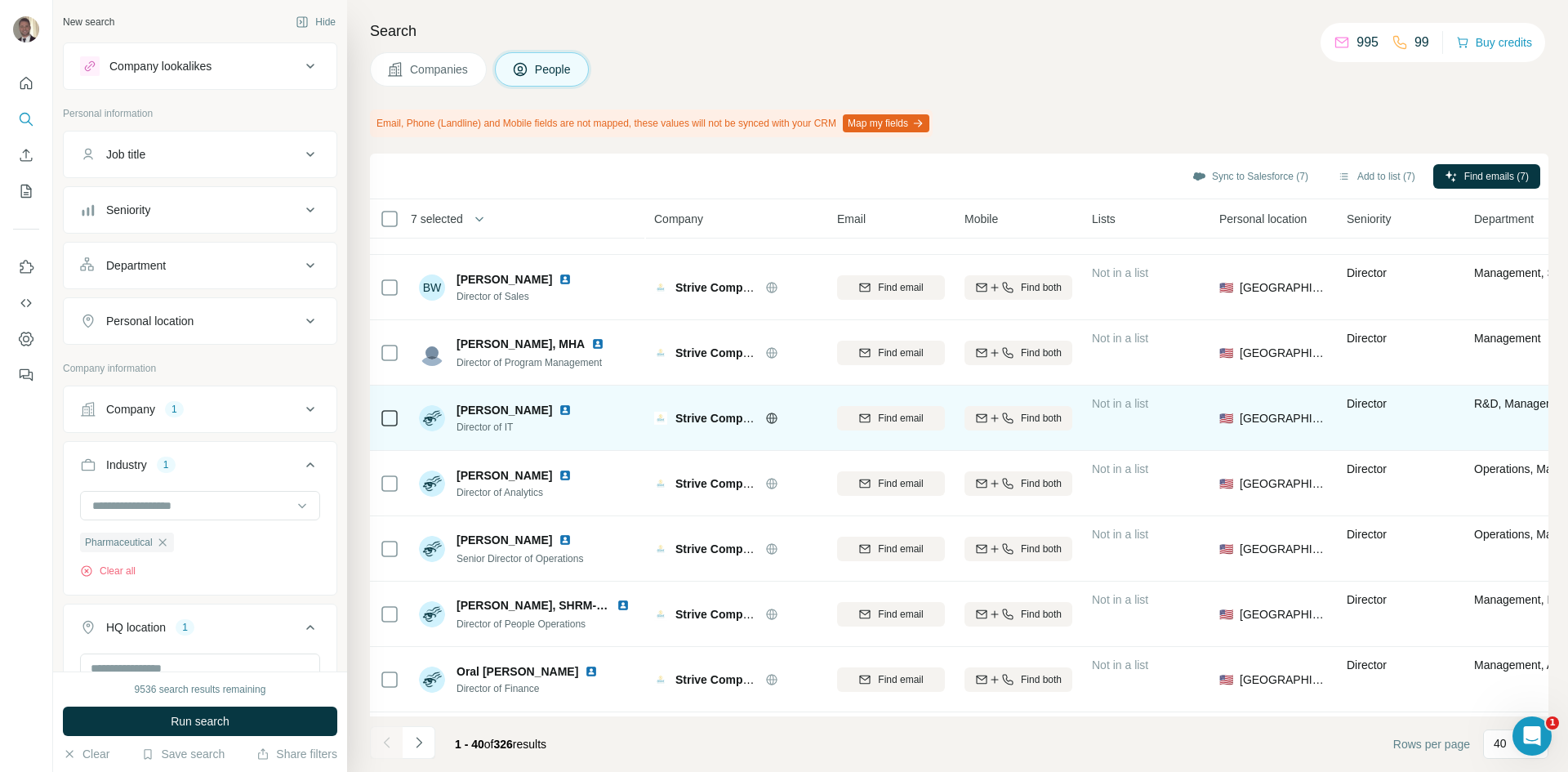
scroll to position [1307, 0]
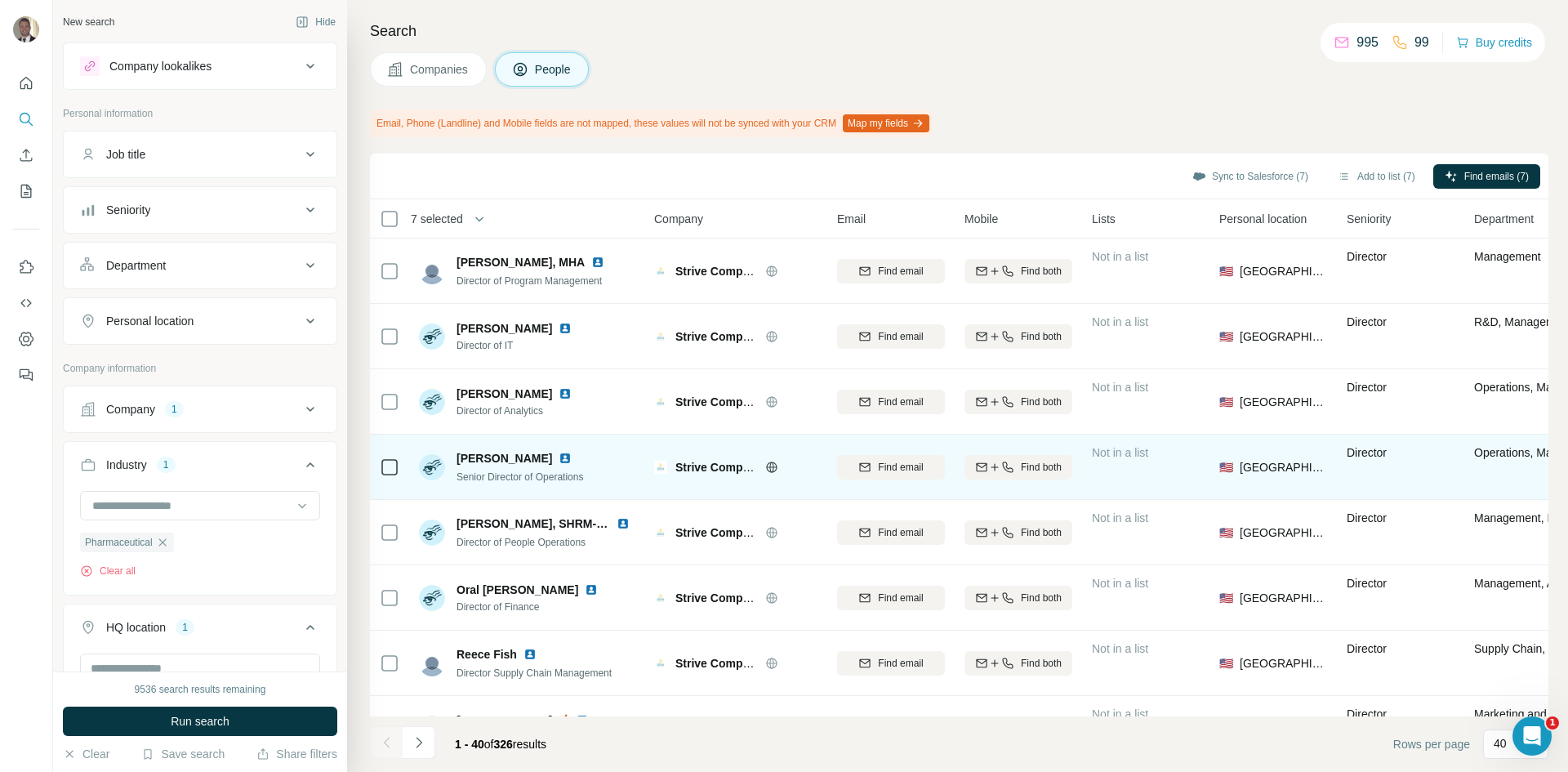
click at [391, 476] on icon at bounding box center [389, 467] width 20 height 20
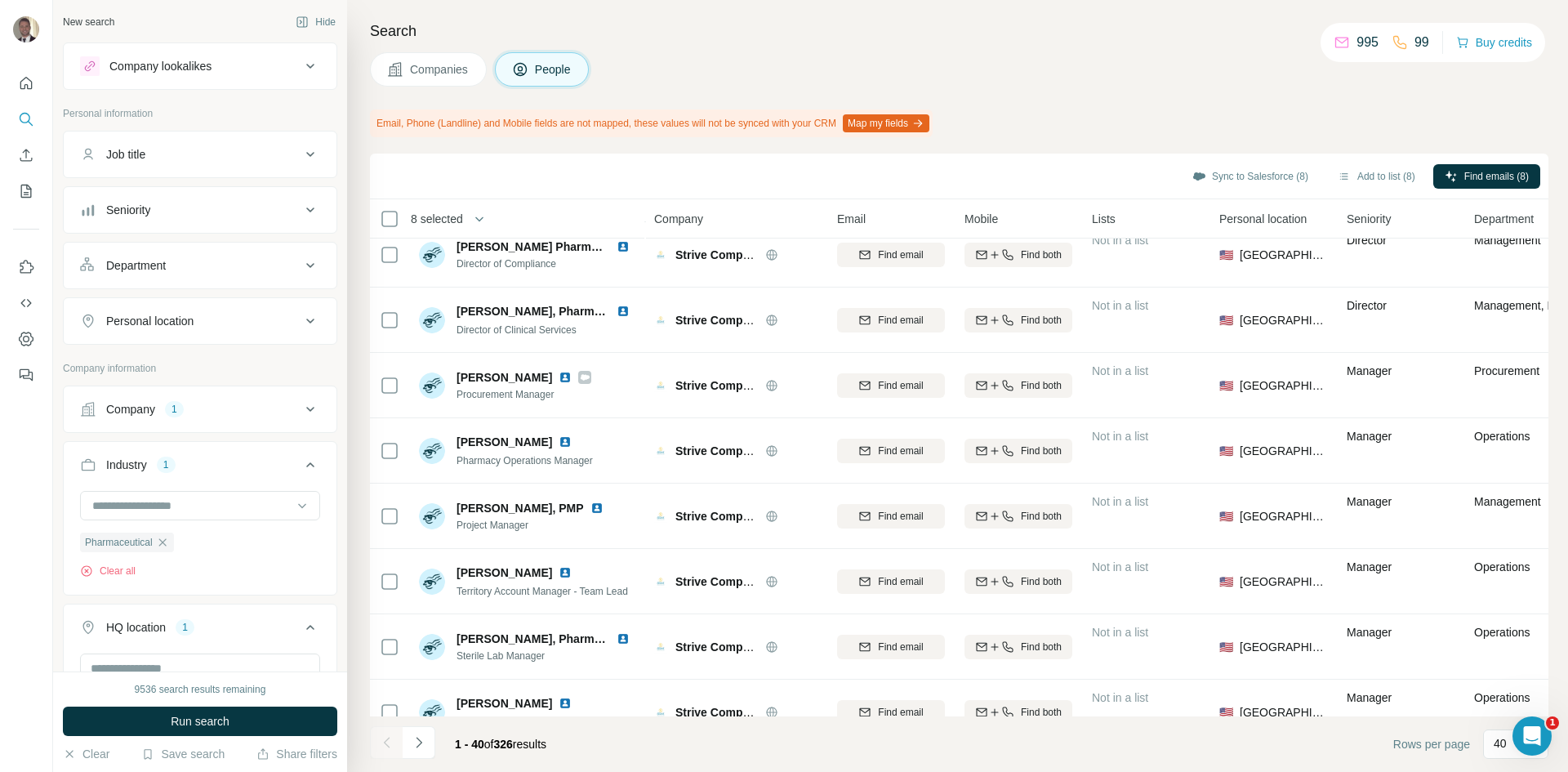
scroll to position [2145, 0]
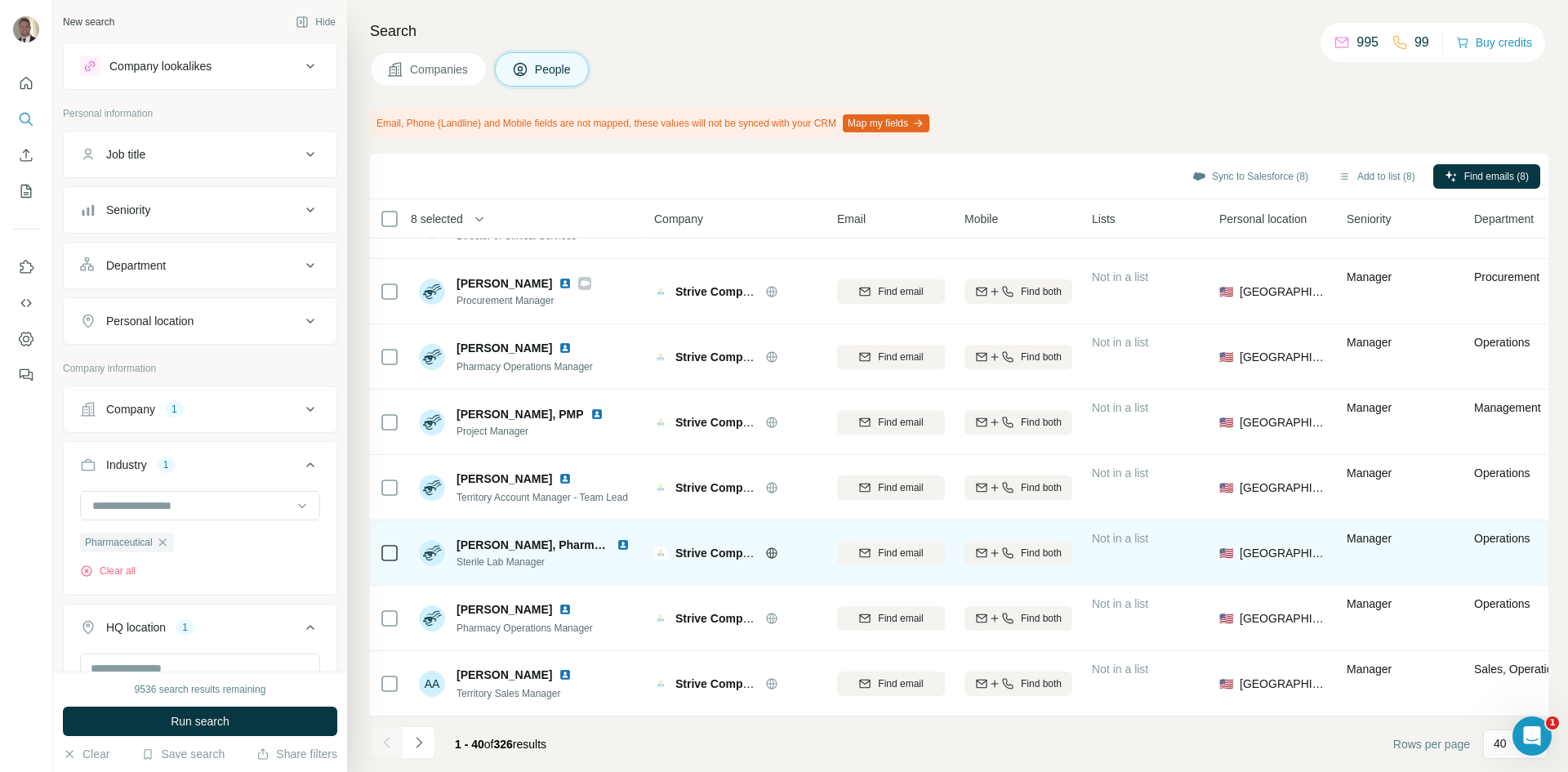
click at [393, 544] on icon at bounding box center [389, 554] width 20 height 20
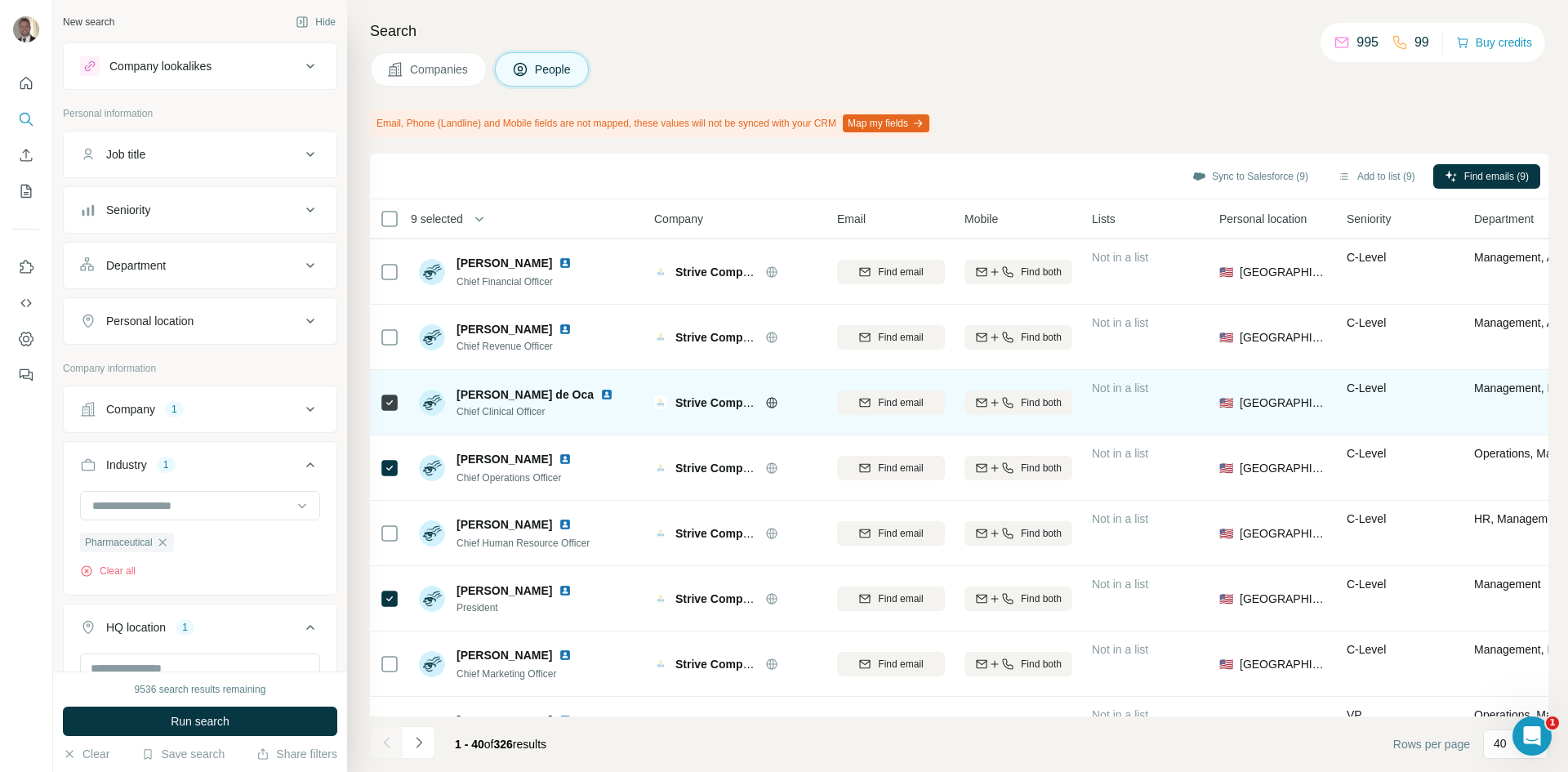
scroll to position [0, 0]
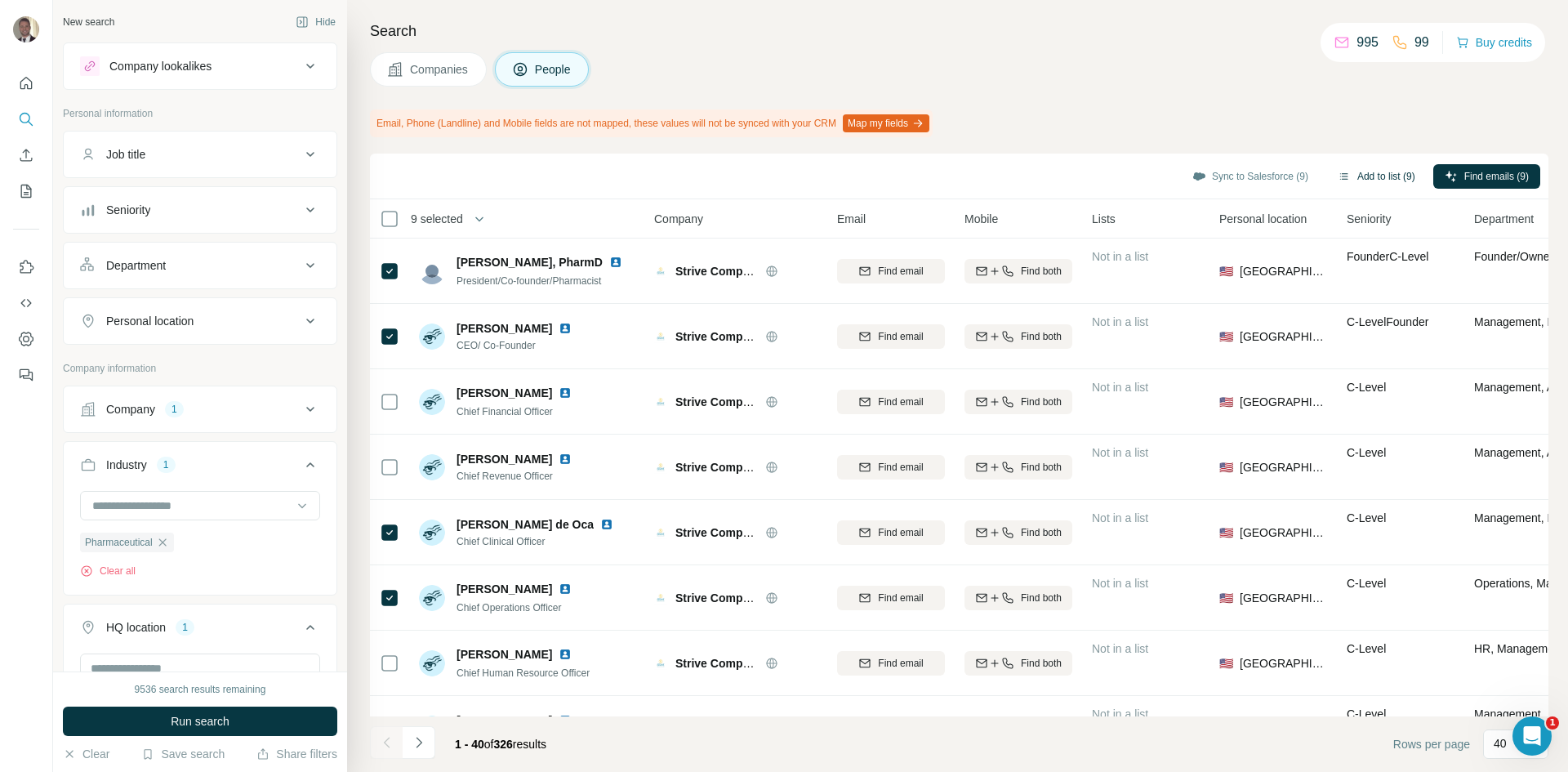
click at [1380, 176] on button "Add to list (9)" at bounding box center [1376, 176] width 100 height 25
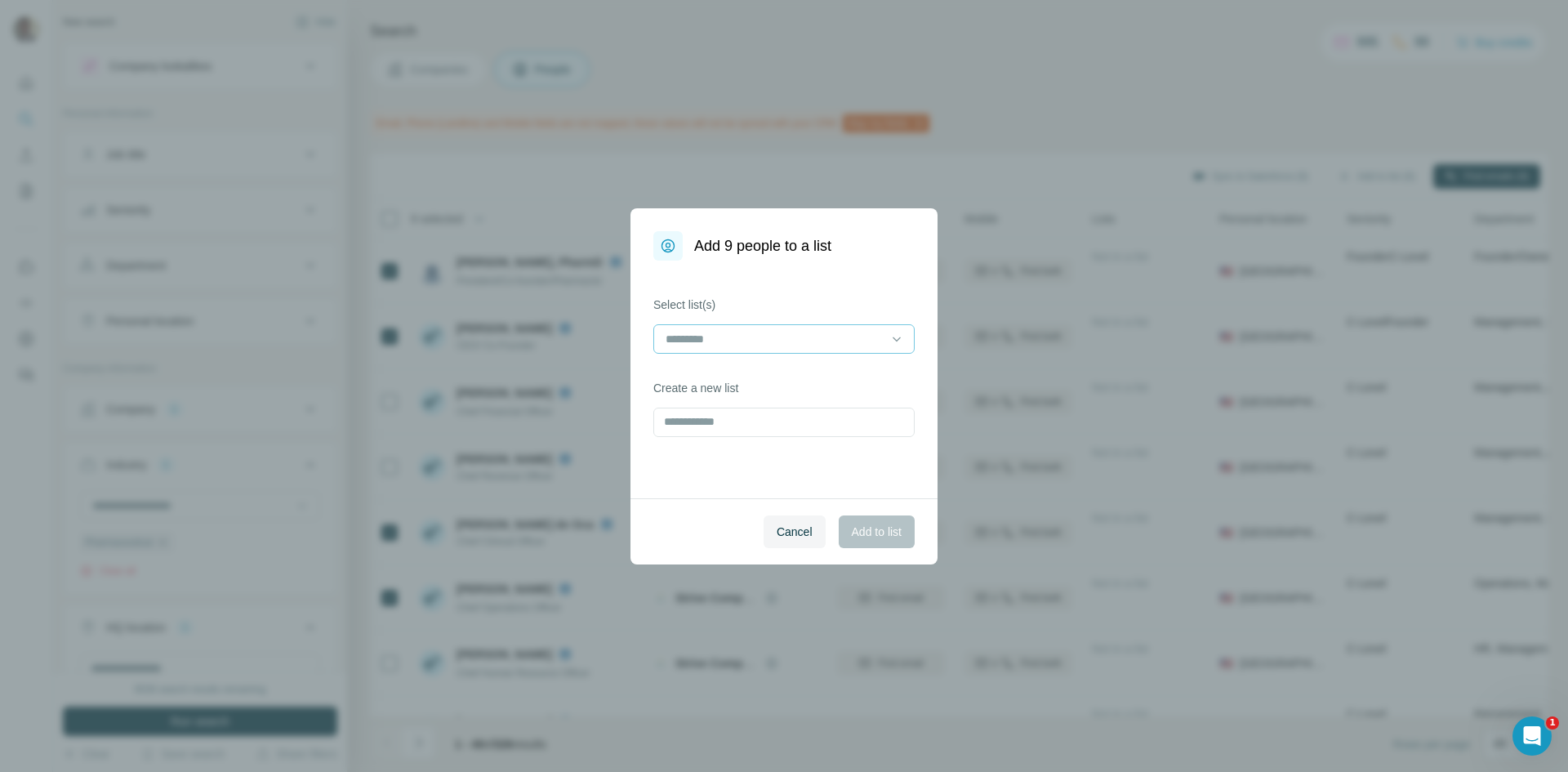
click at [771, 340] on input at bounding box center [774, 339] width 220 height 18
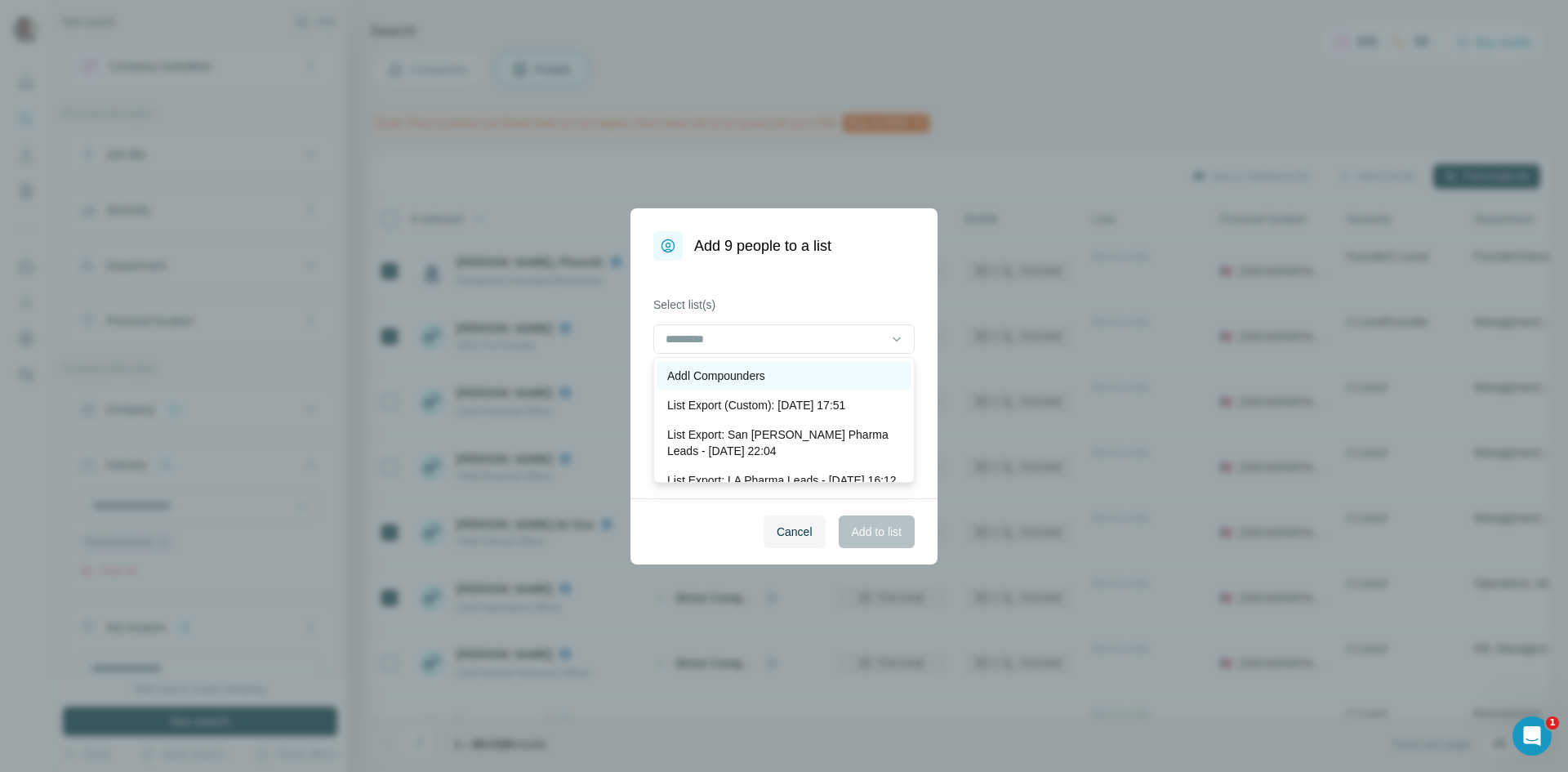
click at [757, 374] on p "Addl Compounders" at bounding box center [717, 376] width 98 height 17
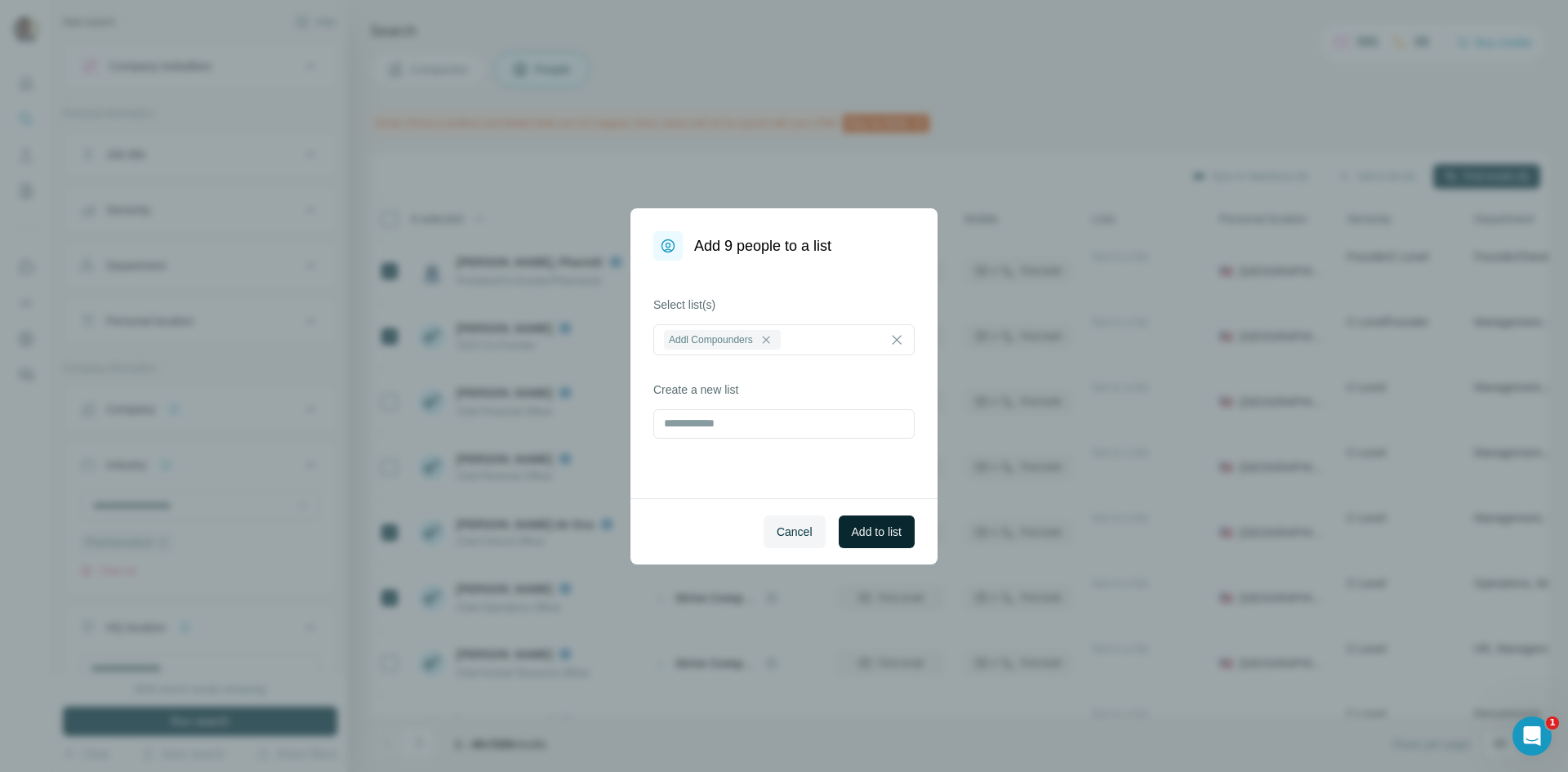
click at [880, 536] on span "Add to list" at bounding box center [877, 532] width 50 height 17
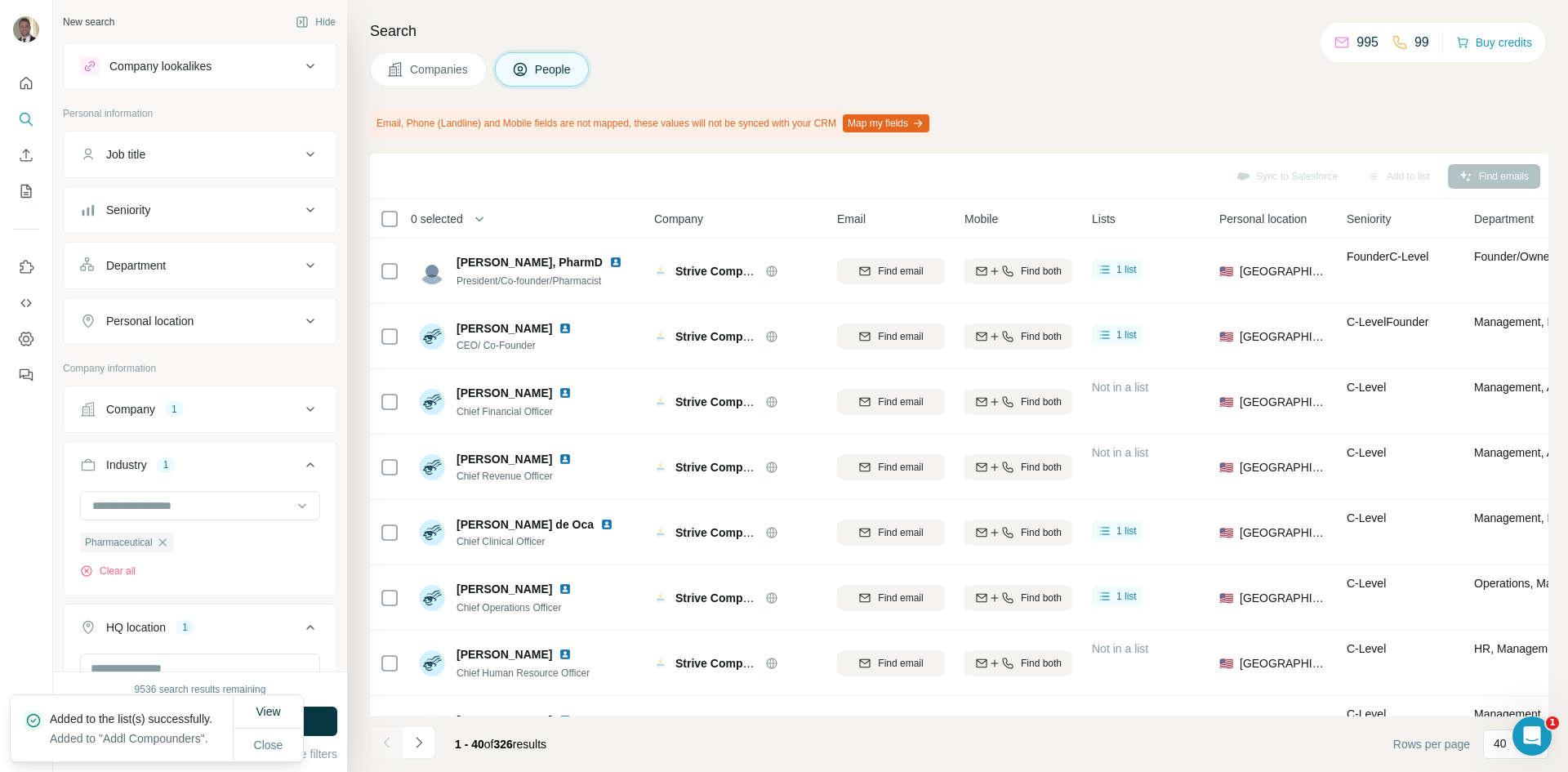
click at [419, 75] on span "Companies" at bounding box center [439, 69] width 60 height 17
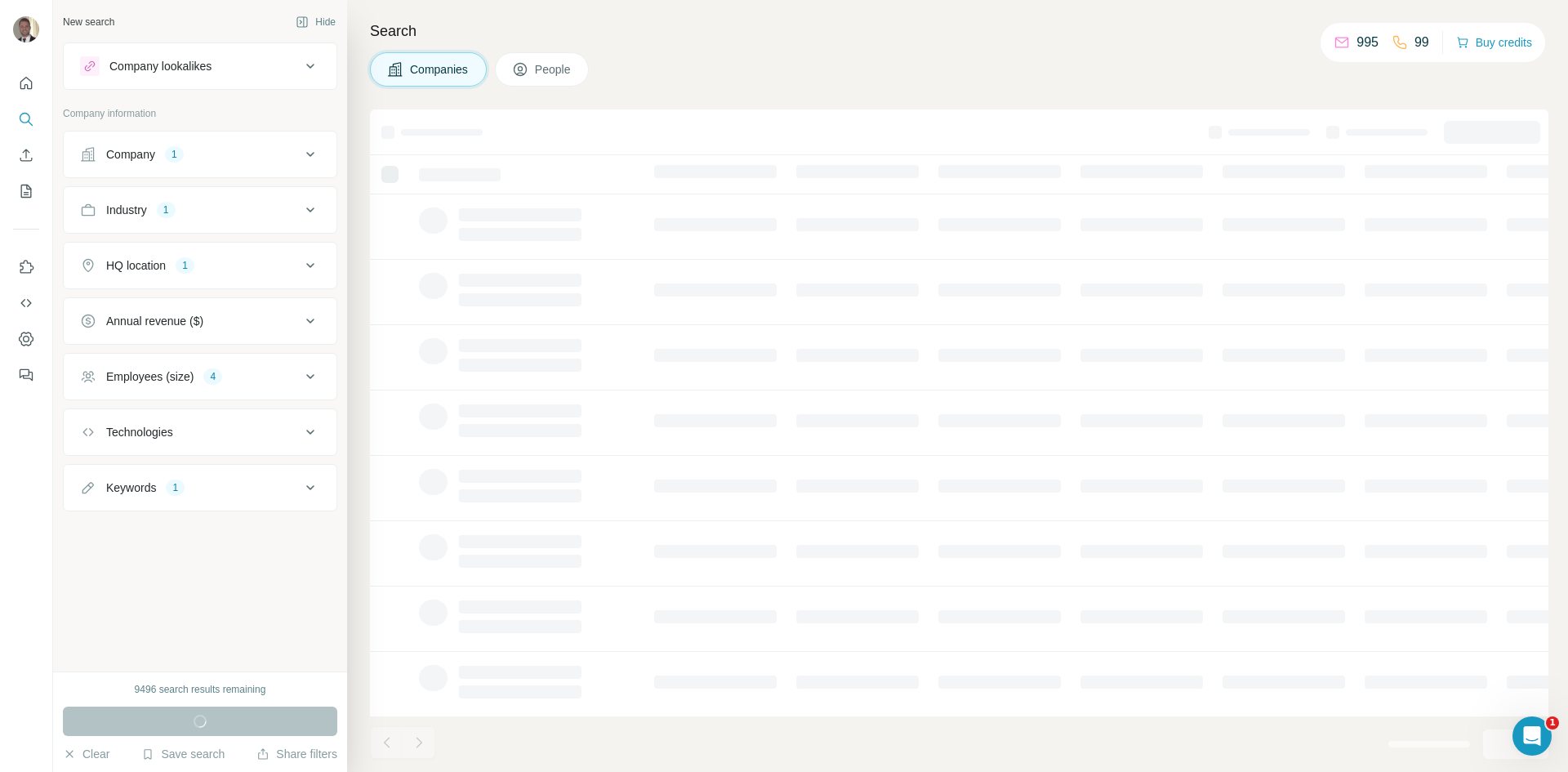
click at [541, 82] on button "People" at bounding box center [543, 69] width 94 height 34
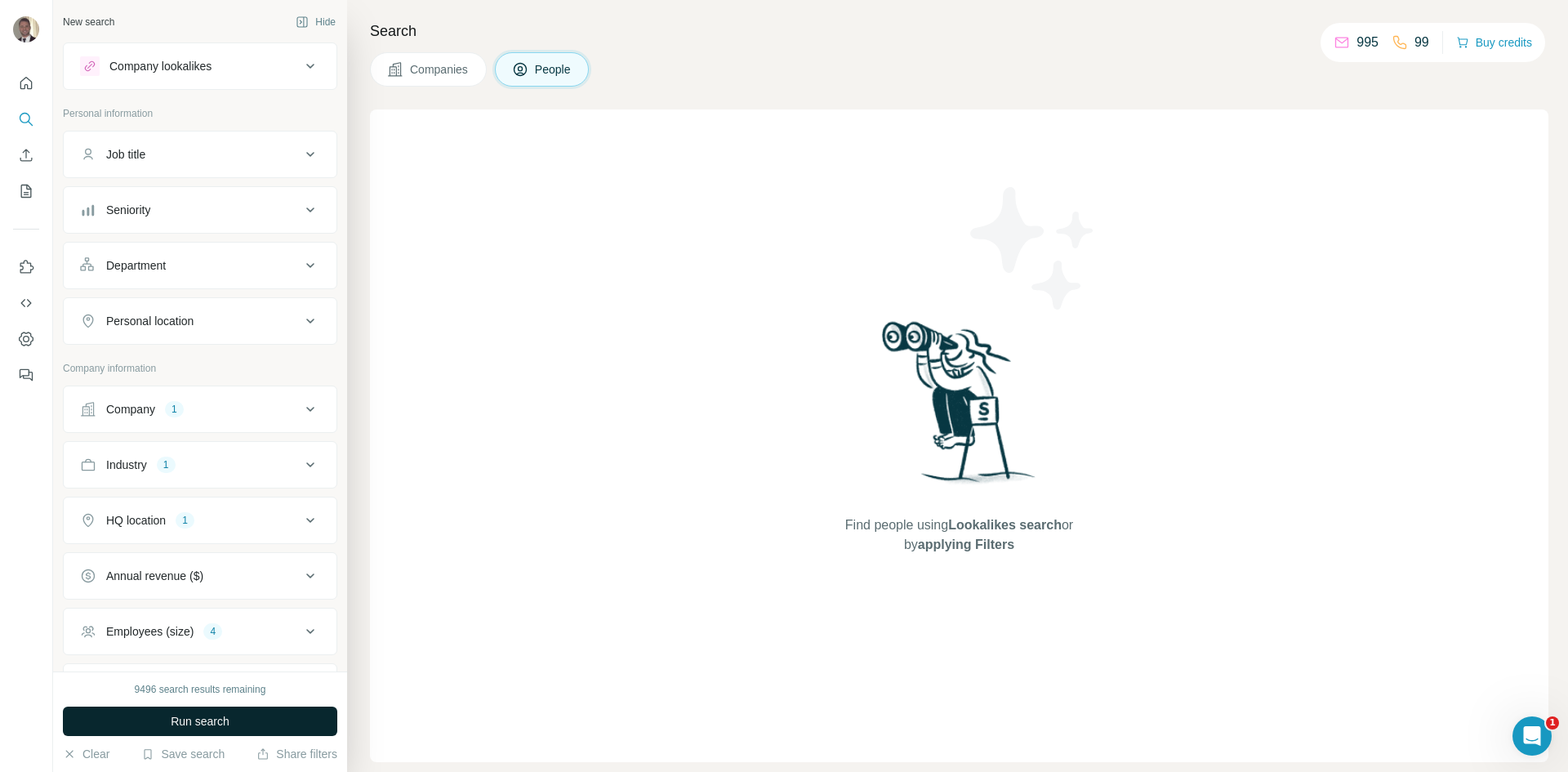
click at [211, 720] on span "Run search" at bounding box center [201, 721] width 59 height 17
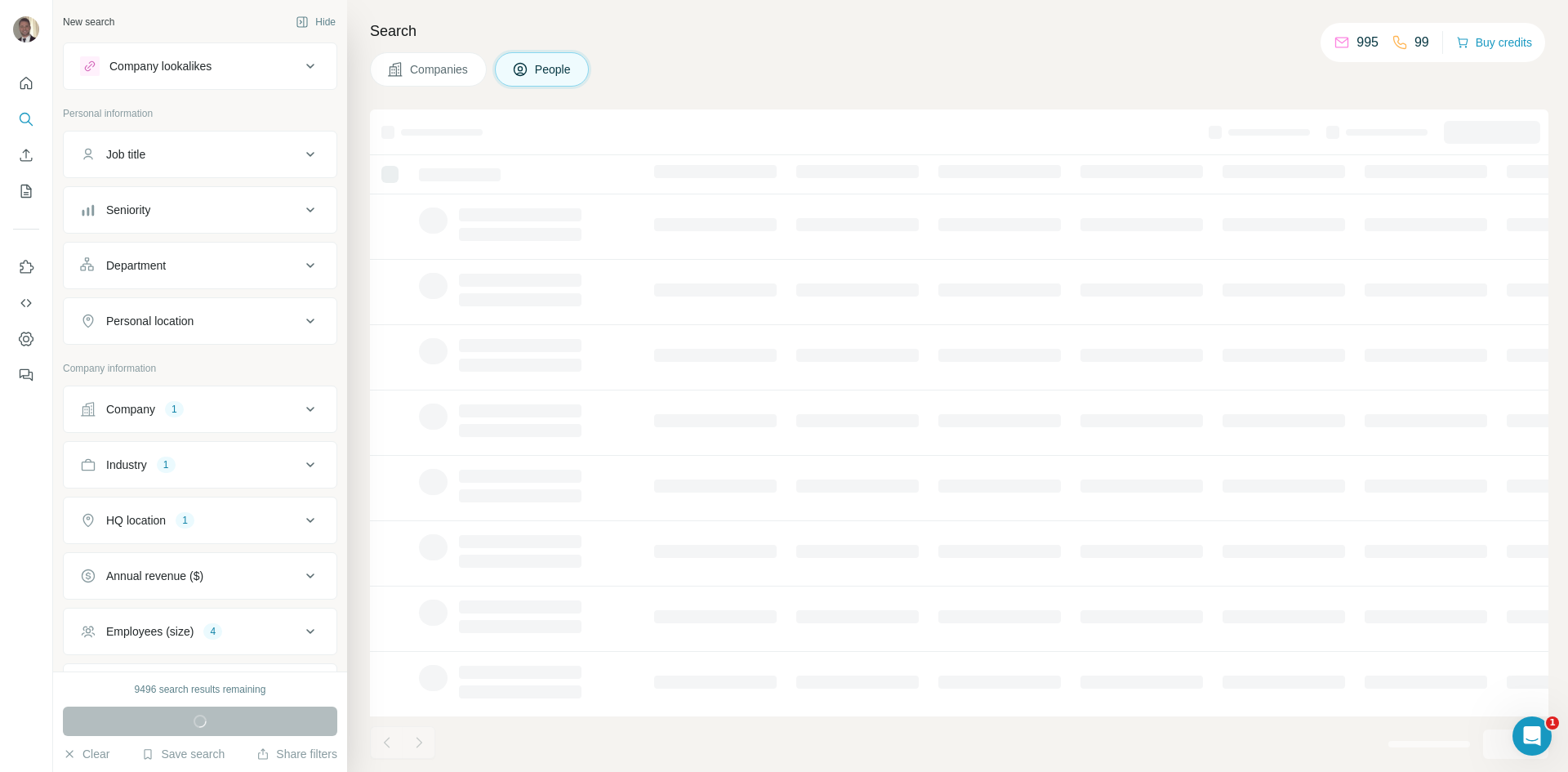
click at [444, 67] on span "Companies" at bounding box center [439, 69] width 60 height 17
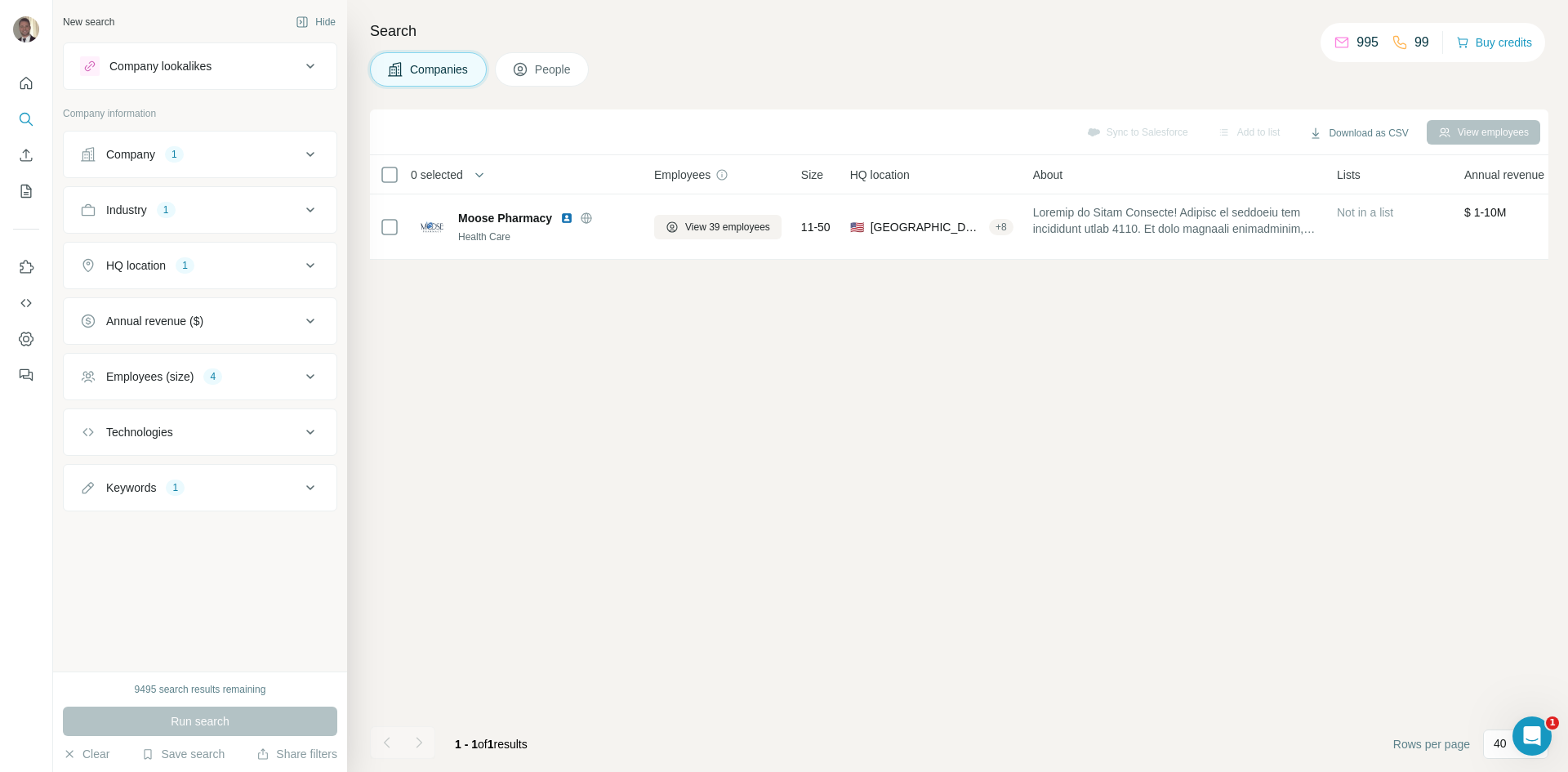
click at [269, 69] on div "Company lookalikes" at bounding box center [190, 66] width 220 height 20
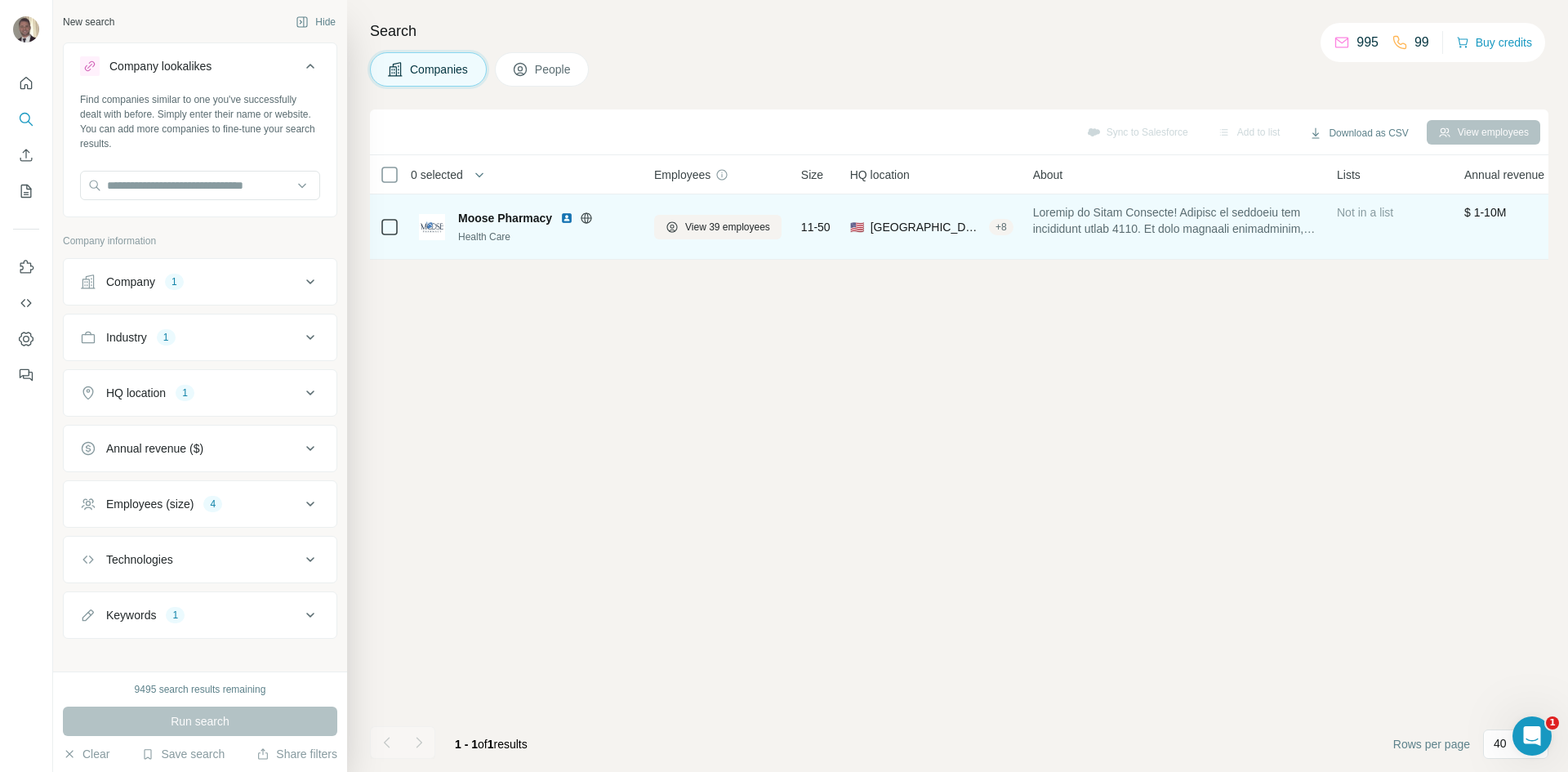
click at [484, 217] on span "Moose Pharmacy" at bounding box center [505, 218] width 94 height 17
click at [684, 234] on button "View 39 employees" at bounding box center [719, 227] width 128 height 25
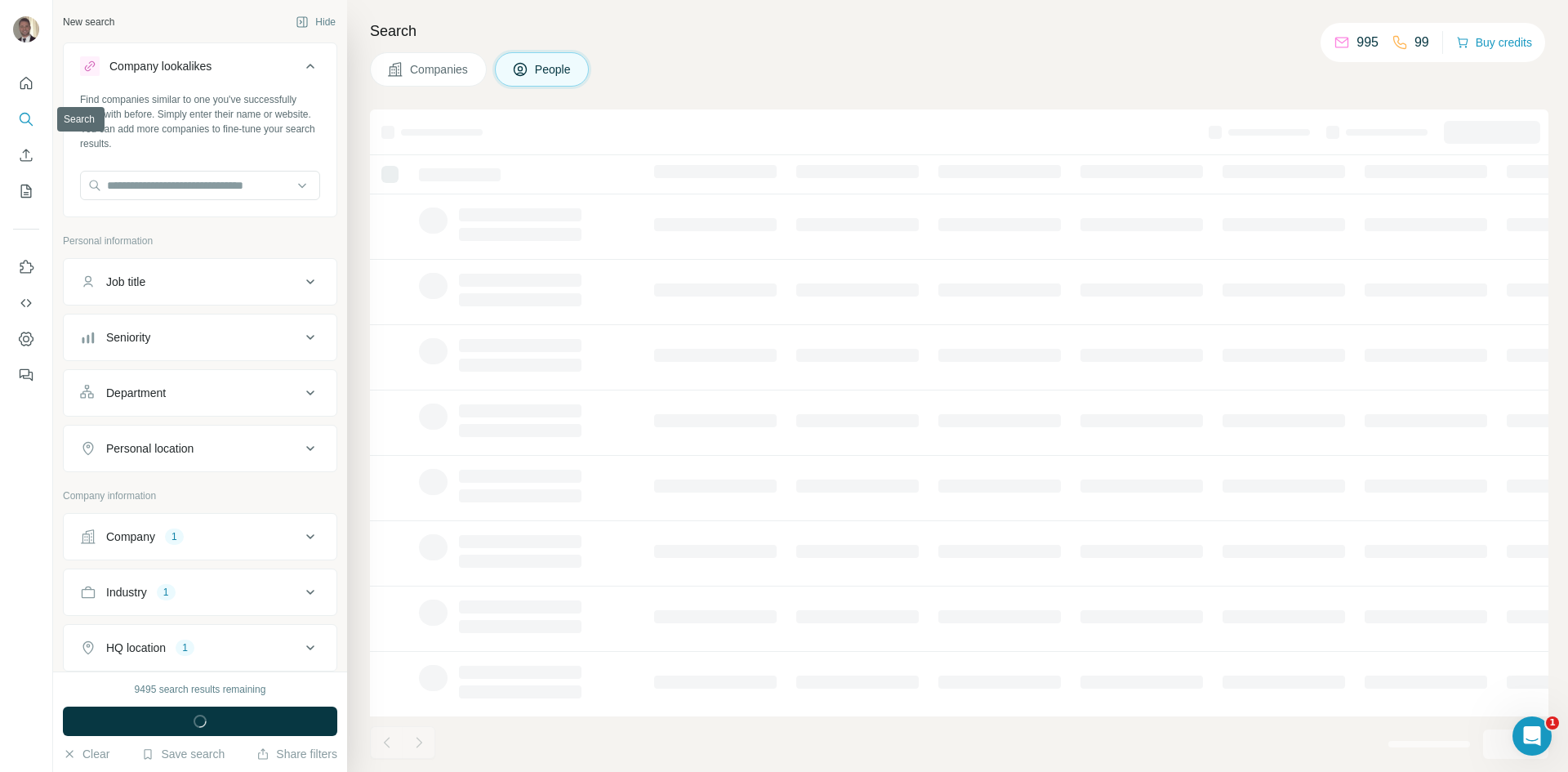
click at [16, 122] on button "Search" at bounding box center [26, 119] width 27 height 30
click at [28, 157] on icon "Enrich CSV" at bounding box center [26, 155] width 17 height 17
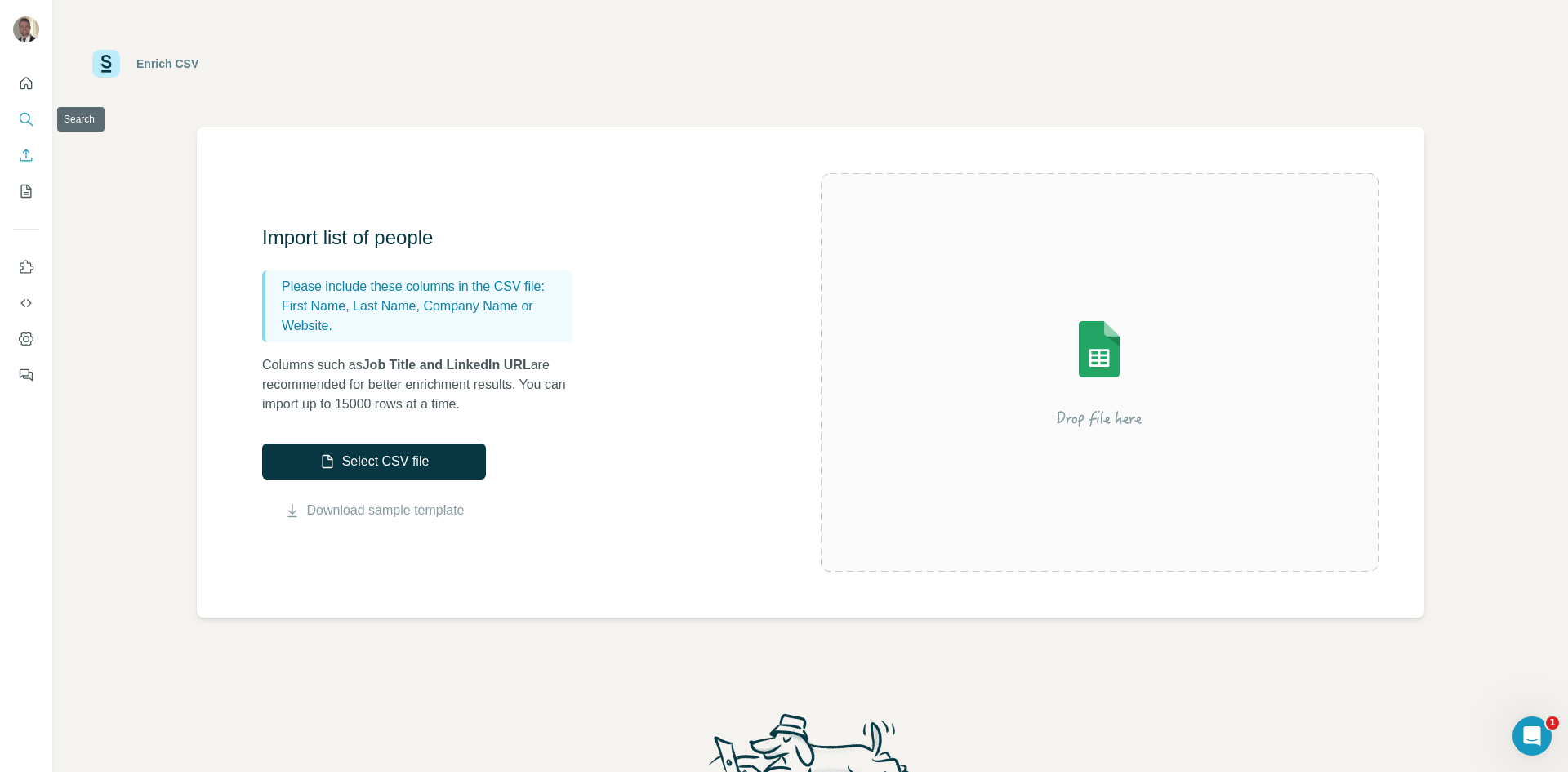
click at [27, 116] on icon "Search" at bounding box center [26, 119] width 17 height 17
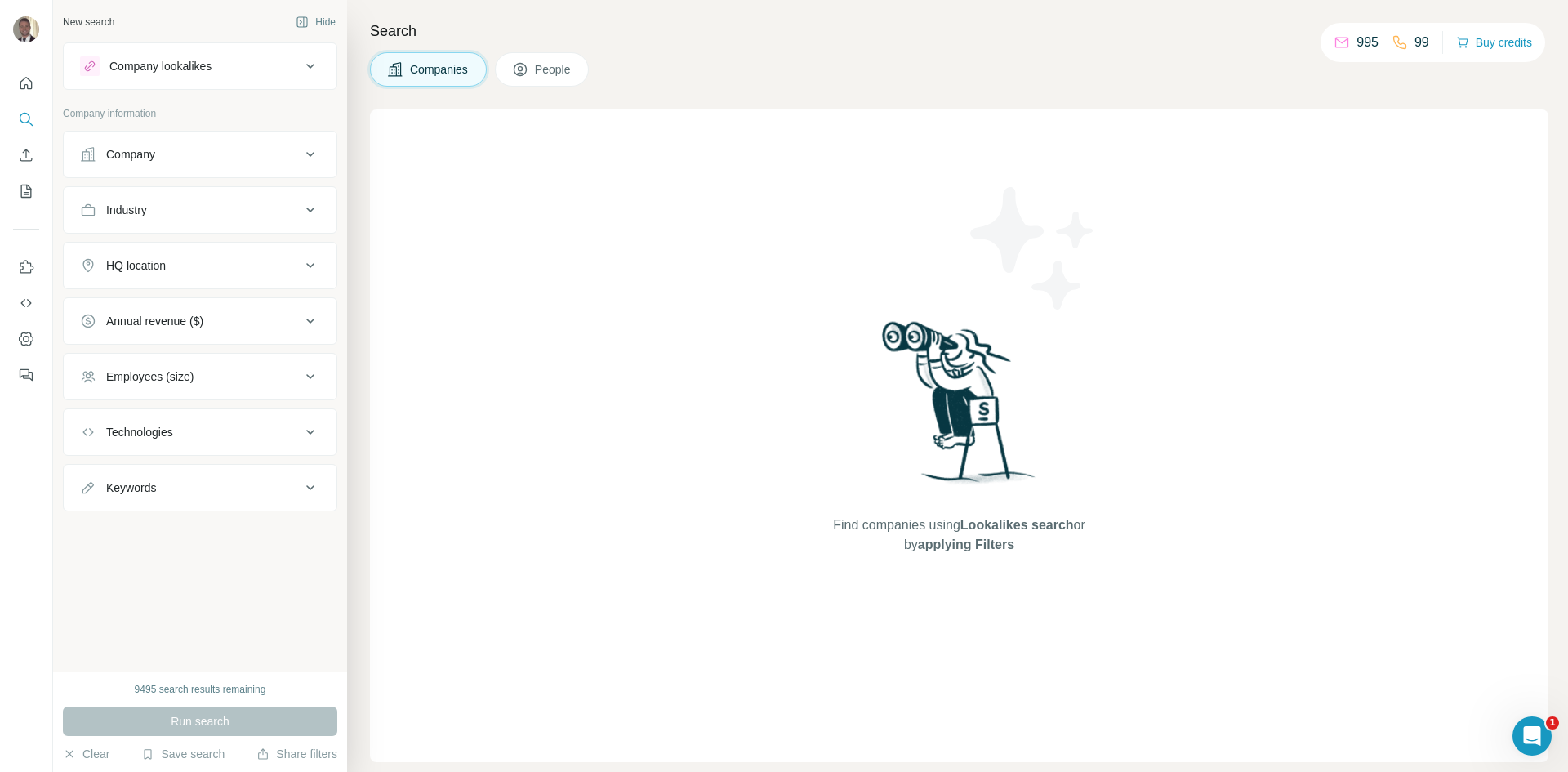
click at [166, 162] on button "Company" at bounding box center [201, 154] width 273 height 39
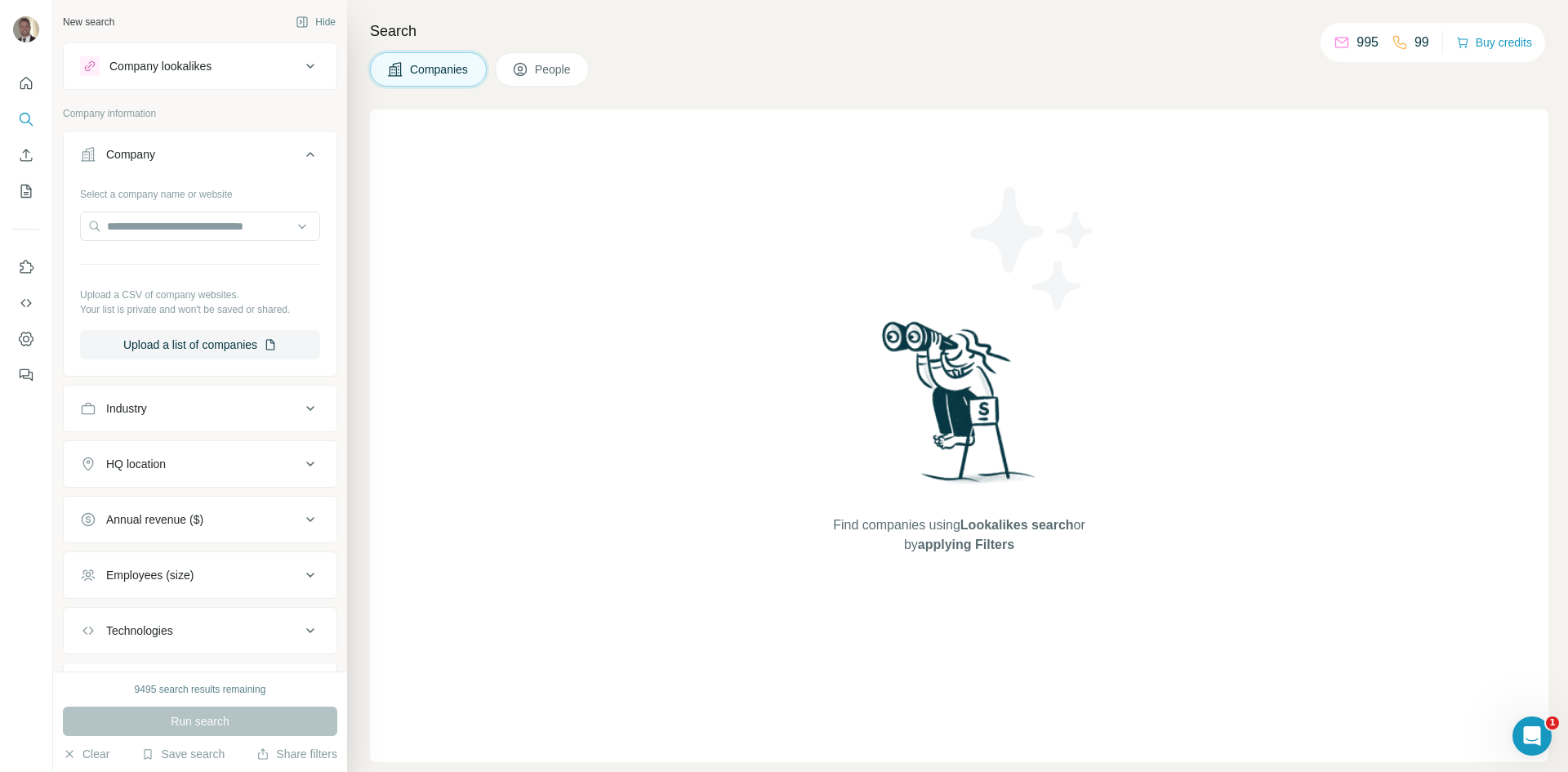
click at [164, 408] on div "Industry" at bounding box center [190, 408] width 220 height 17
click at [158, 443] on input at bounding box center [191, 449] width 202 height 18
click at [143, 447] on input at bounding box center [191, 449] width 202 height 18
type input "*****"
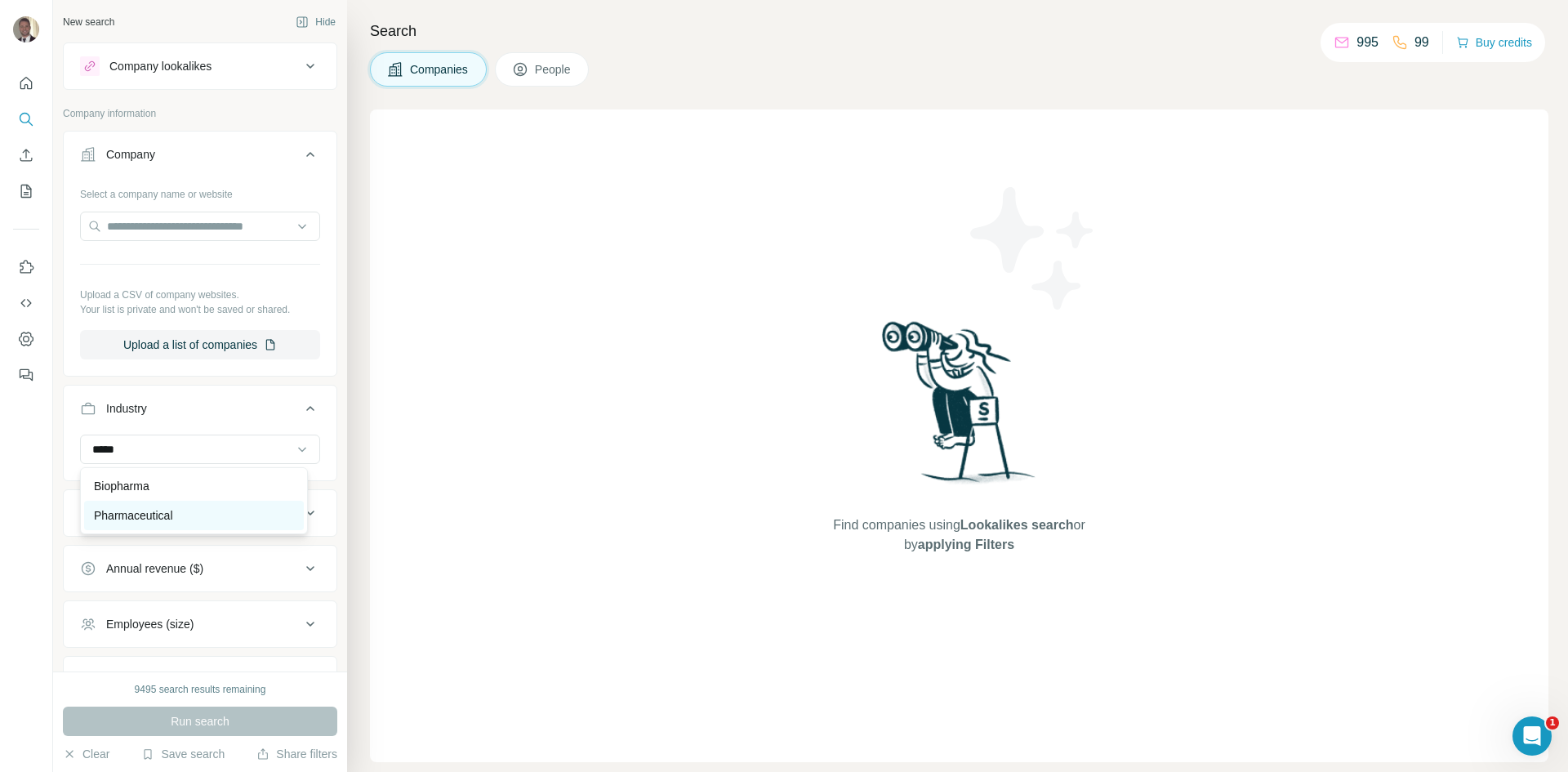
click at [150, 511] on p "Pharmaceutical" at bounding box center [134, 515] width 80 height 17
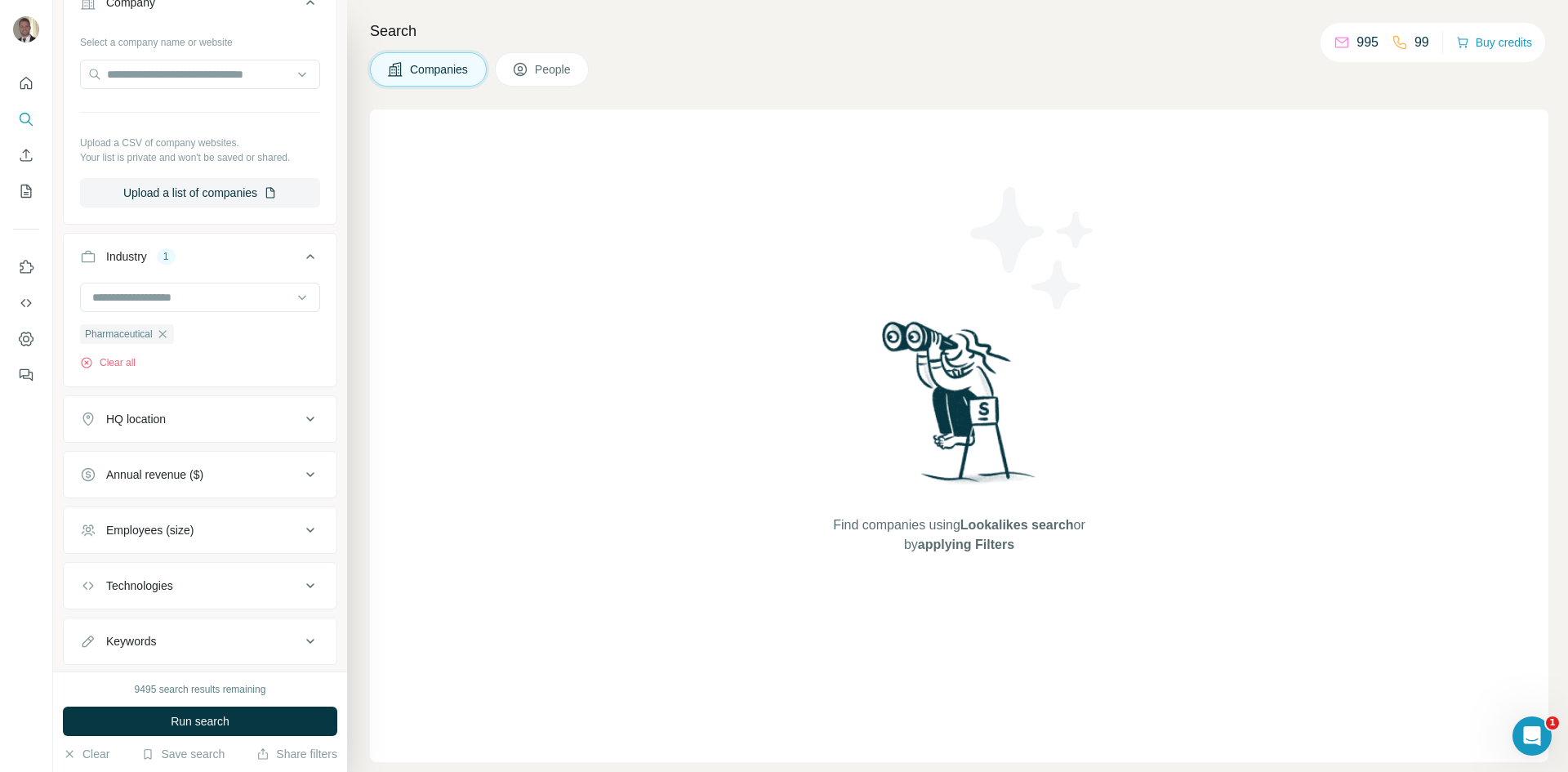
scroll to position [163, 0]
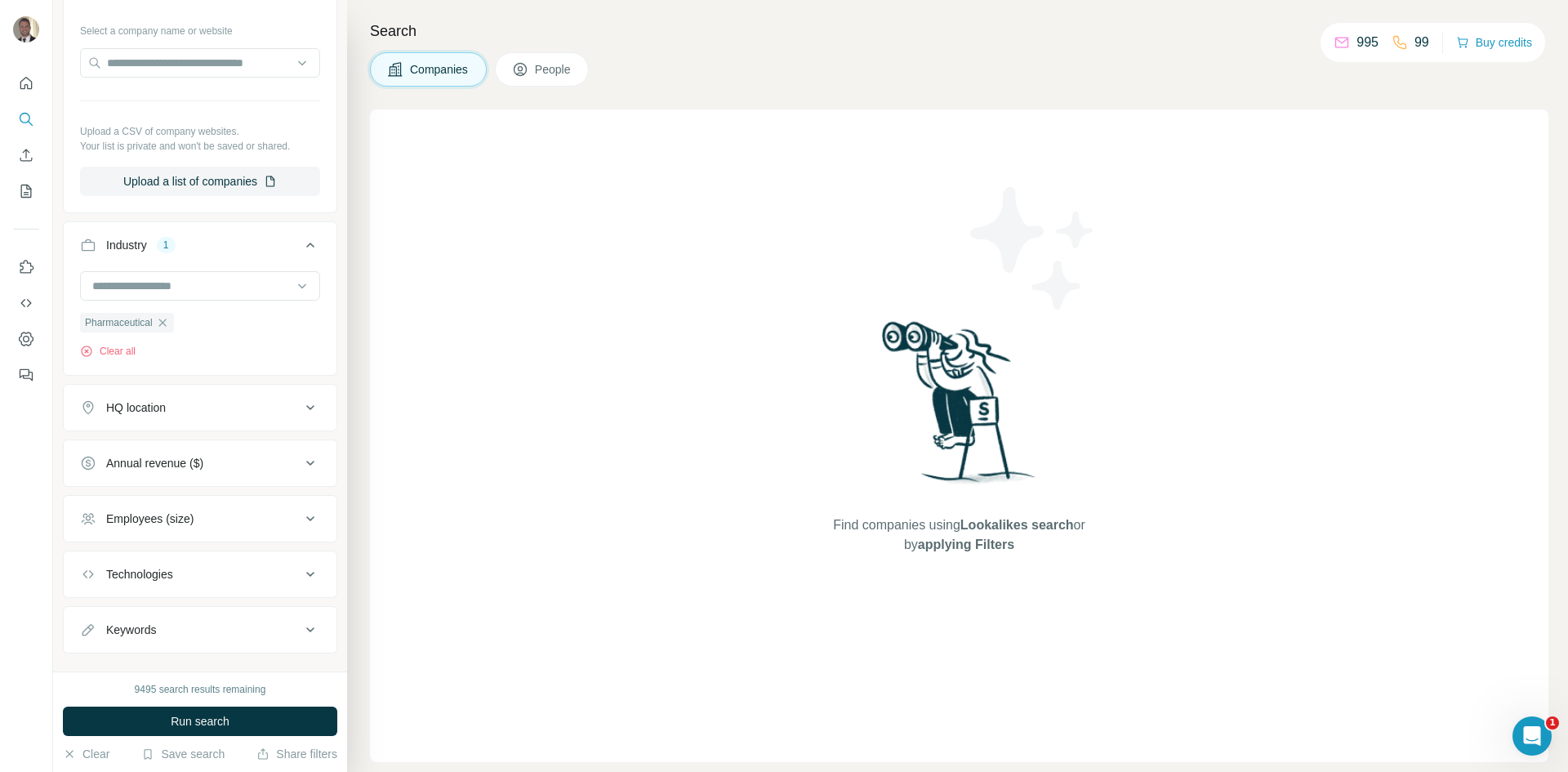
click at [160, 399] on button "HQ location" at bounding box center [201, 408] width 273 height 39
click at [155, 469] on div at bounding box center [201, 454] width 273 height 42
click at [149, 449] on input "text" at bounding box center [200, 448] width 240 height 30
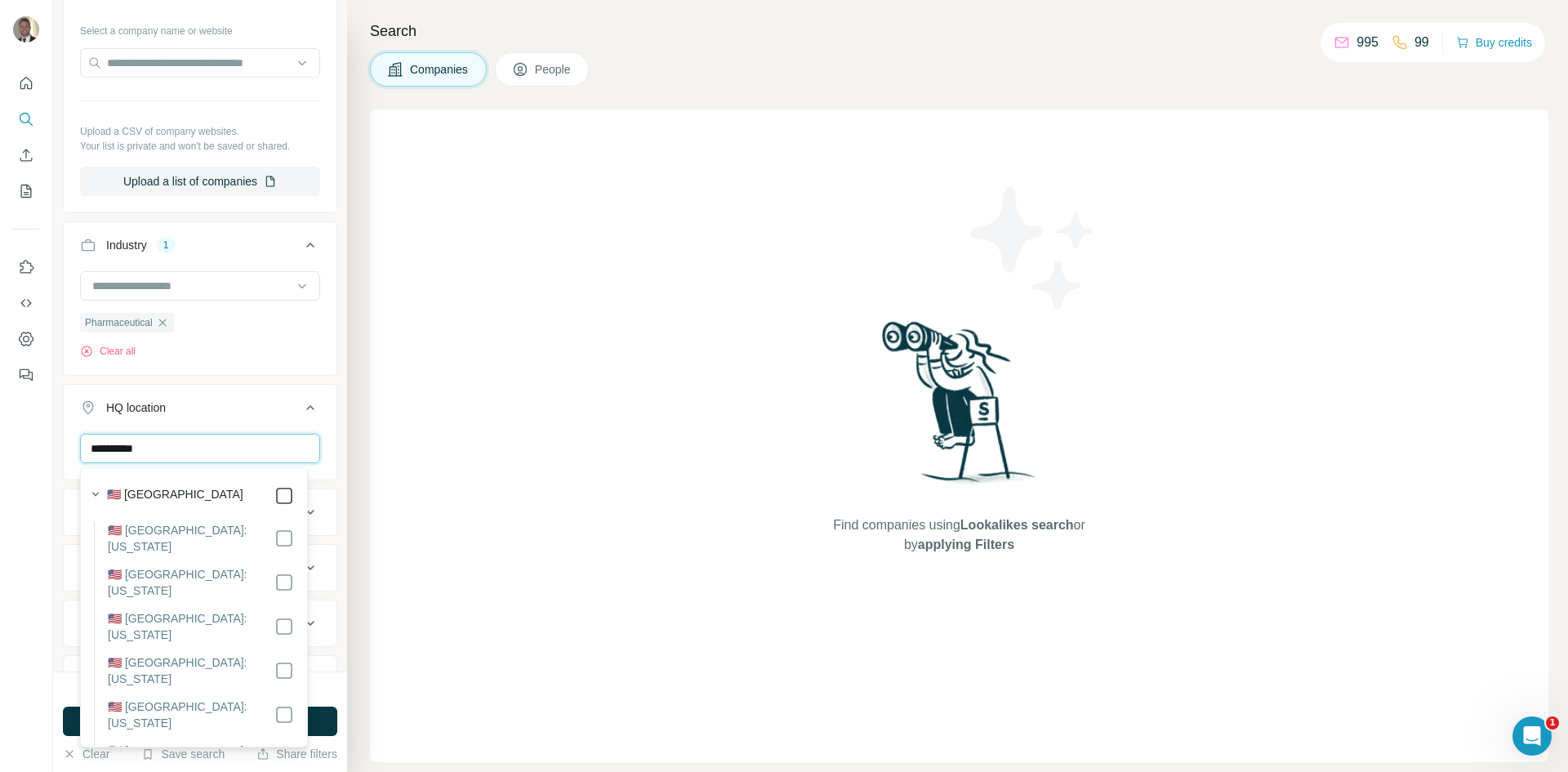
type input "**********"
click at [307, 408] on button "HQ location 1" at bounding box center [201, 411] width 273 height 46
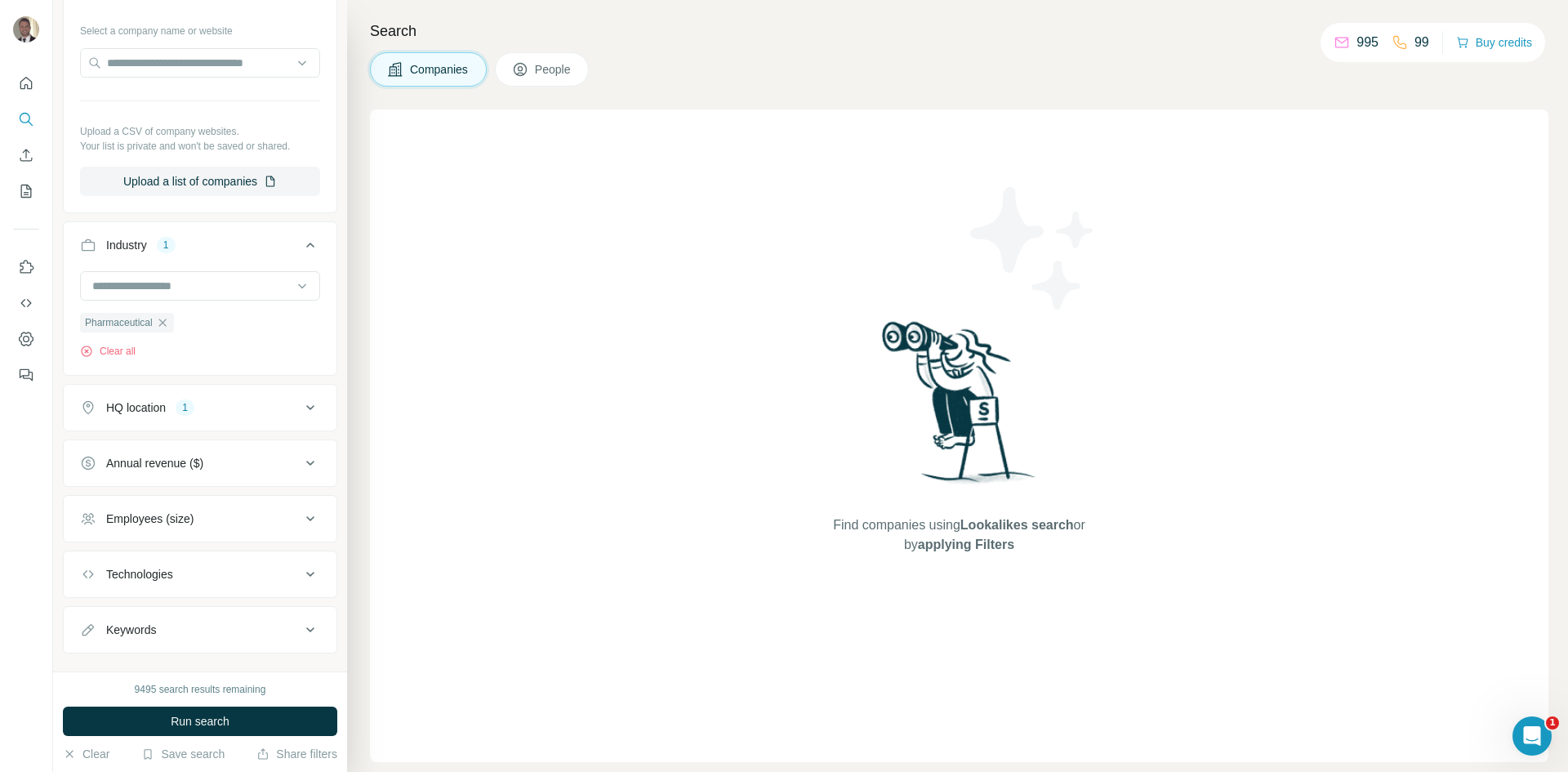
scroll to position [192, 0]
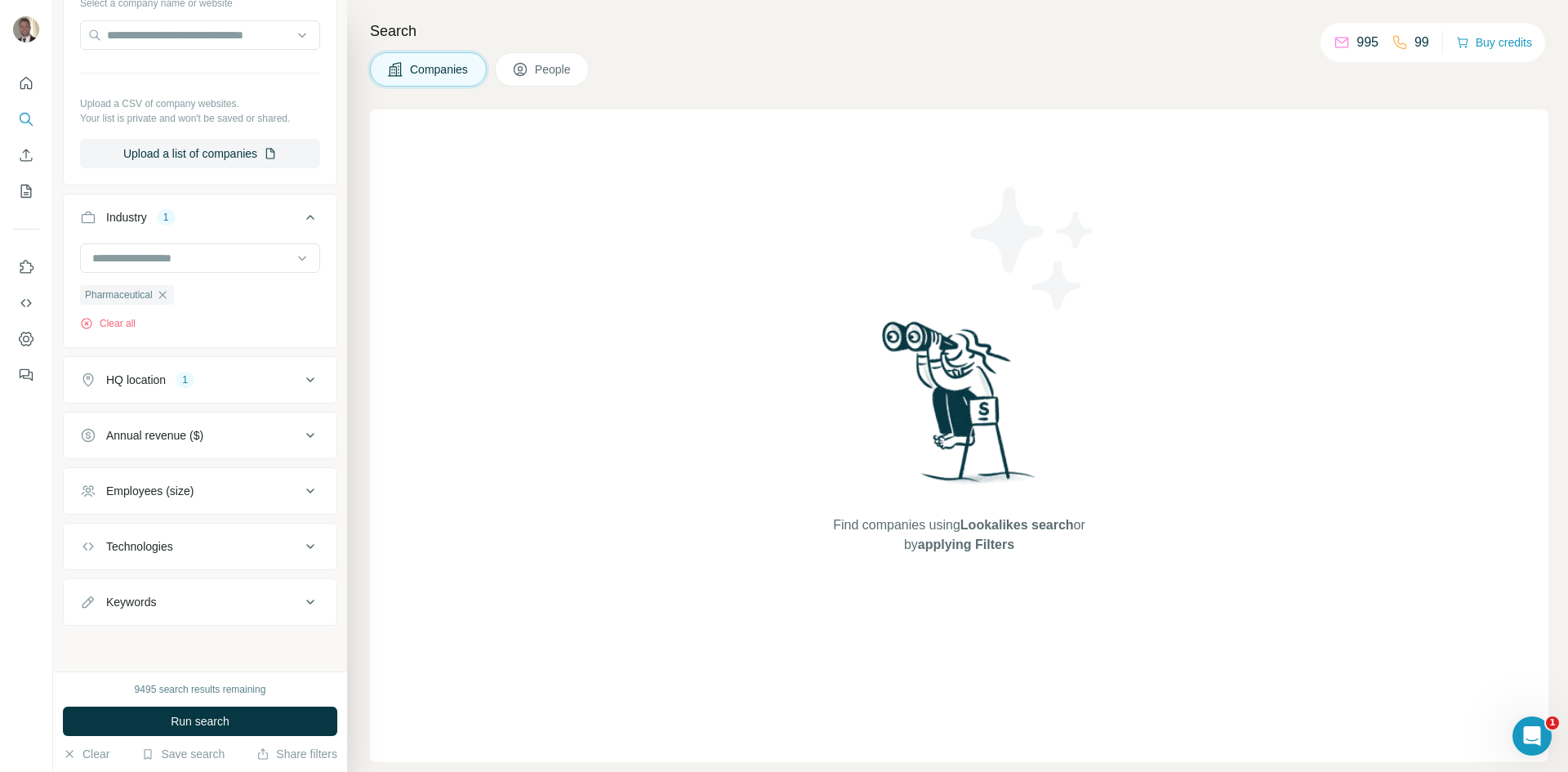
click at [231, 491] on div "Employees (size)" at bounding box center [190, 491] width 220 height 17
drag, startPoint x: 122, startPoint y: 584, endPoint x: 113, endPoint y: 607, distance: 24.7
click at [121, 584] on span "11-50" at bounding box center [117, 586] width 36 height 17
click at [104, 642] on span "201-500" at bounding box center [123, 647] width 48 height 17
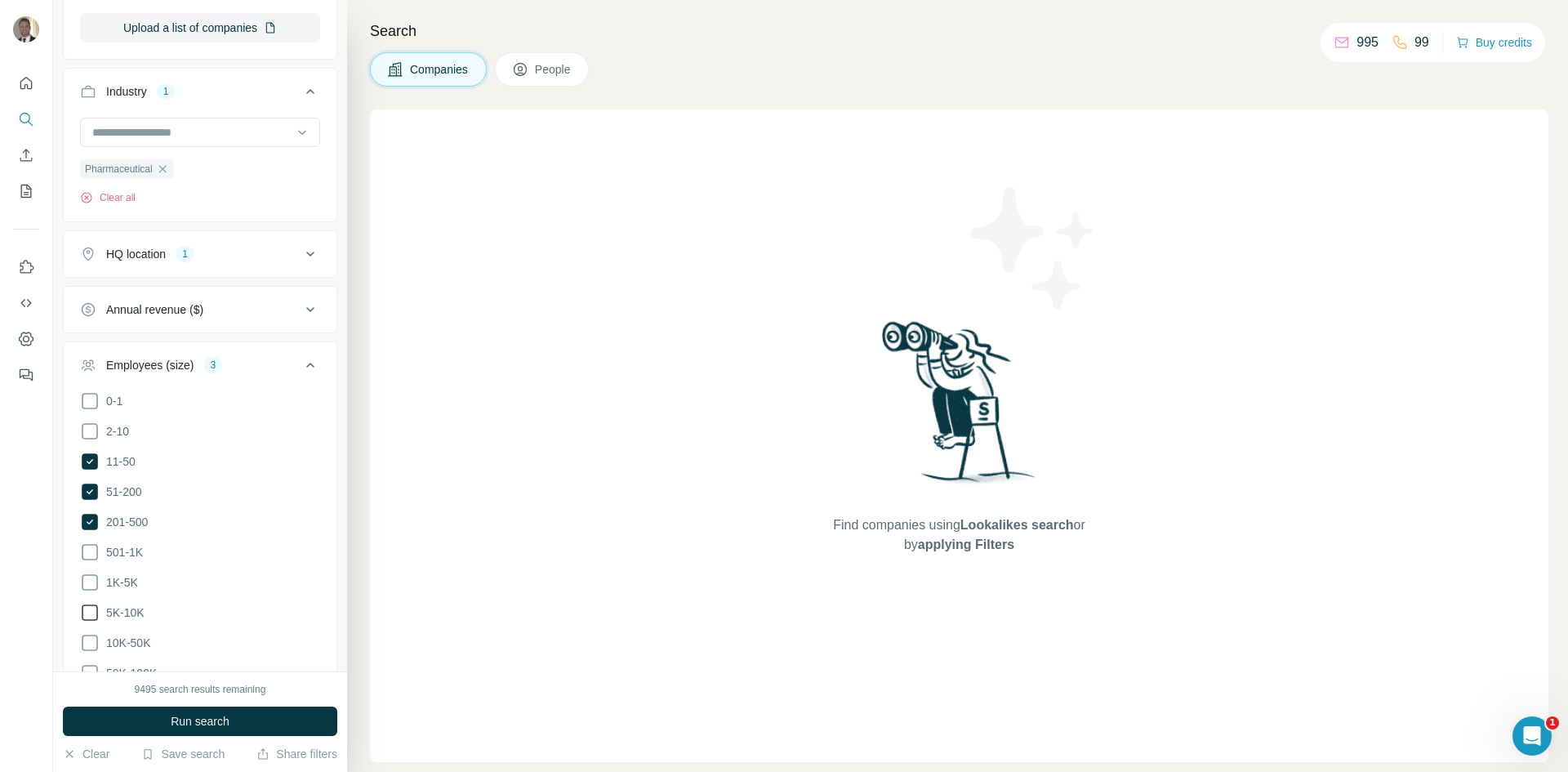
scroll to position [355, 0]
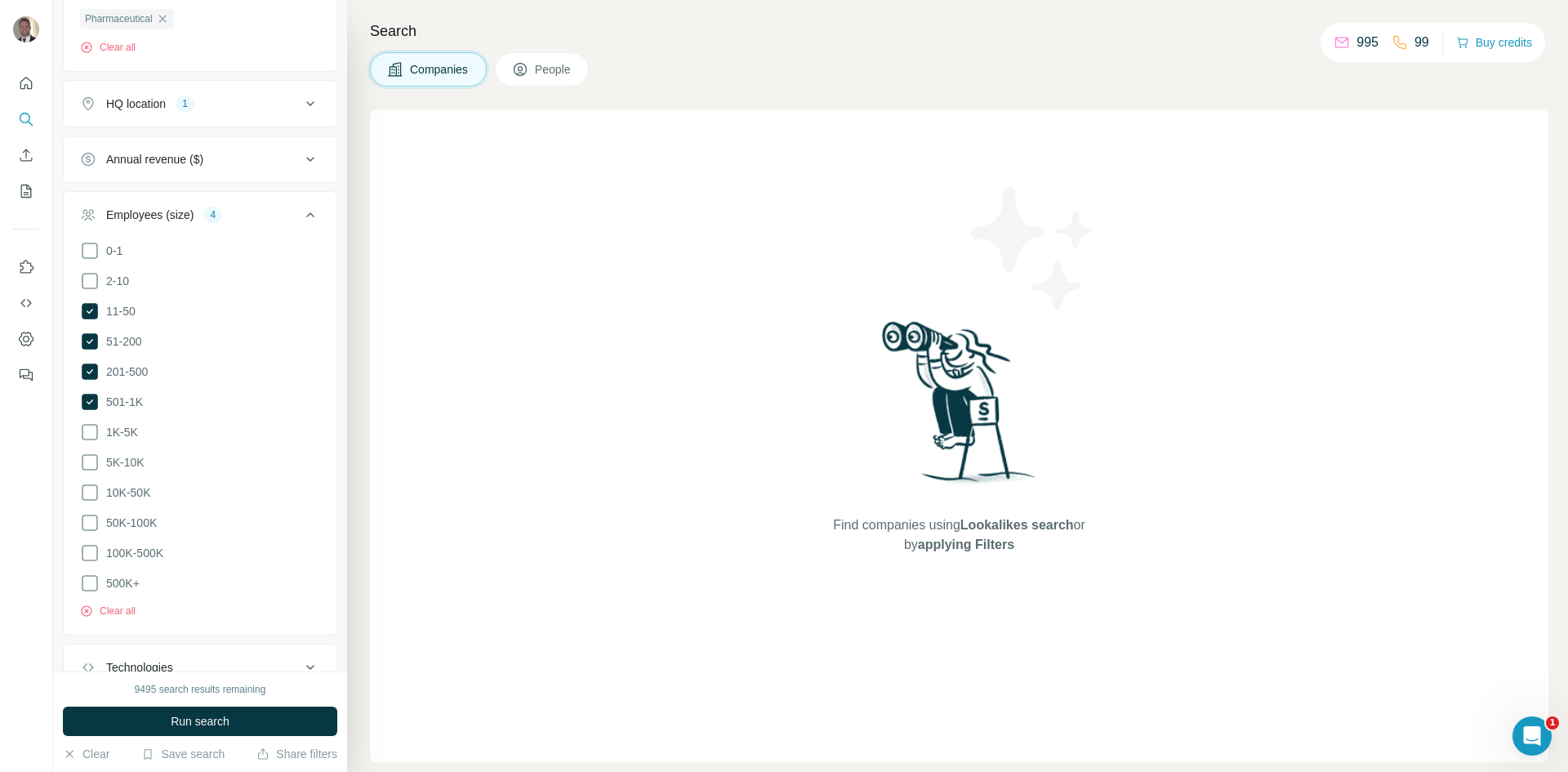
scroll to position [579, 0]
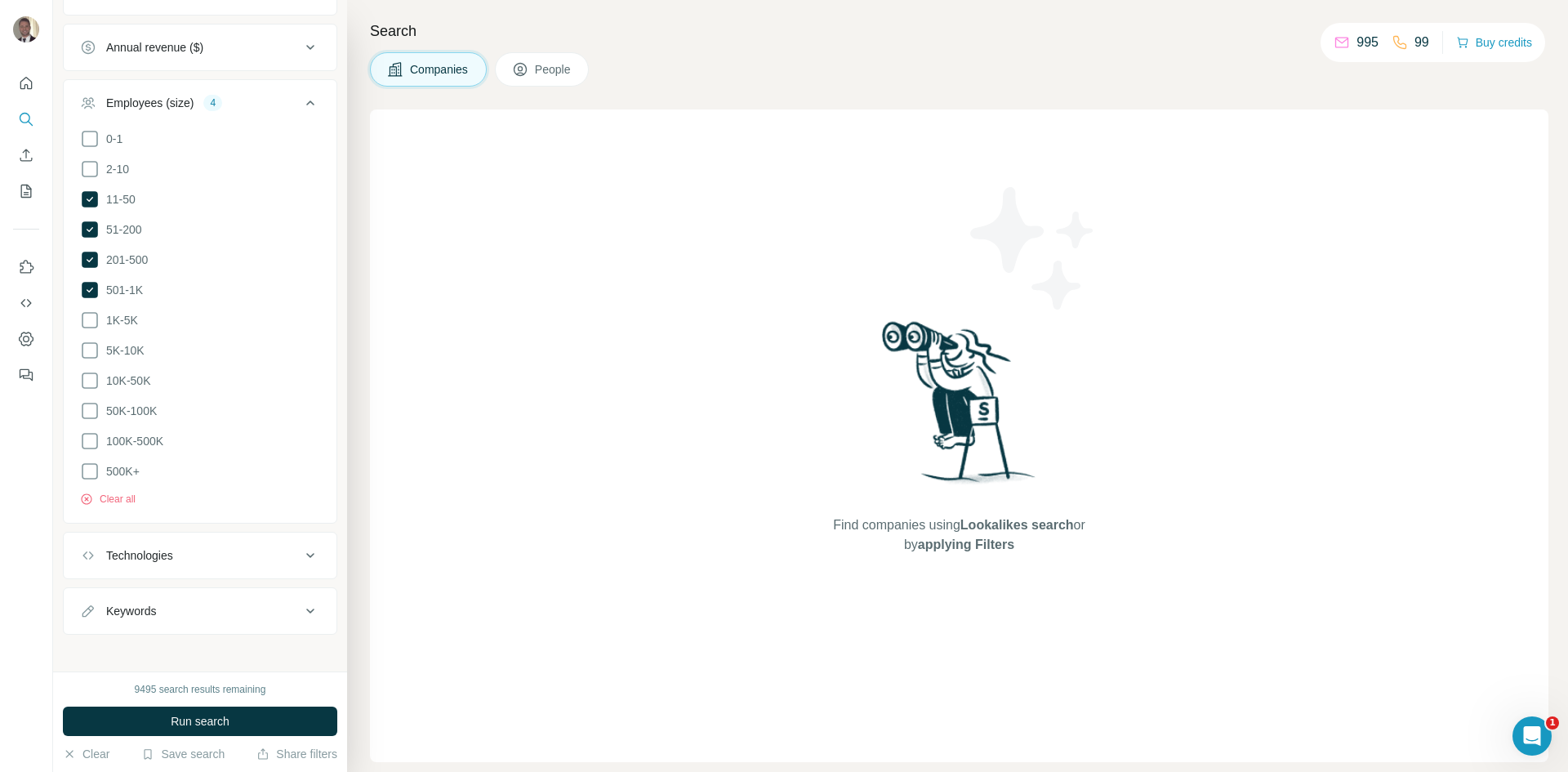
click at [170, 607] on div "Keywords" at bounding box center [190, 611] width 220 height 17
click at [171, 640] on input "text" at bounding box center [183, 652] width 207 height 30
type input "**********"
click at [299, 644] on icon "button" at bounding box center [307, 652] width 17 height 17
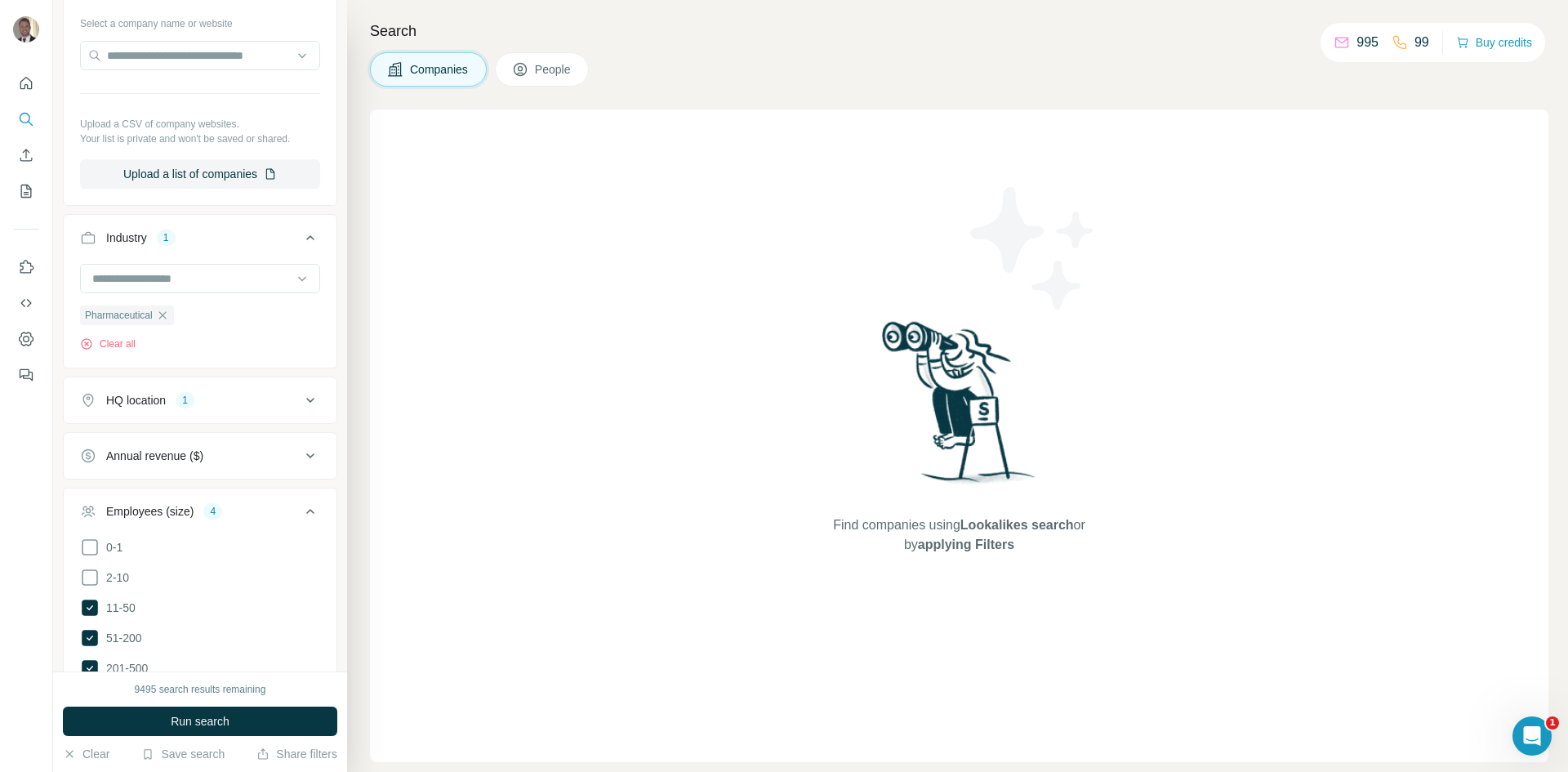
scroll to position [89, 0]
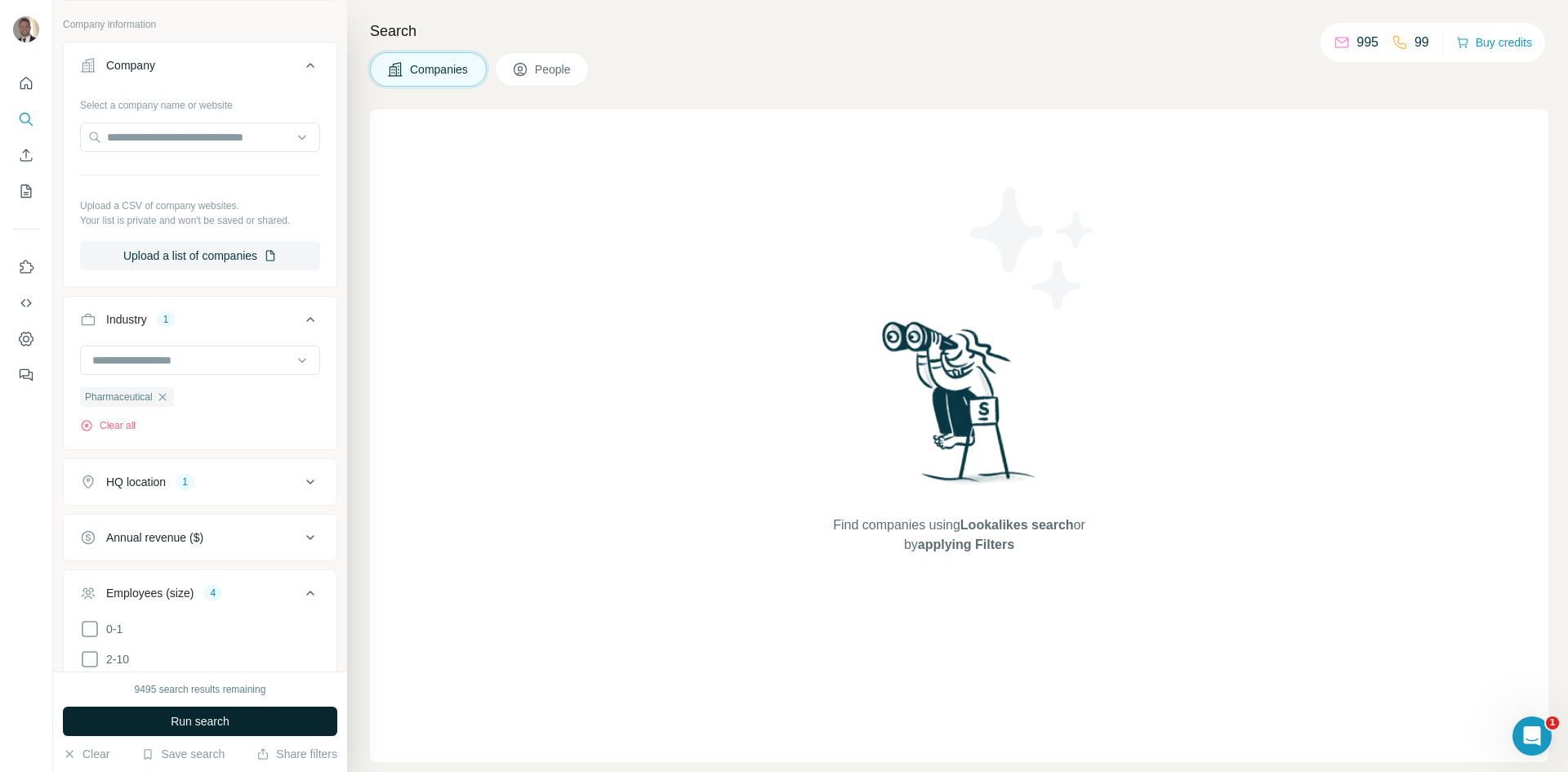
click at [213, 718] on span "Run search" at bounding box center [201, 721] width 59 height 17
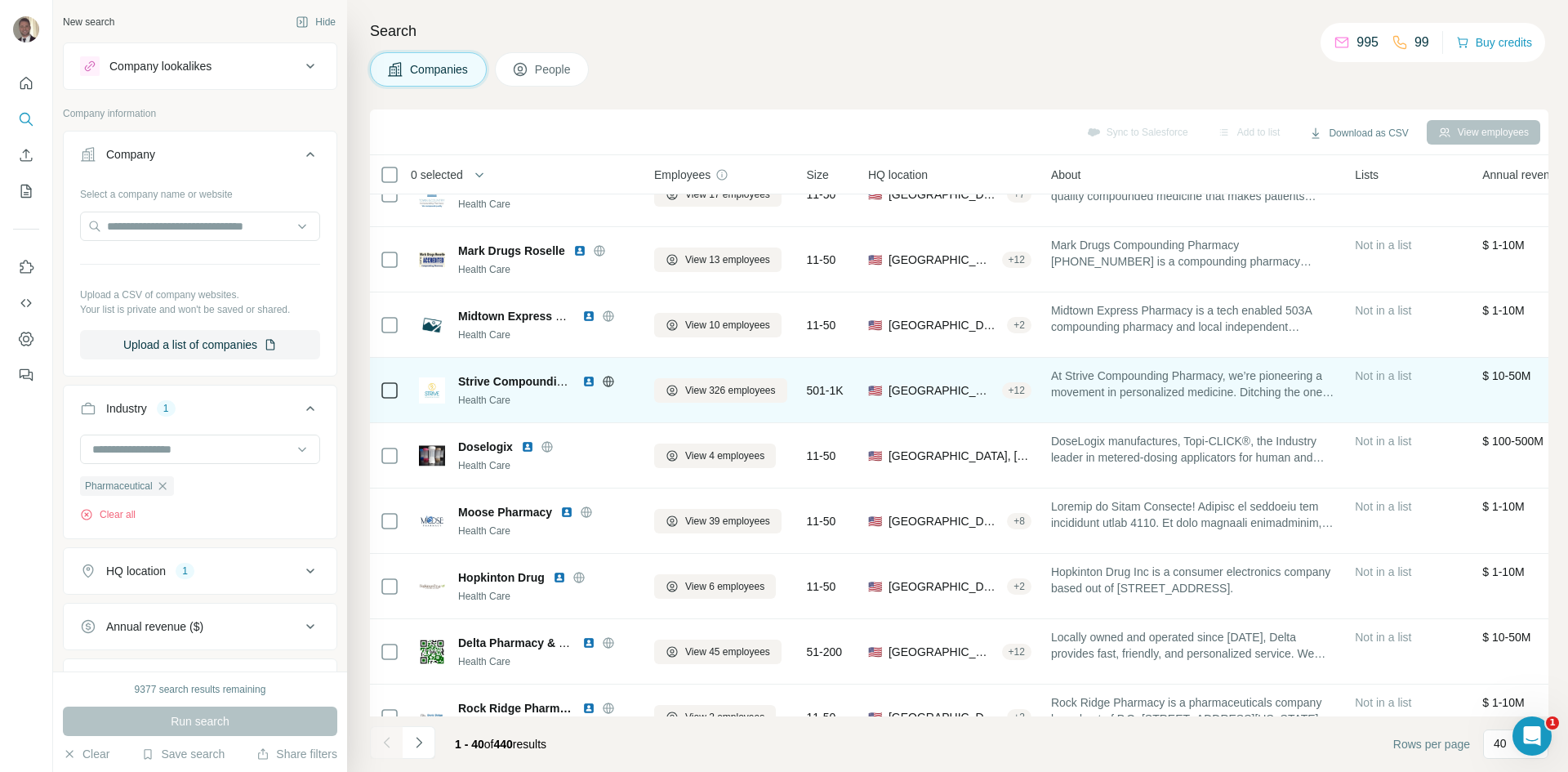
scroll to position [1879, 0]
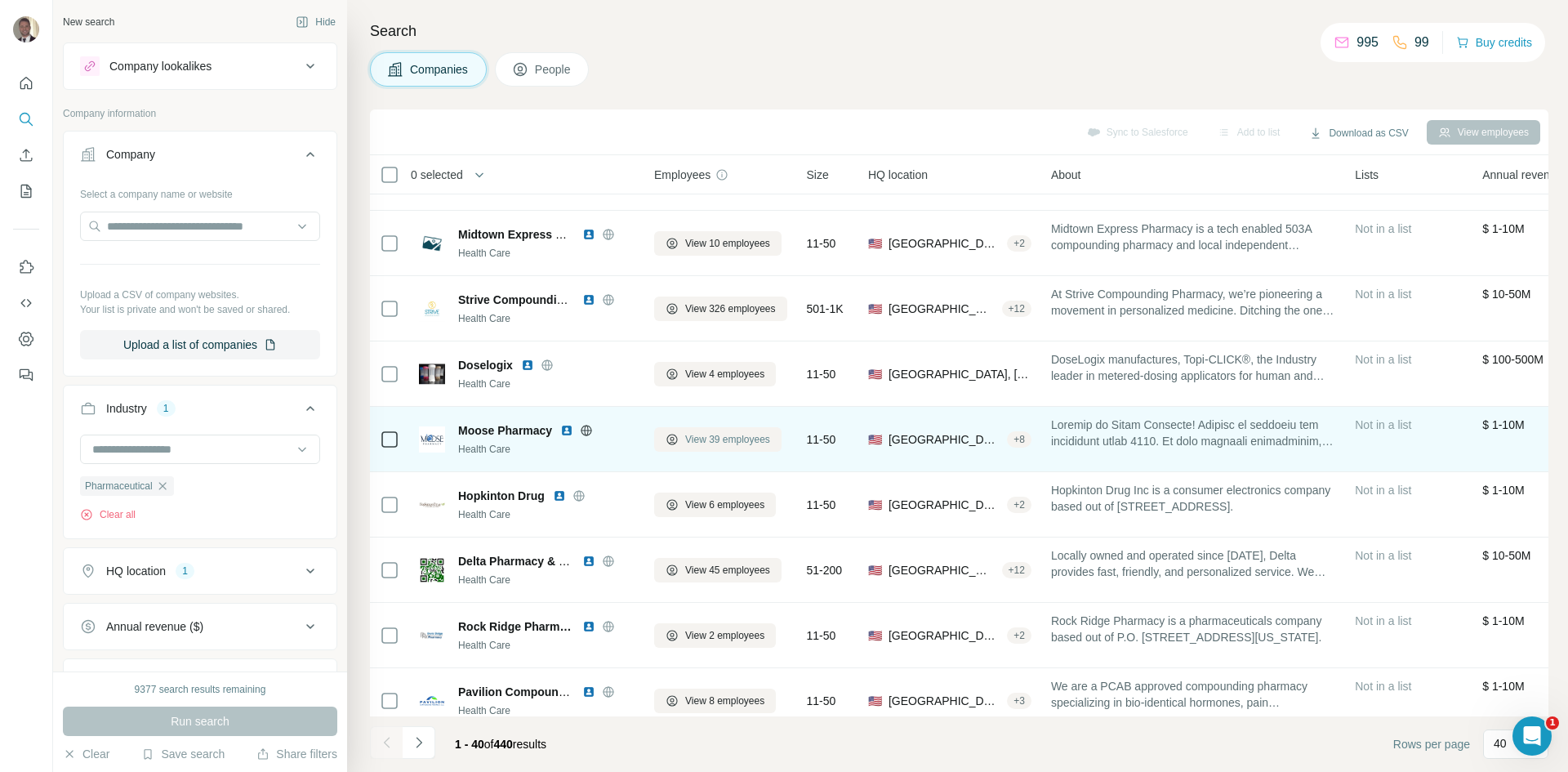
click at [717, 445] on span "View 39 employees" at bounding box center [727, 440] width 85 height 15
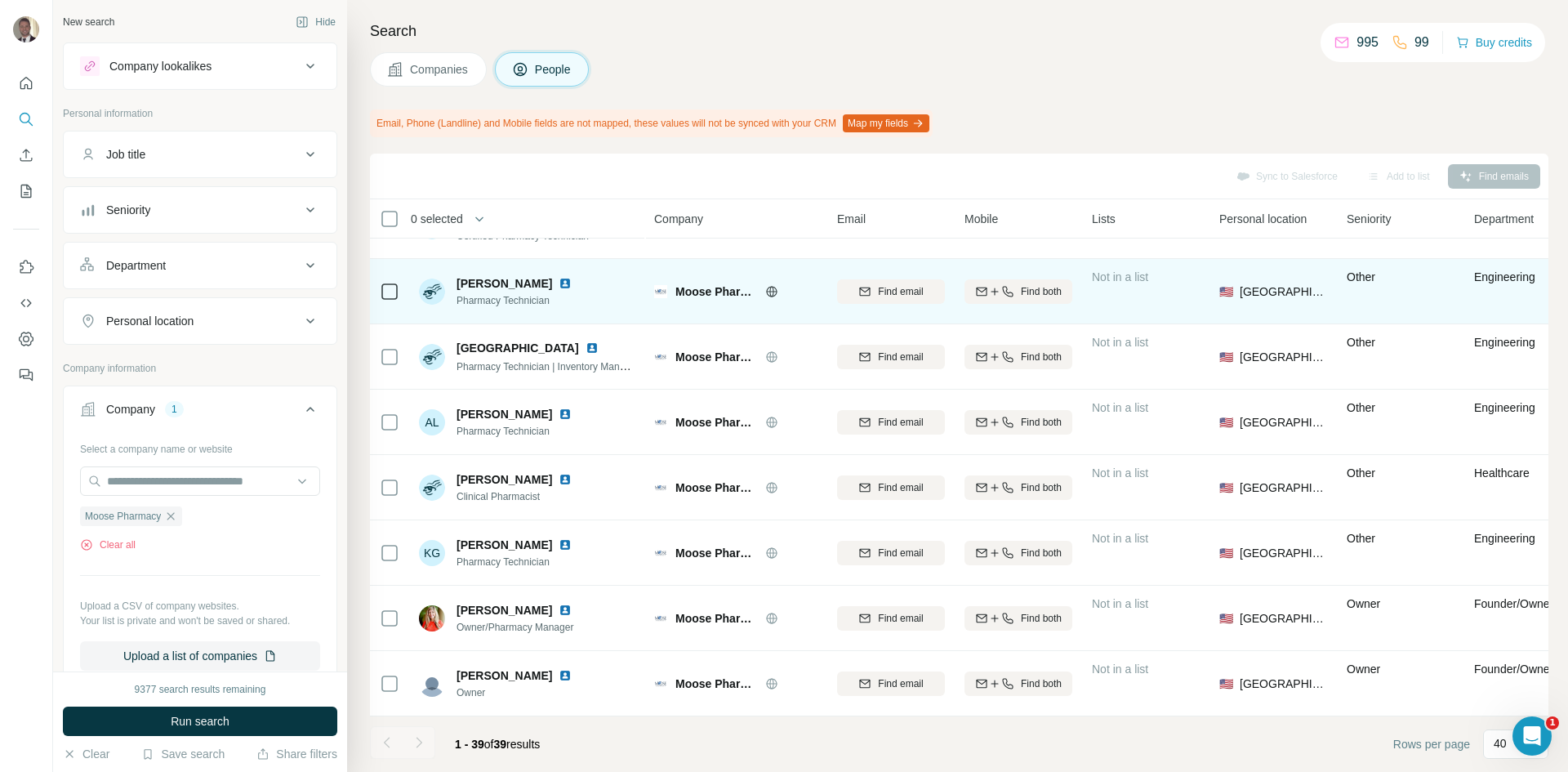
scroll to position [2080, 0]
click at [1392, 182] on button "Add to list (2)" at bounding box center [1376, 176] width 100 height 25
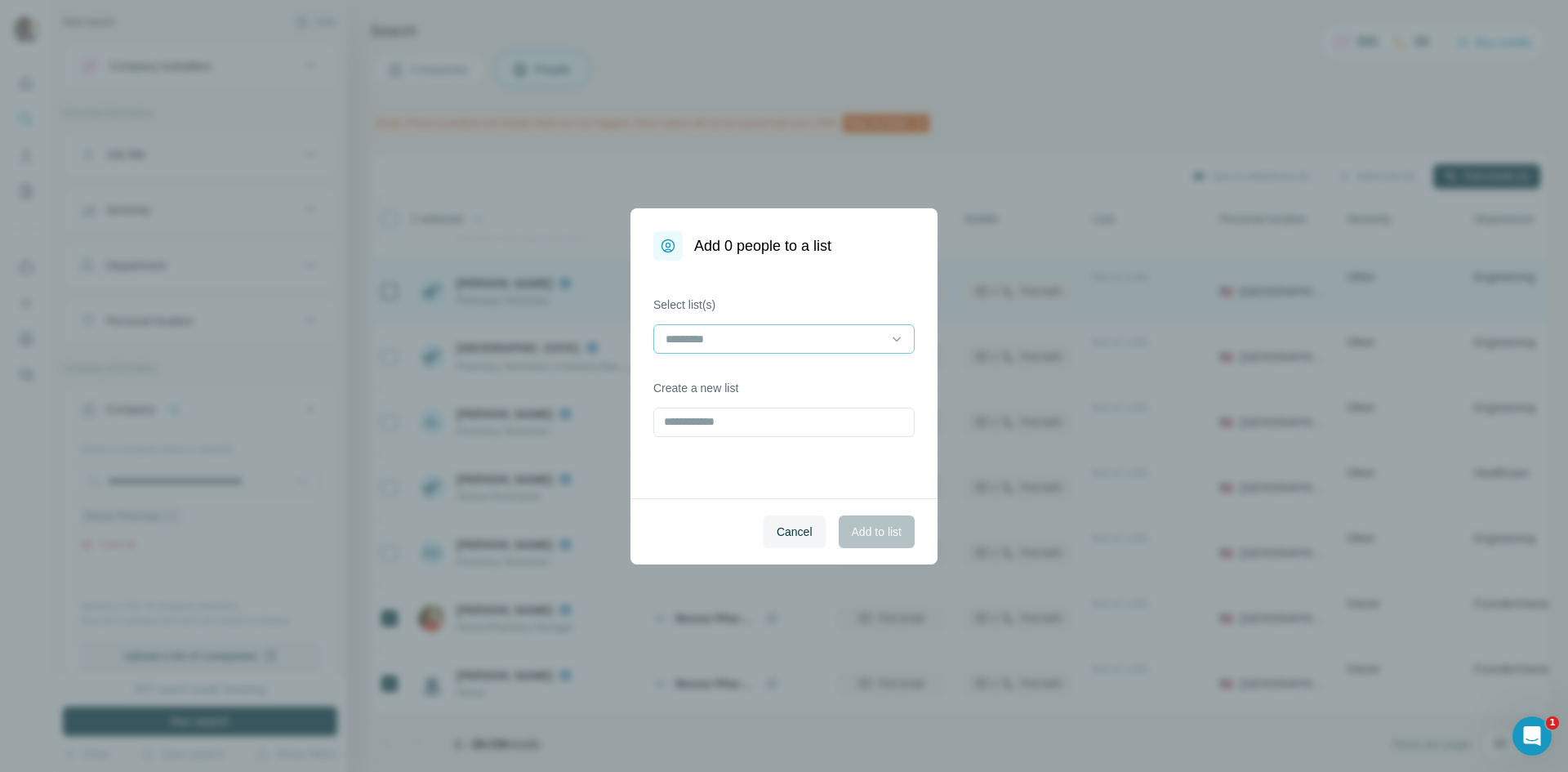
click at [694, 337] on input at bounding box center [774, 339] width 220 height 18
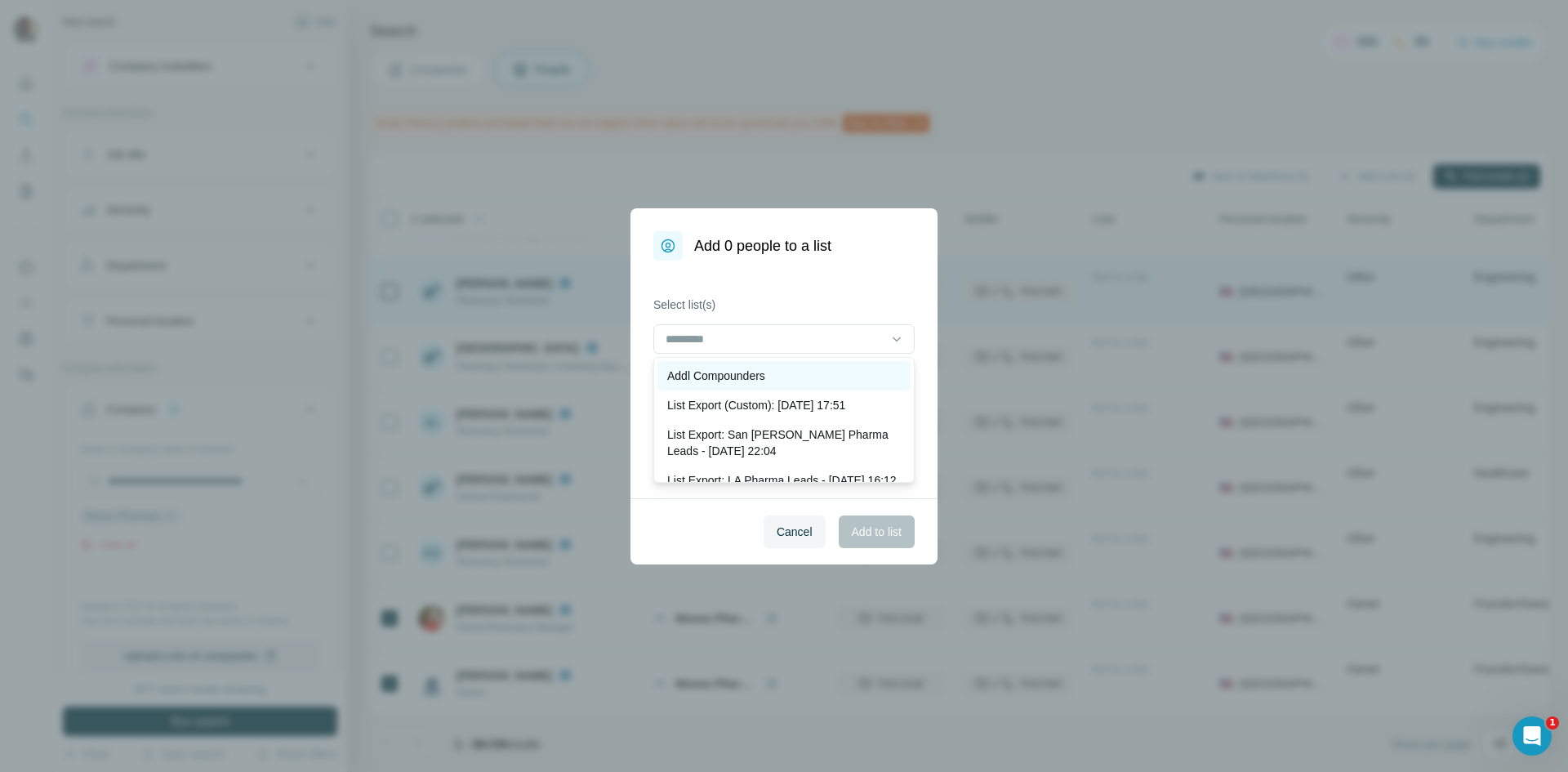
click at [705, 380] on p "Addl Compounders" at bounding box center [717, 376] width 98 height 17
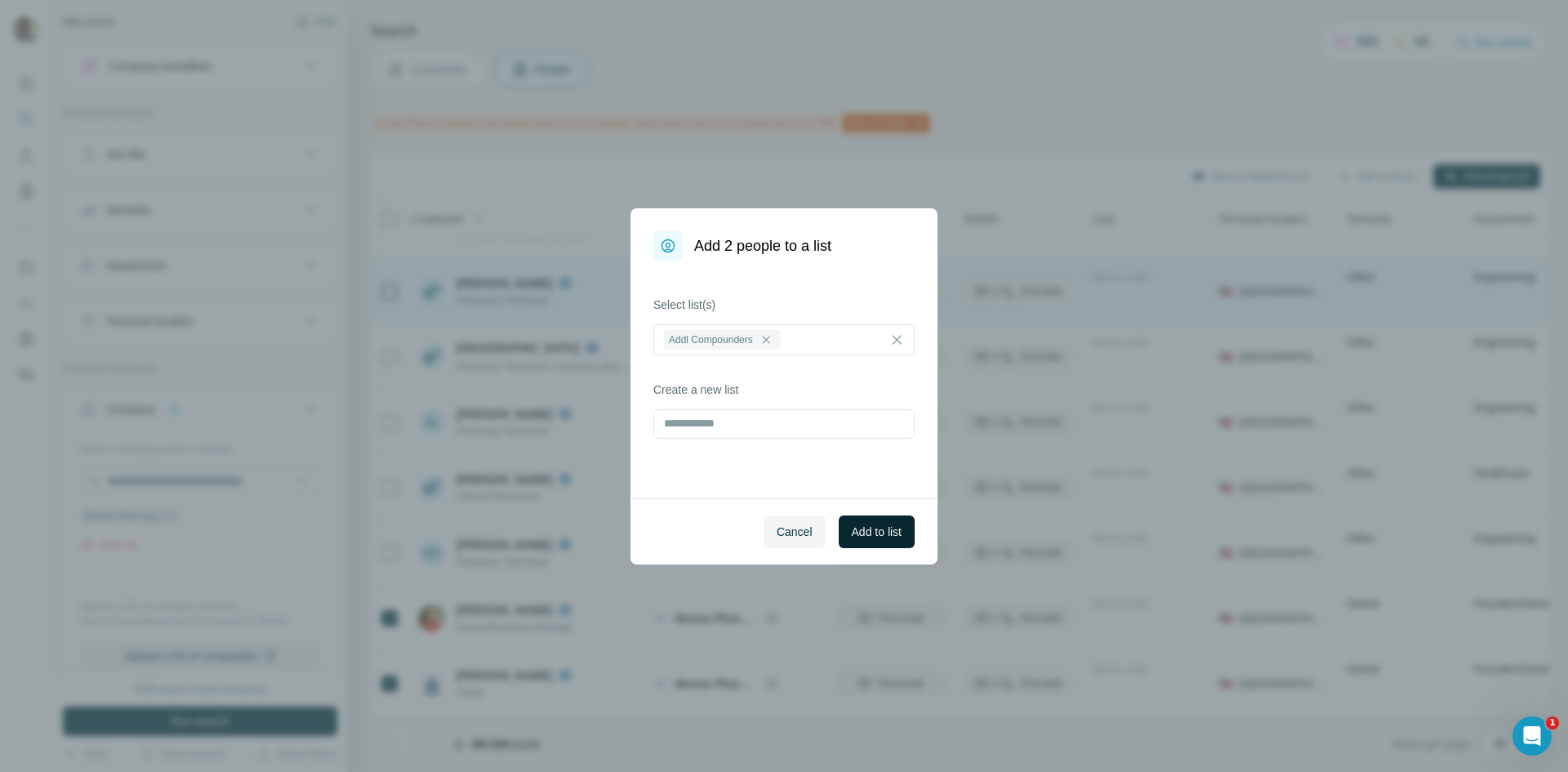
click at [852, 525] on span "Add to list" at bounding box center [877, 532] width 50 height 17
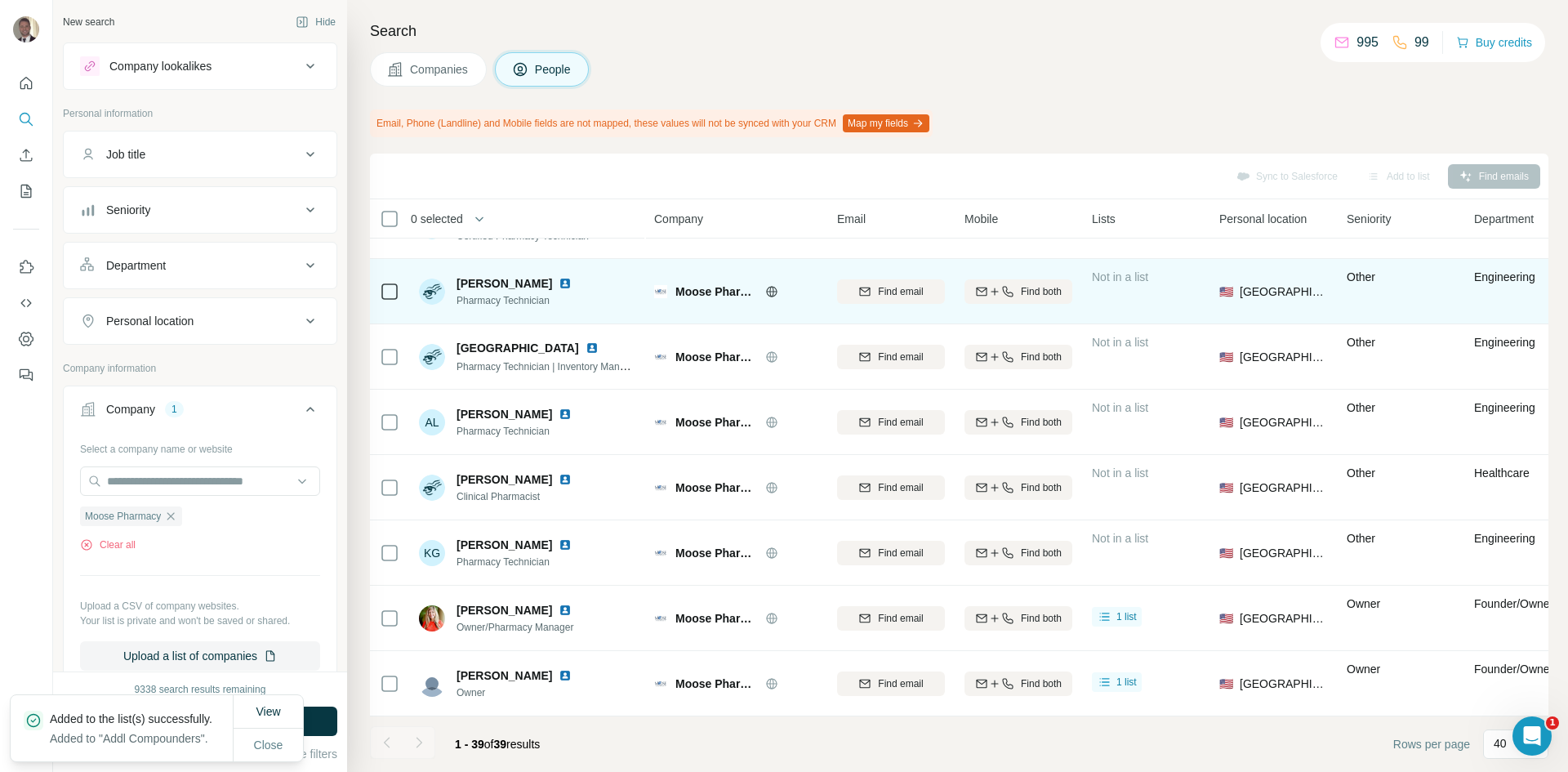
click at [441, 70] on span "Companies" at bounding box center [439, 69] width 60 height 17
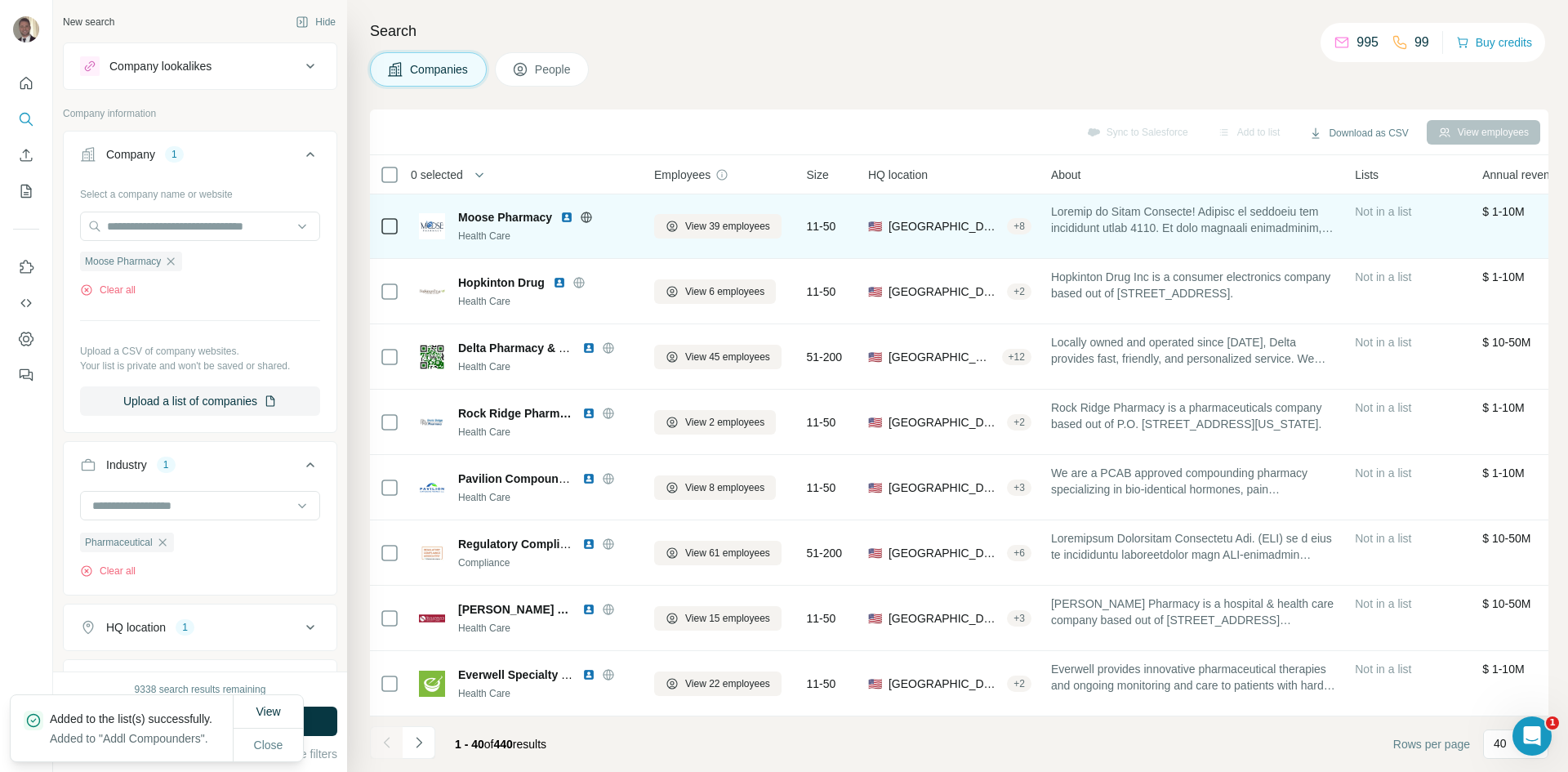
scroll to position [1937, 0]
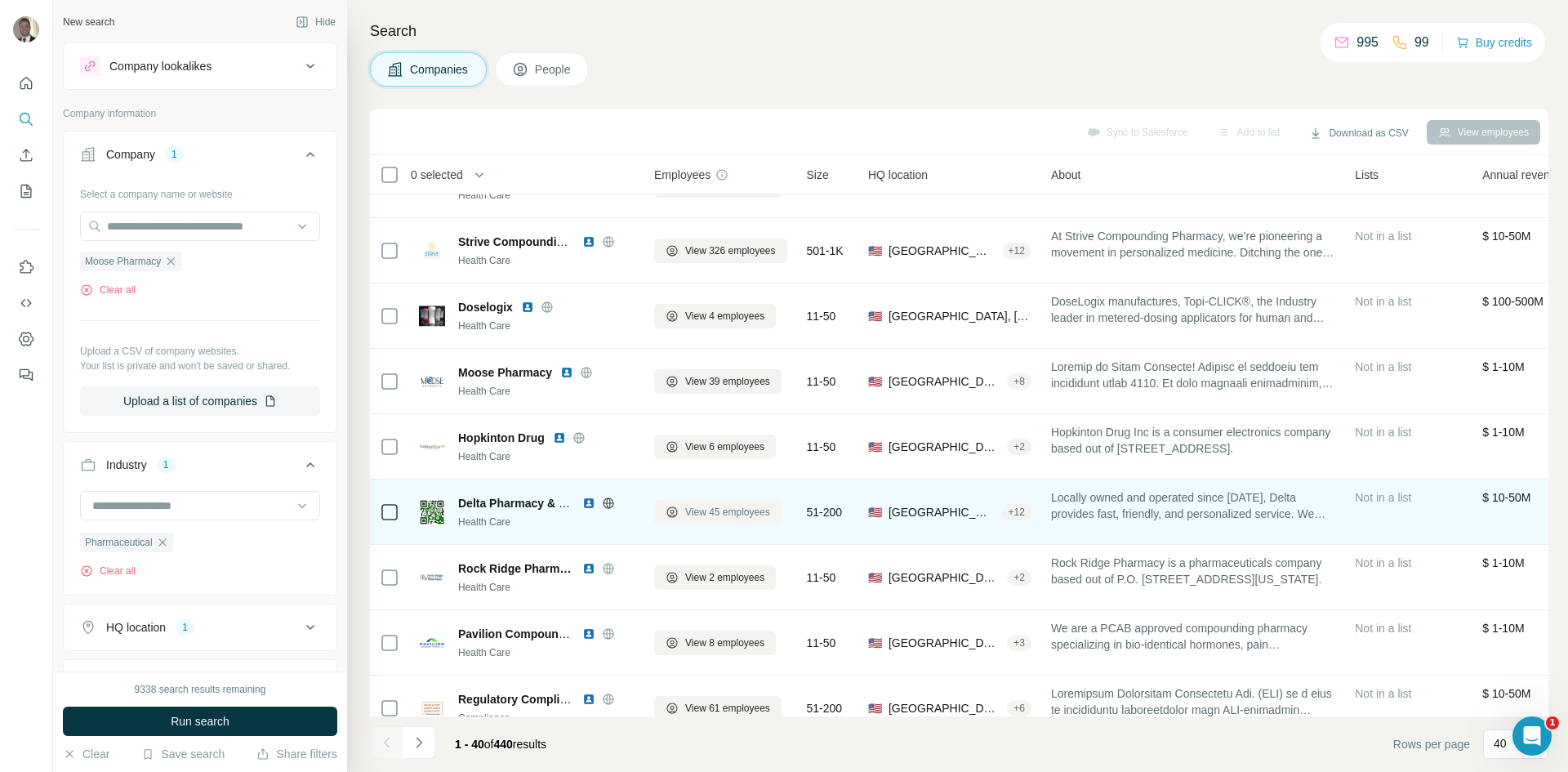
click at [728, 509] on span "View 45 employees" at bounding box center [727, 511] width 85 height 15
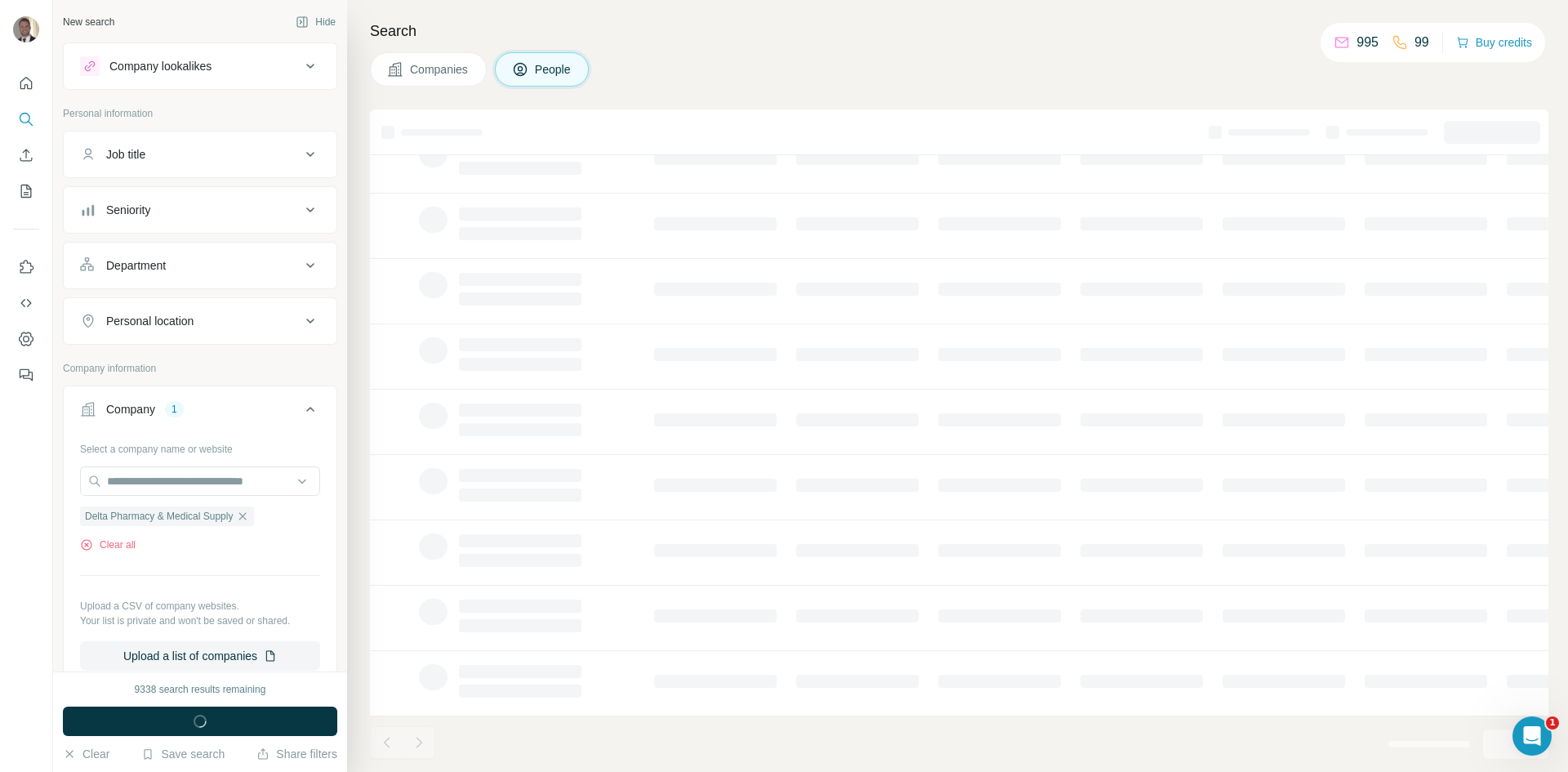
click at [446, 62] on span "Companies" at bounding box center [439, 69] width 60 height 17
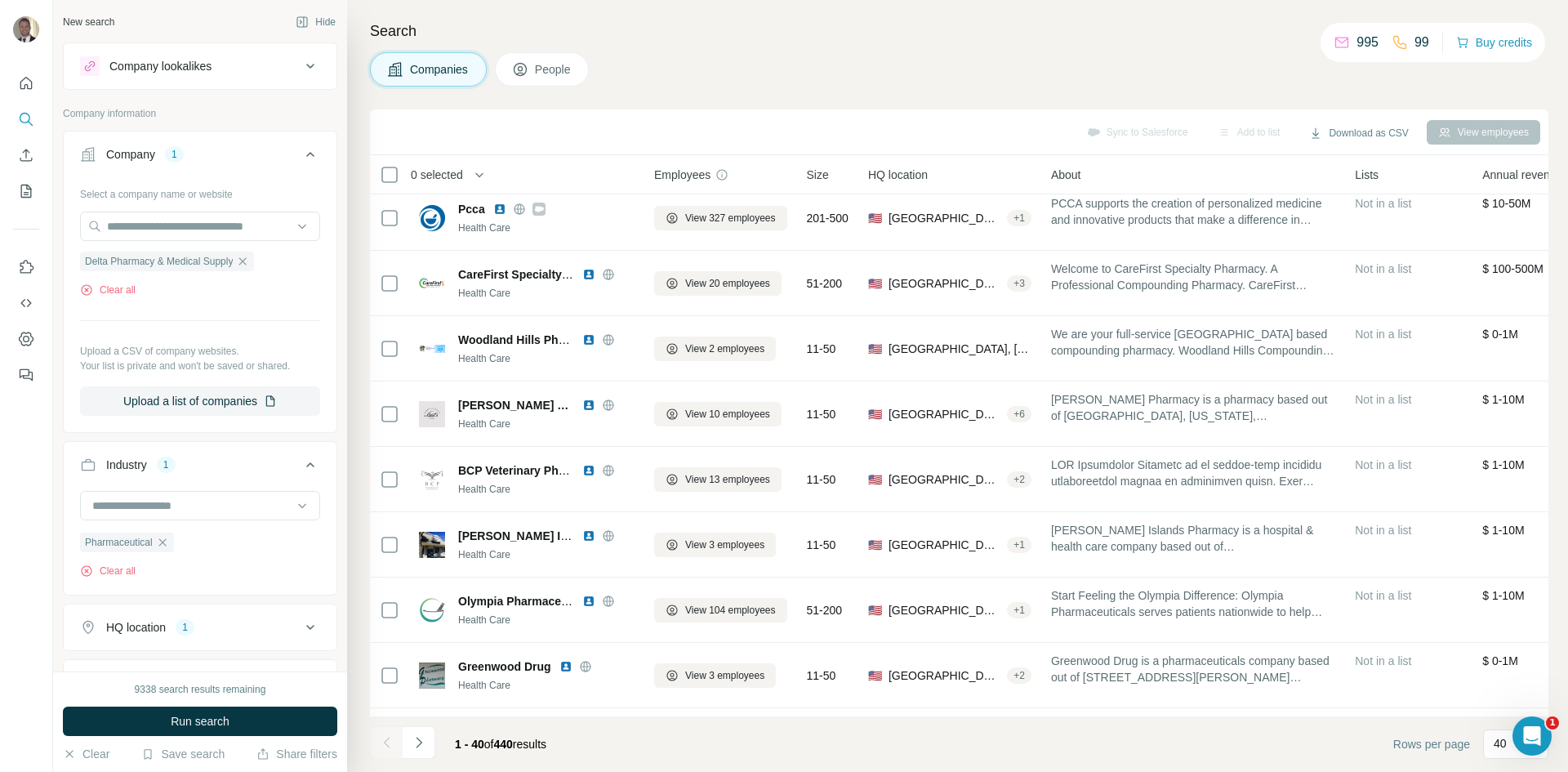
scroll to position [1937, 0]
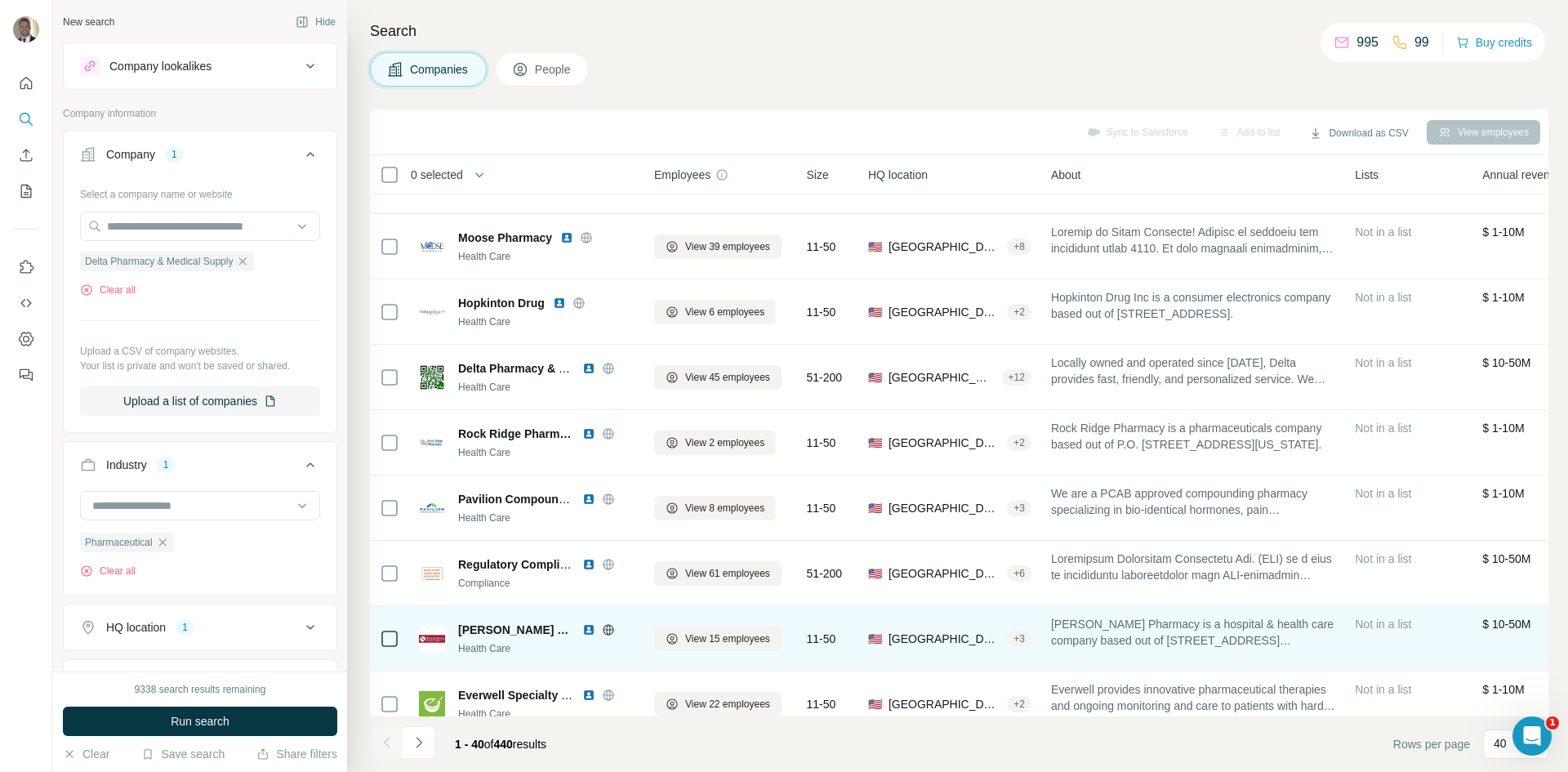
scroll to position [2101, 0]
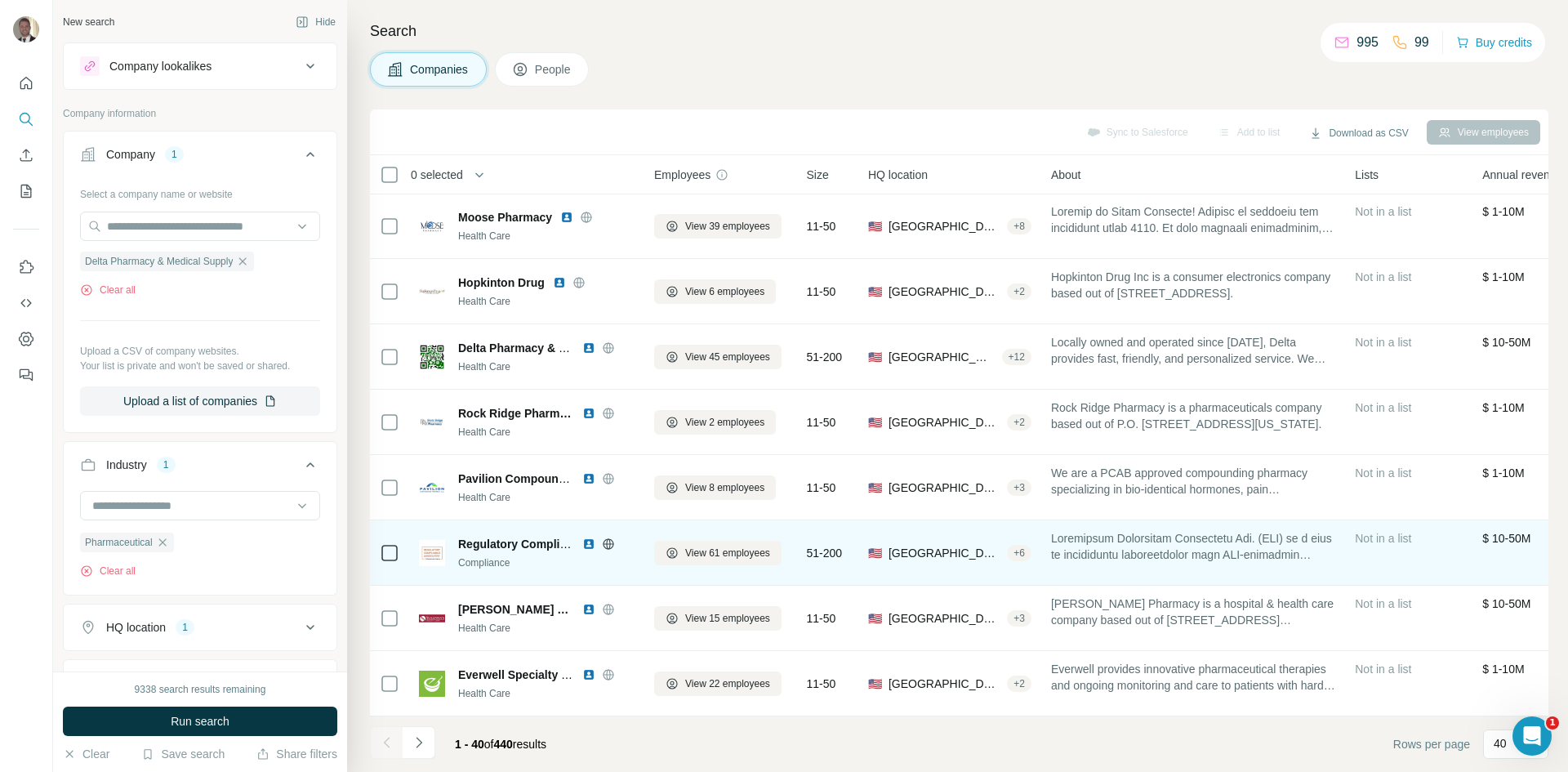
click at [1163, 541] on span at bounding box center [1192, 546] width 284 height 32
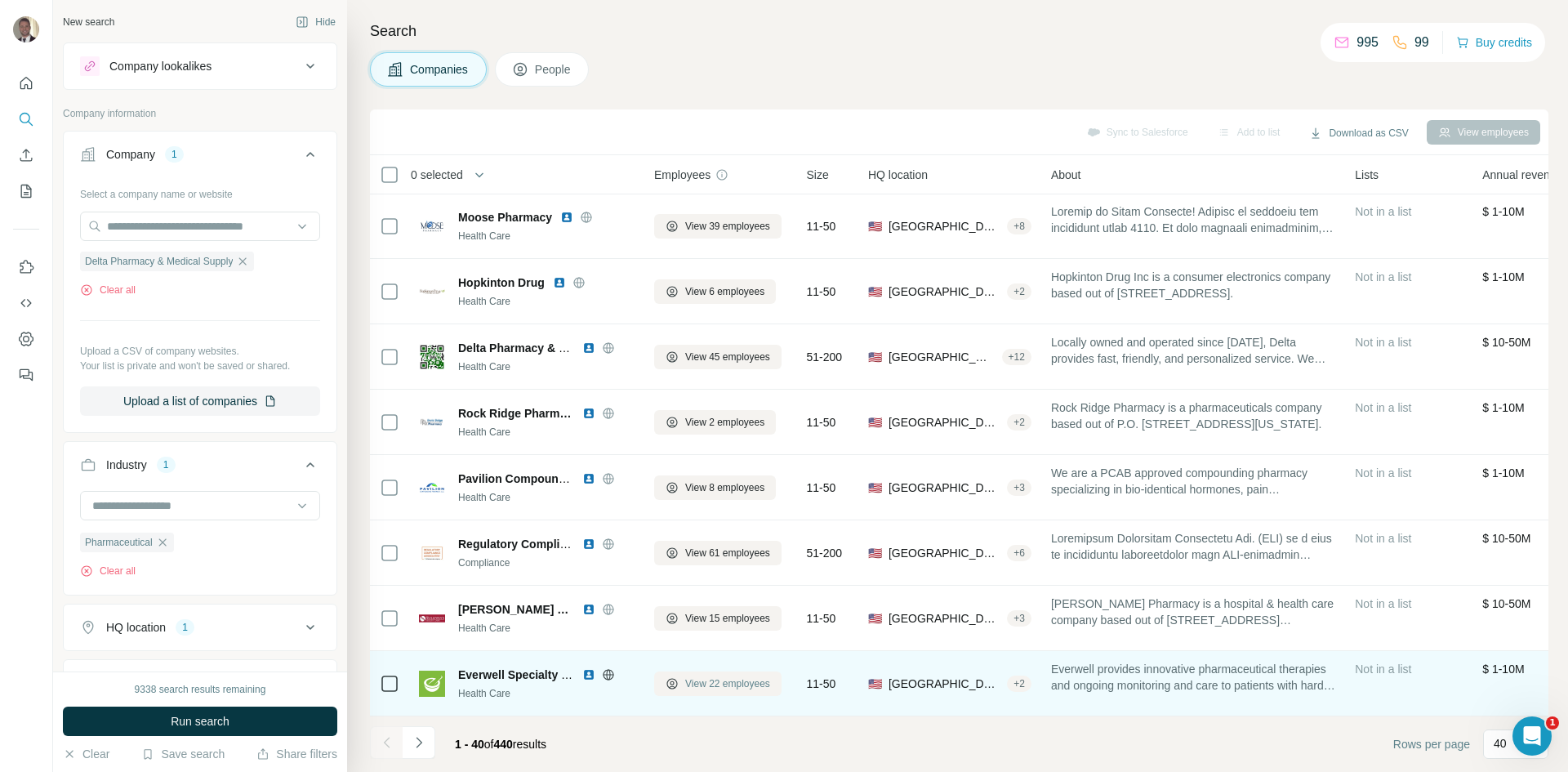
click at [731, 677] on span "View 22 employees" at bounding box center [727, 683] width 85 height 15
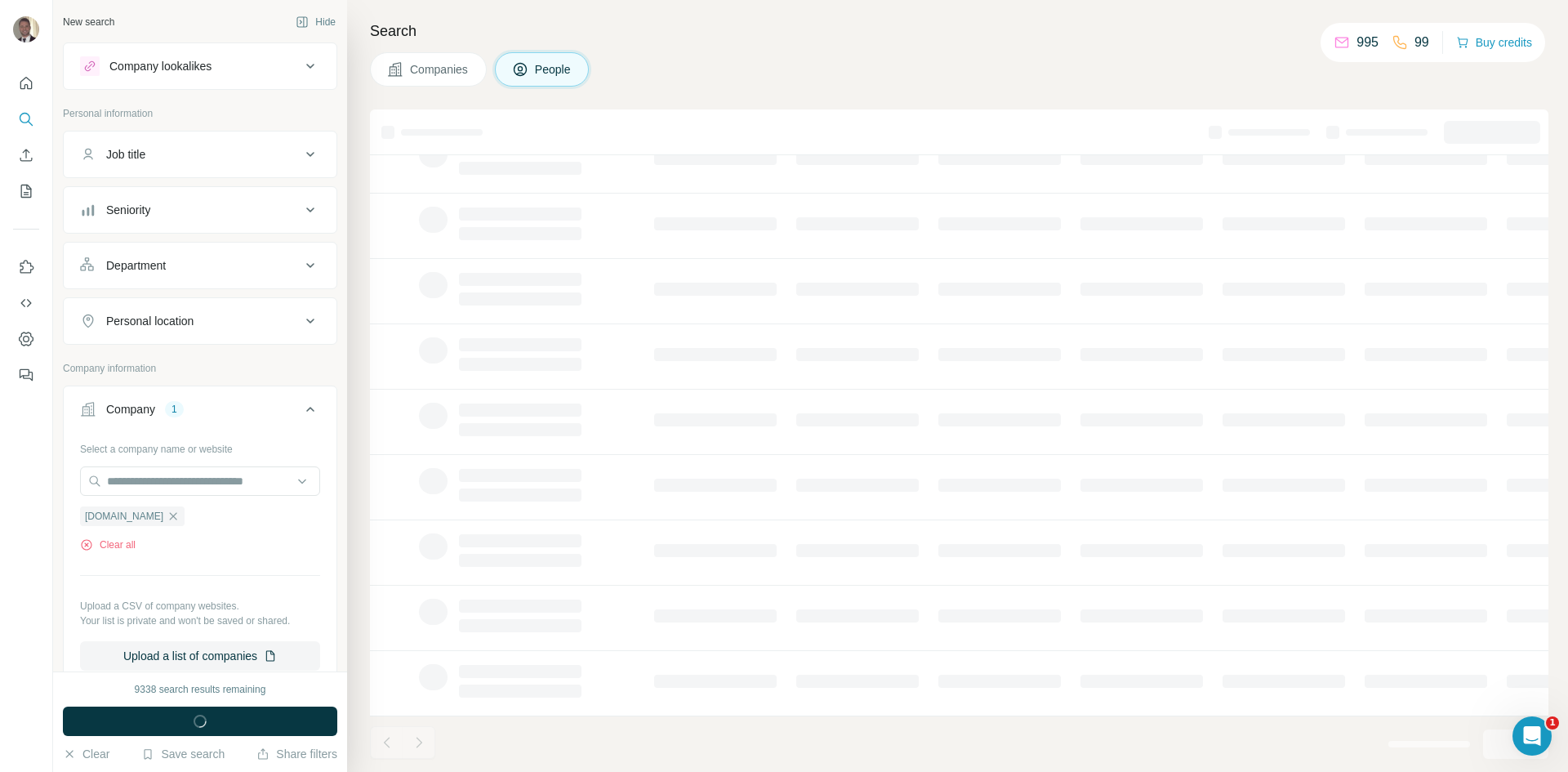
scroll to position [140, 0]
click at [407, 68] on button "Companies" at bounding box center [428, 69] width 117 height 34
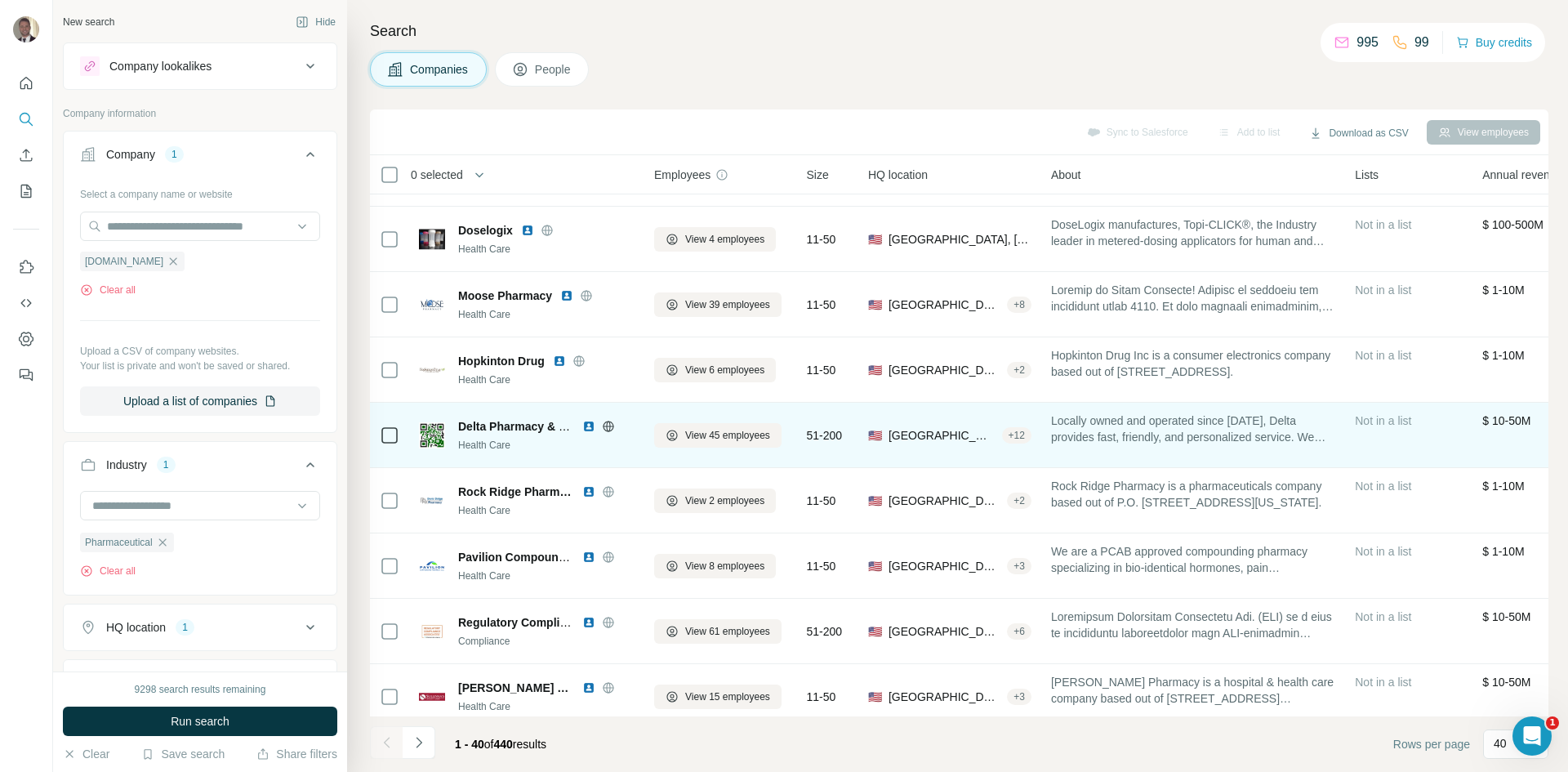
scroll to position [2101, 0]
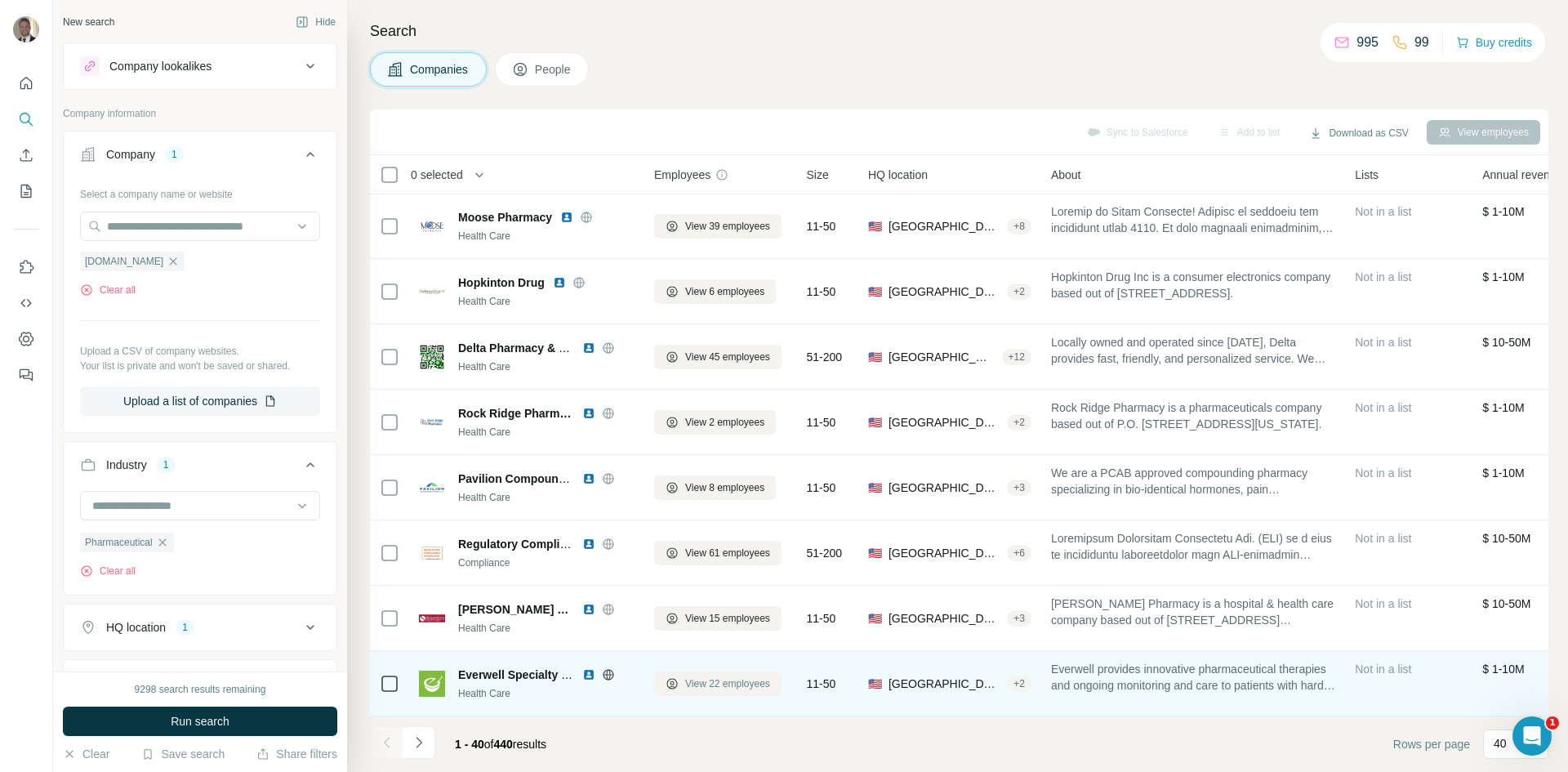
click at [704, 683] on button "View 22 employees" at bounding box center [719, 683] width 128 height 25
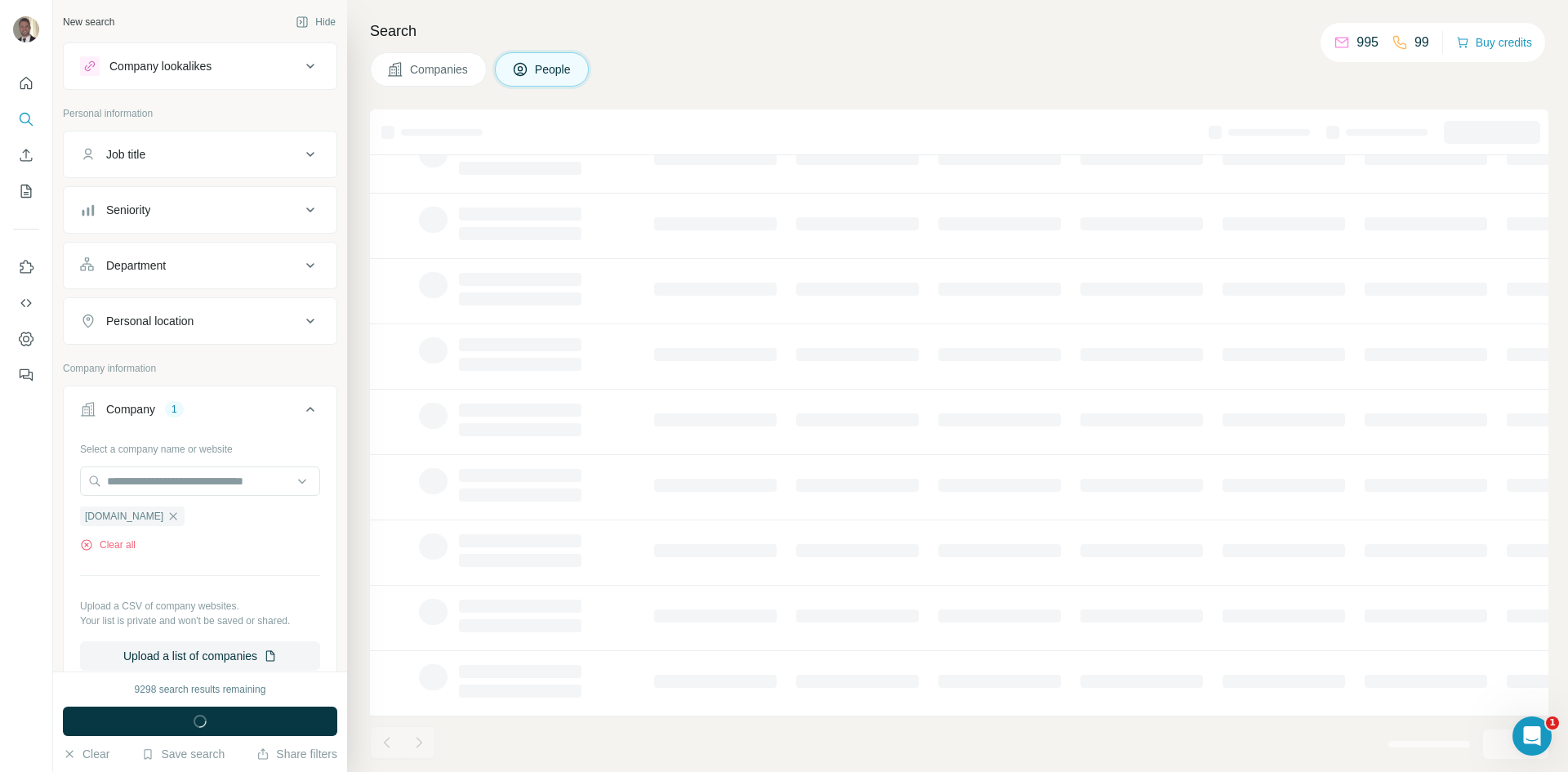
scroll to position [140, 0]
click at [448, 65] on span "Companies" at bounding box center [439, 69] width 60 height 17
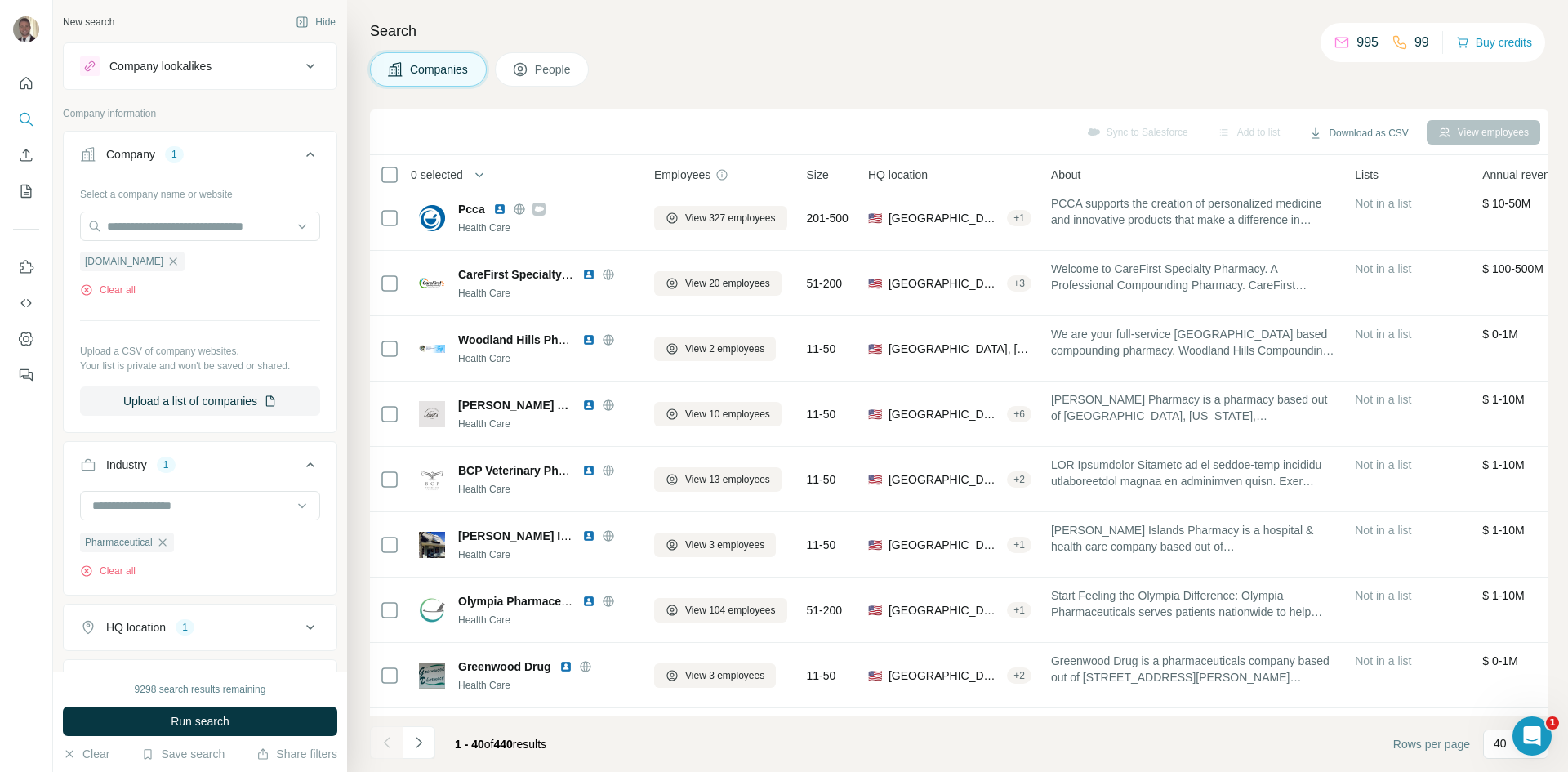
scroll to position [2101, 0]
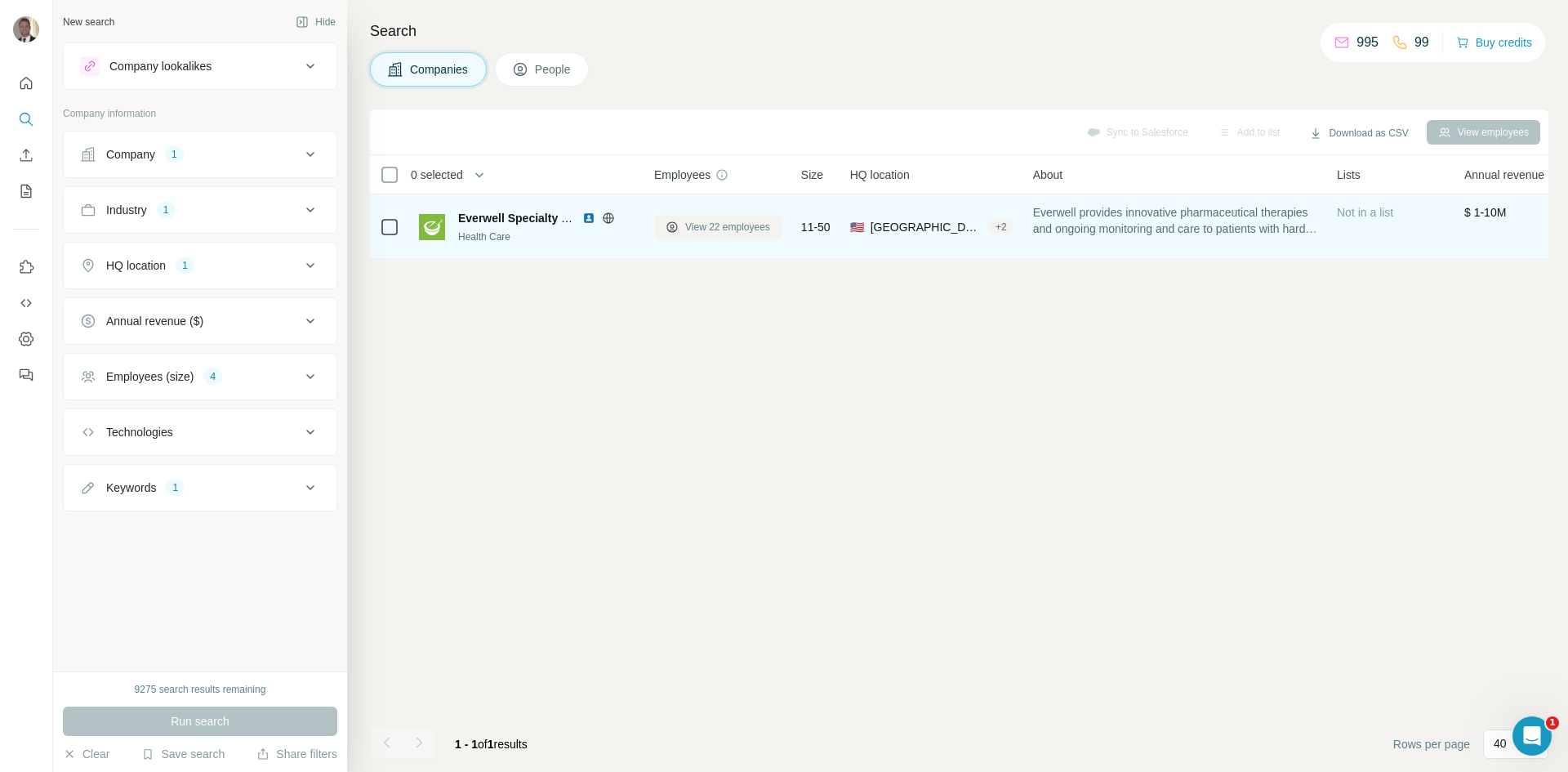
click at [690, 228] on span "View 22 employees" at bounding box center [727, 227] width 85 height 15
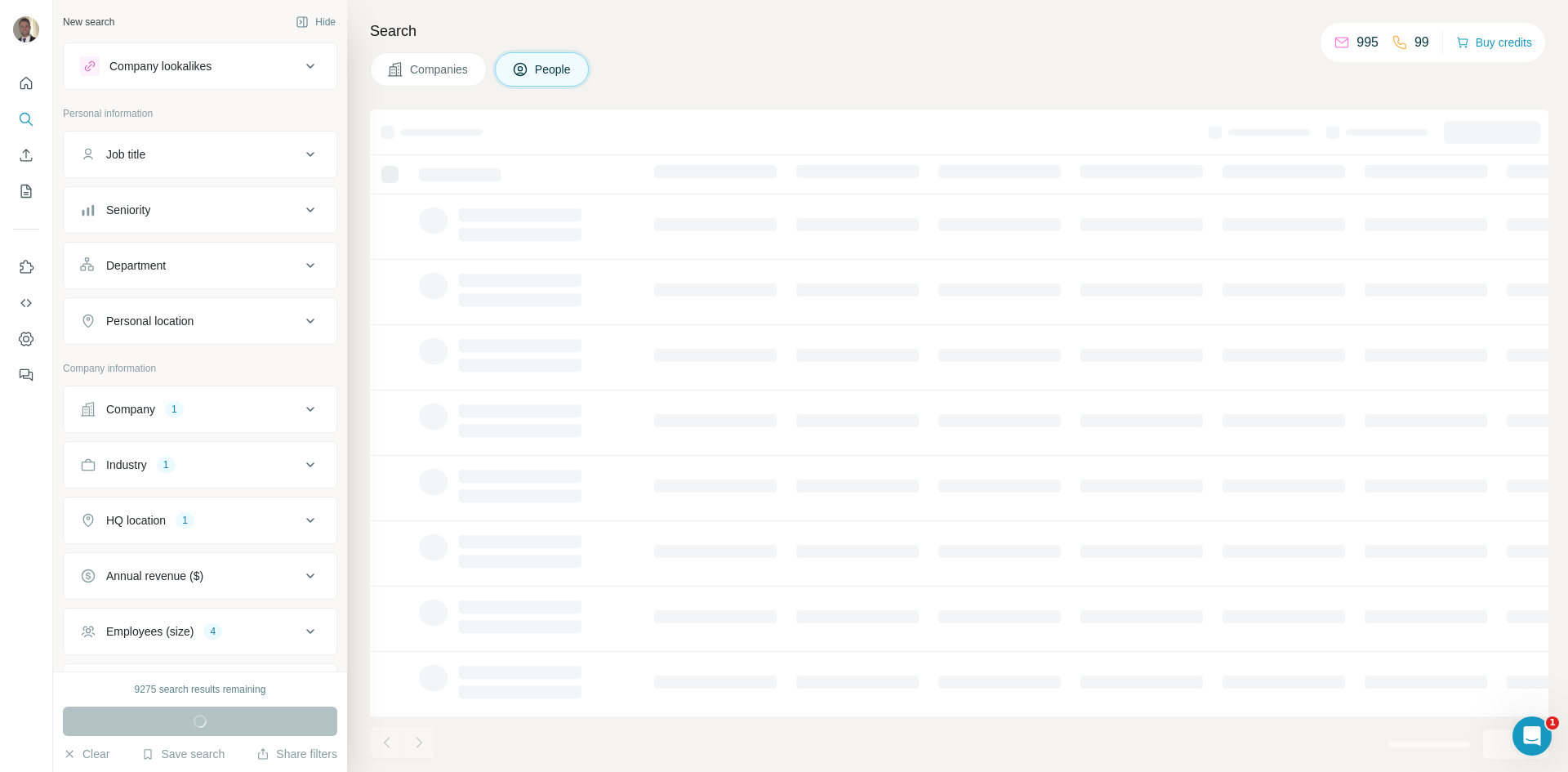
click at [433, 74] on span "Companies" at bounding box center [439, 69] width 60 height 17
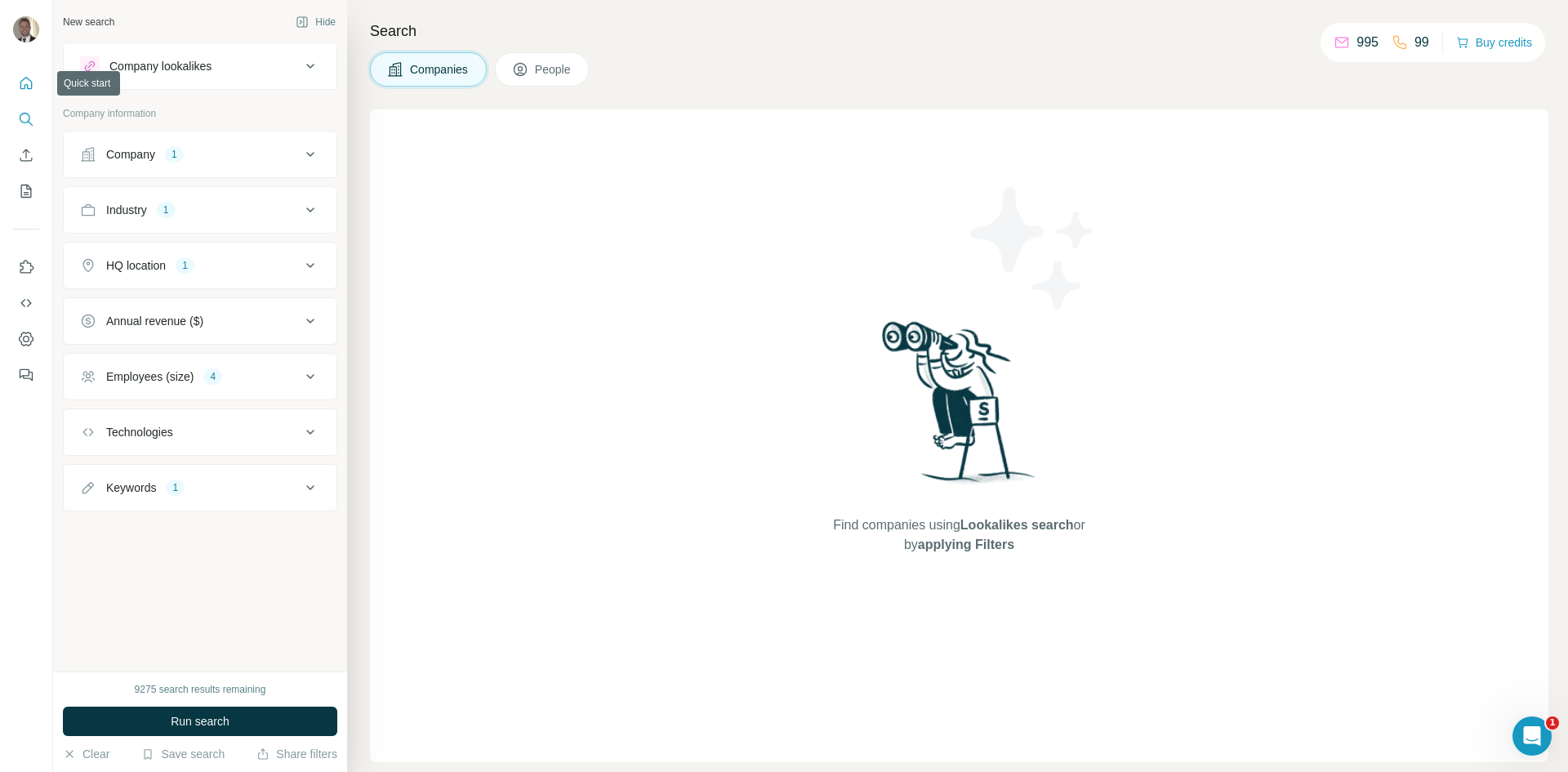
click at [28, 88] on icon "Quick start" at bounding box center [27, 83] width 12 height 12
